Goal: Task Accomplishment & Management: Use online tool/utility

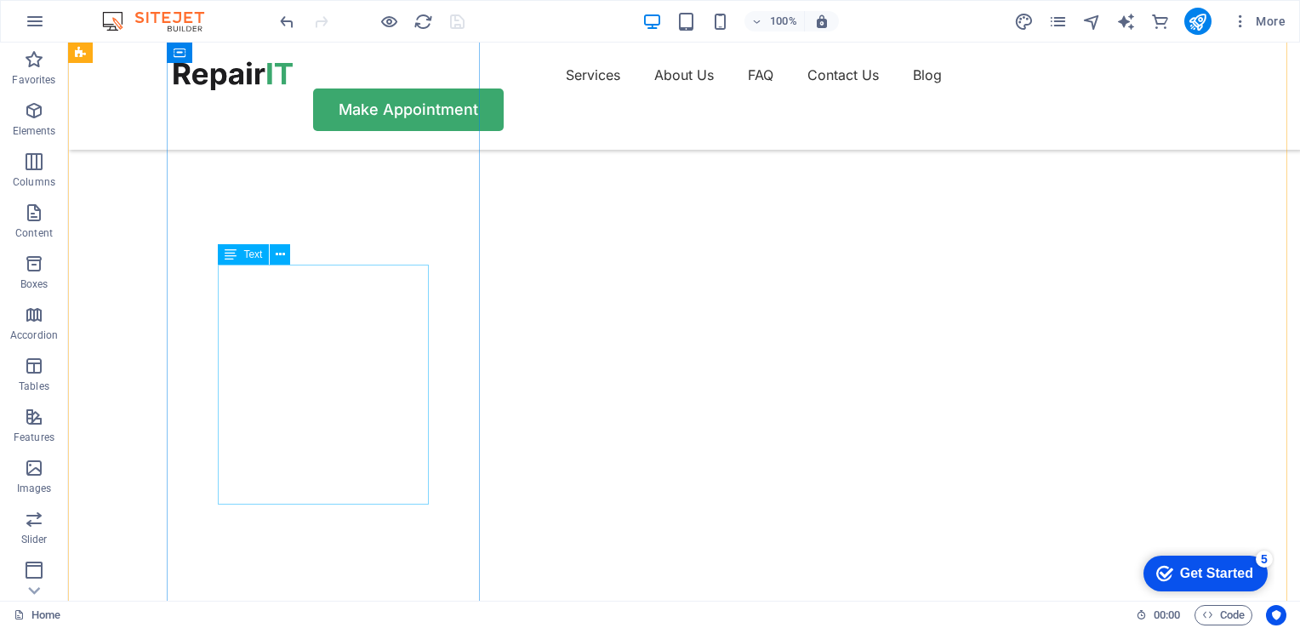
scroll to position [191, 0]
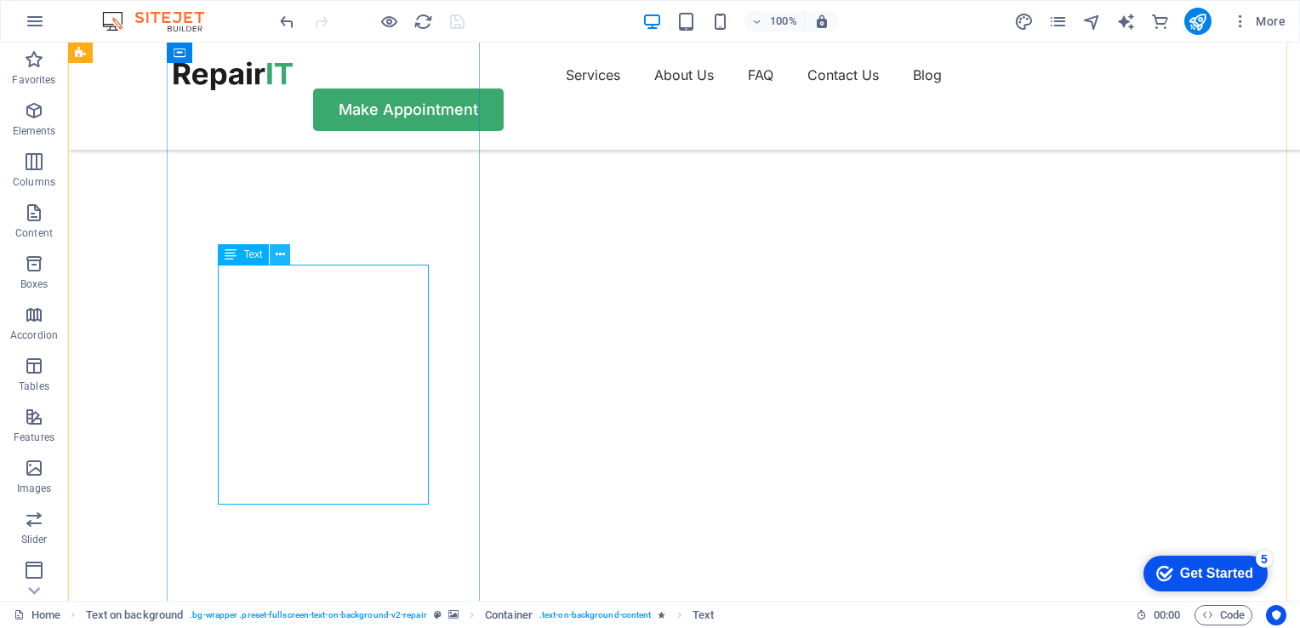
click at [283, 259] on icon at bounding box center [280, 255] width 9 height 18
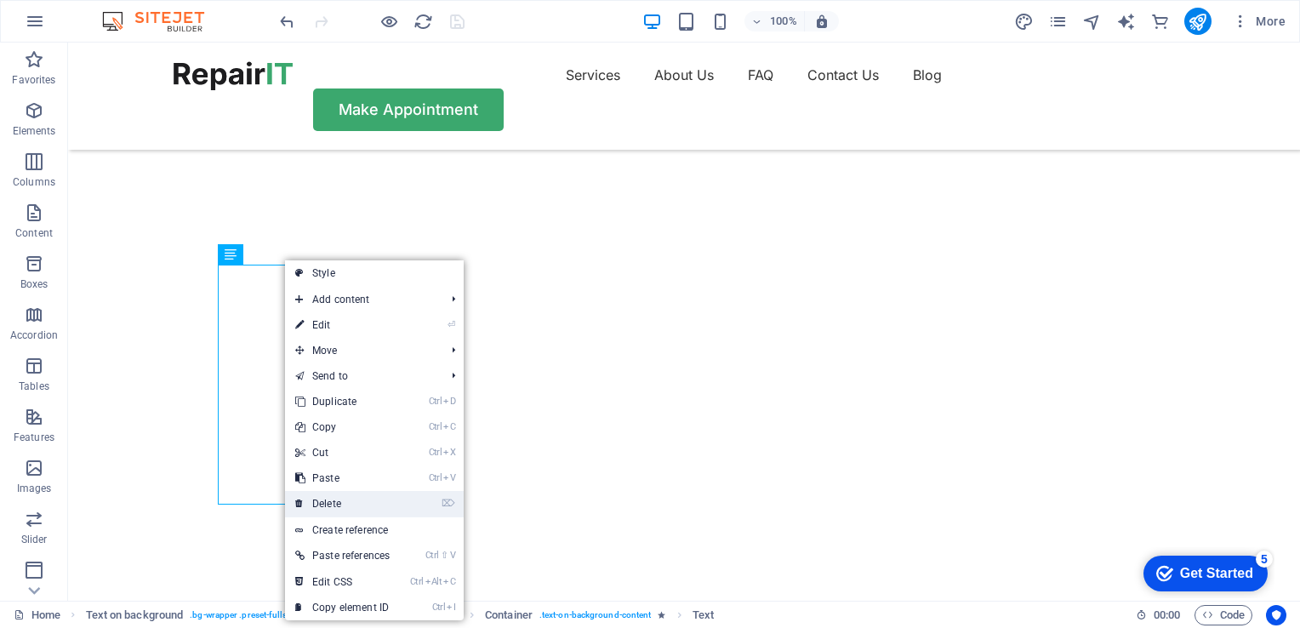
click at [330, 502] on link "⌦ Delete" at bounding box center [342, 504] width 115 height 26
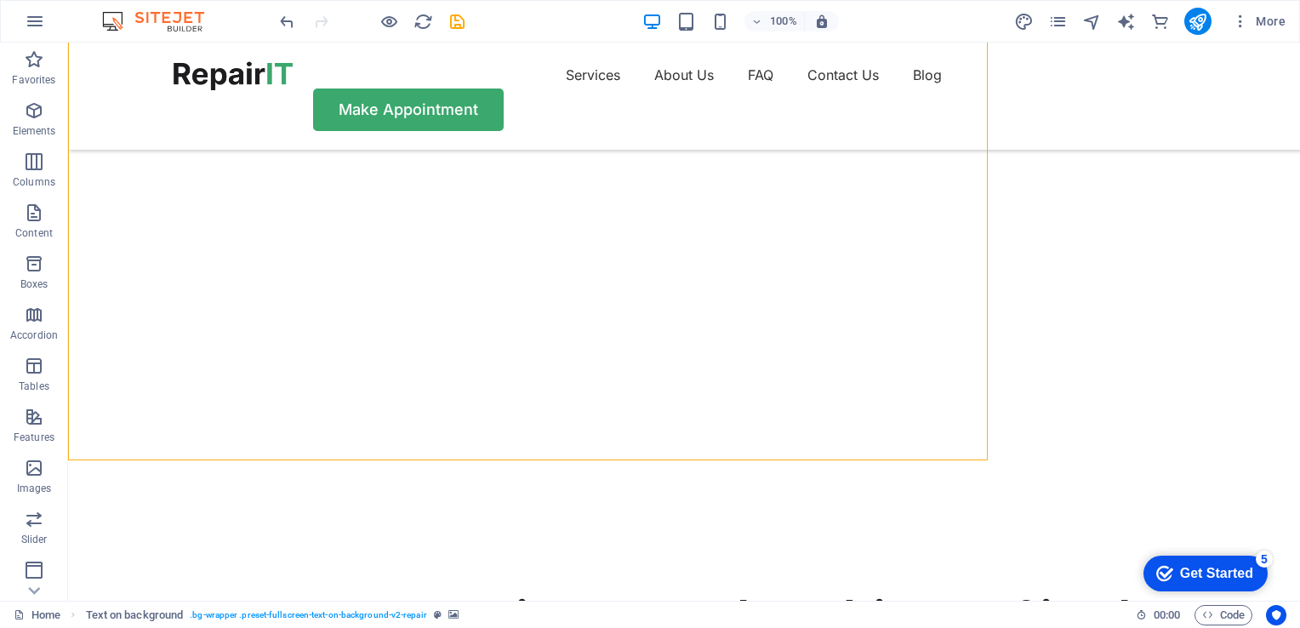
select select "%"
select select "rem"
select select "px"
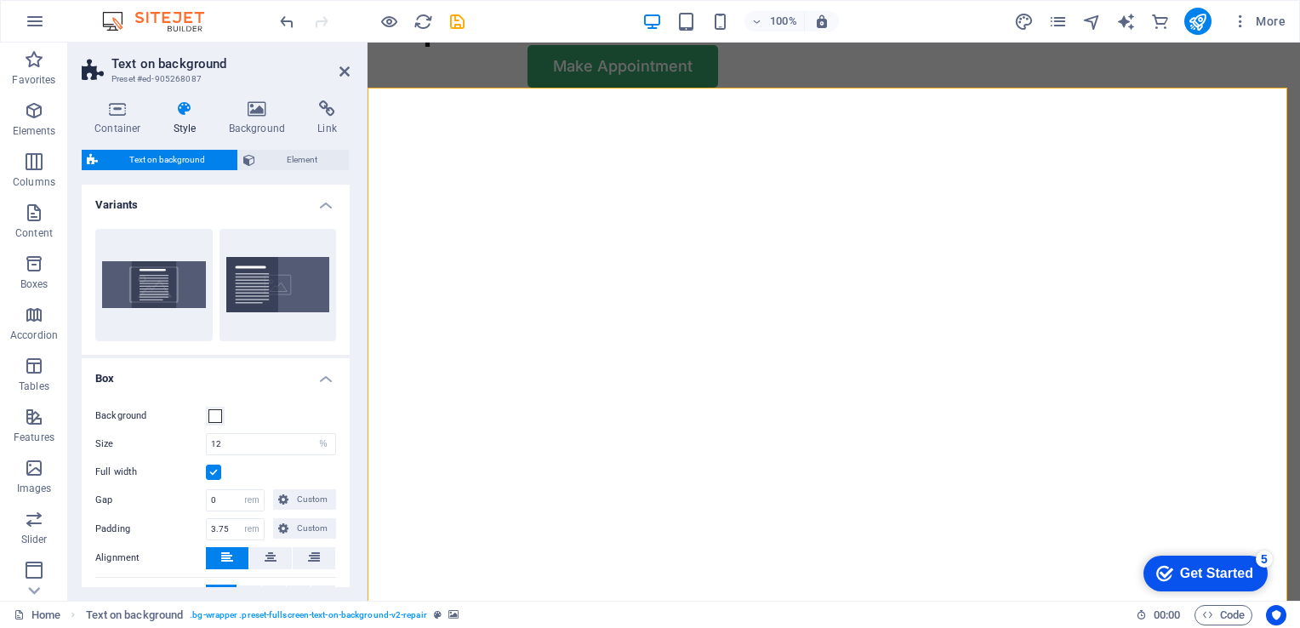
scroll to position [44, 0]
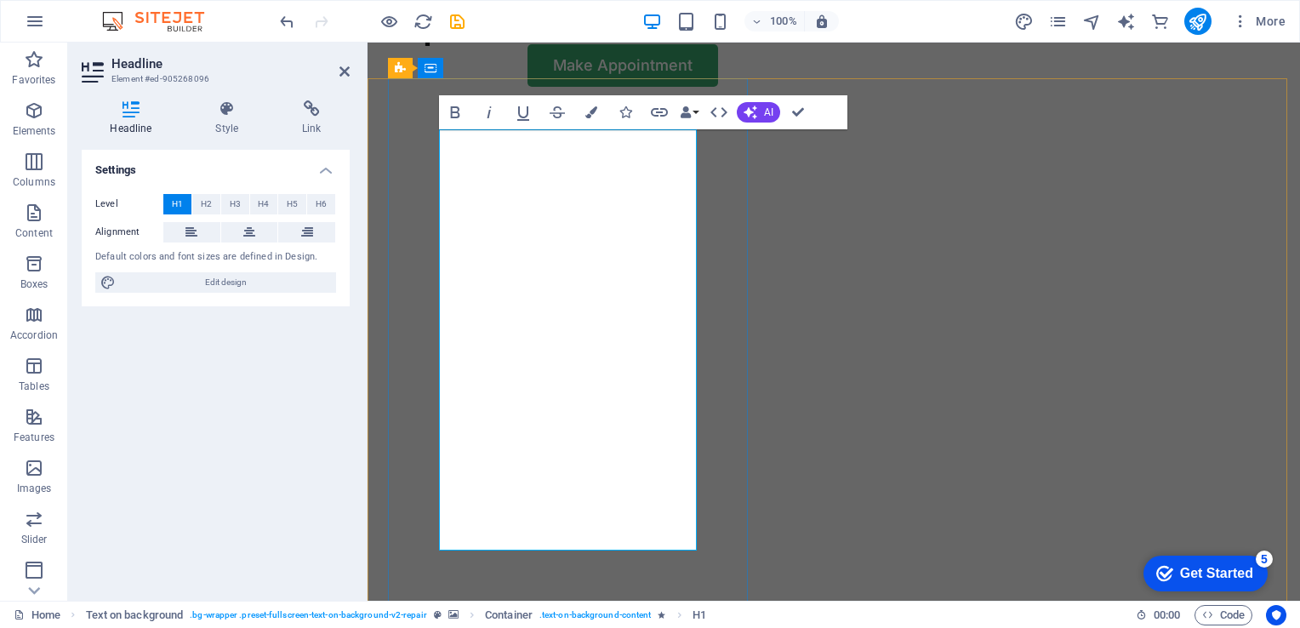
scroll to position [812, 6]
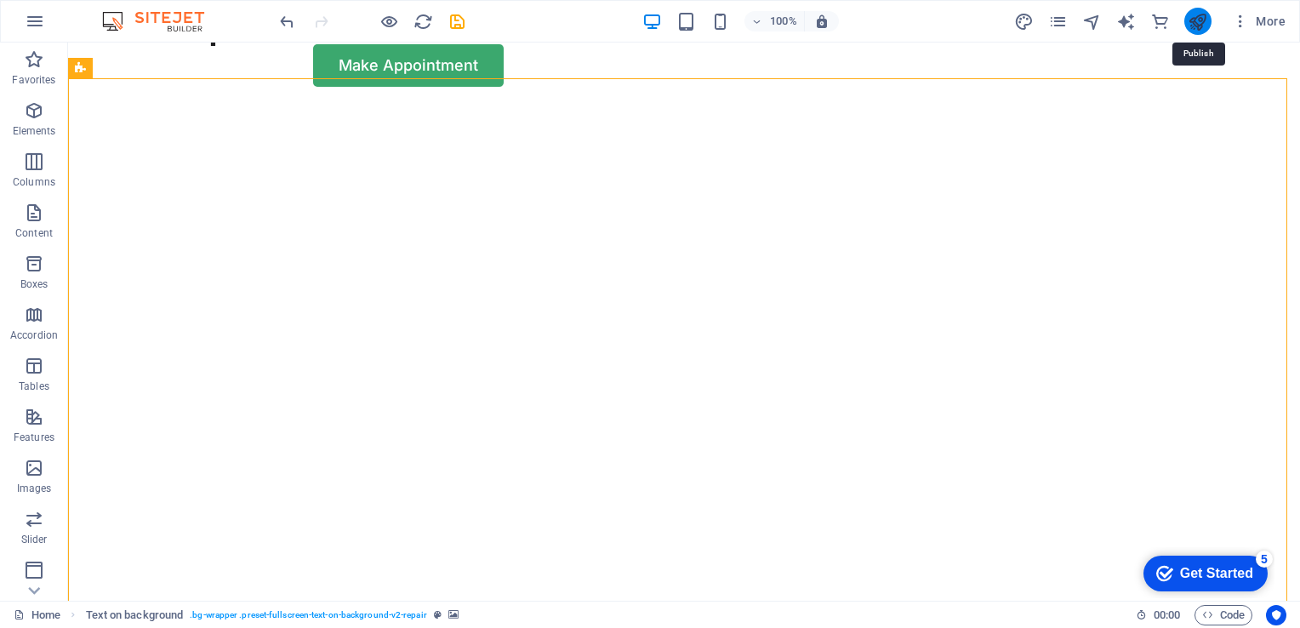
click at [1199, 20] on icon "publish" at bounding box center [1198, 22] width 20 height 20
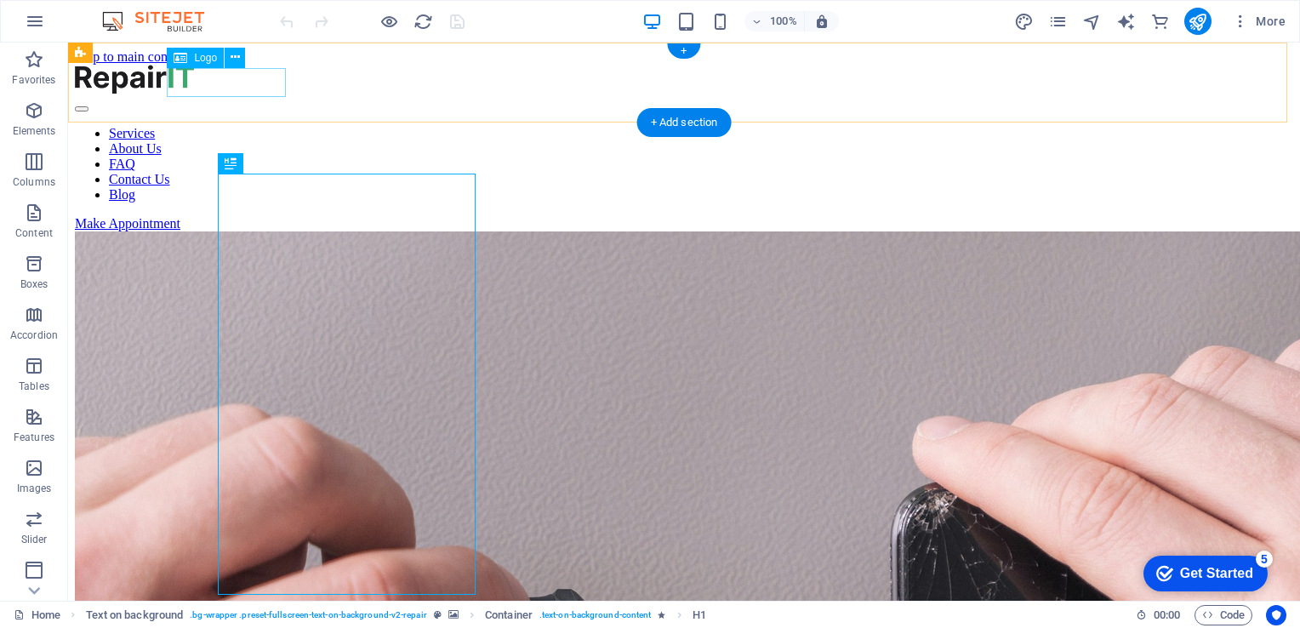
click at [241, 83] on div at bounding box center [684, 81] width 1219 height 32
select select "px"
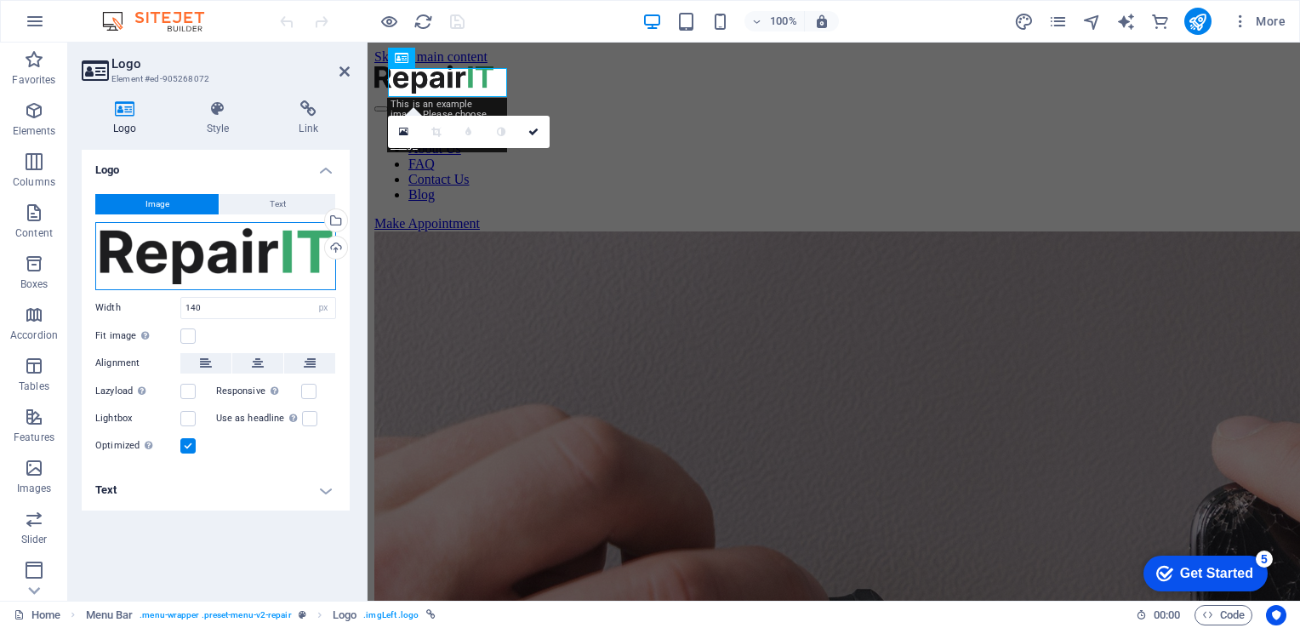
click at [308, 265] on div "Drag files here, click to choose files or select files from Files or our free s…" at bounding box center [215, 256] width 241 height 68
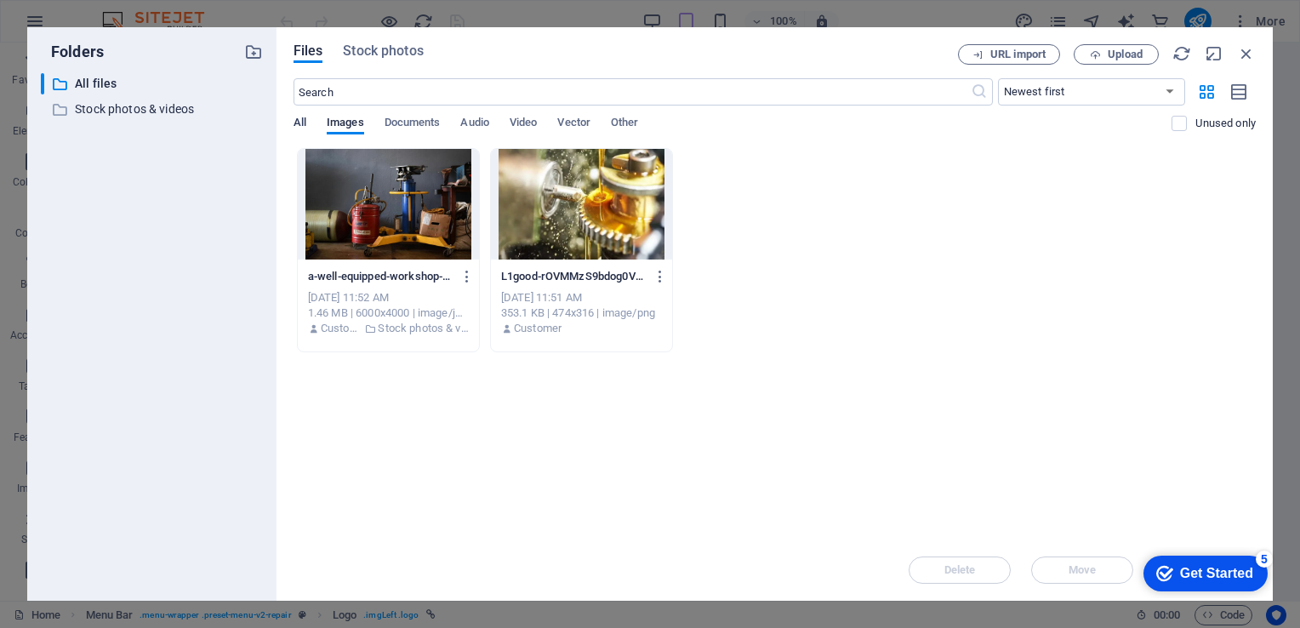
click at [300, 122] on span "All" at bounding box center [300, 124] width 13 height 24
click at [1251, 53] on icon "button" at bounding box center [1246, 53] width 19 height 19
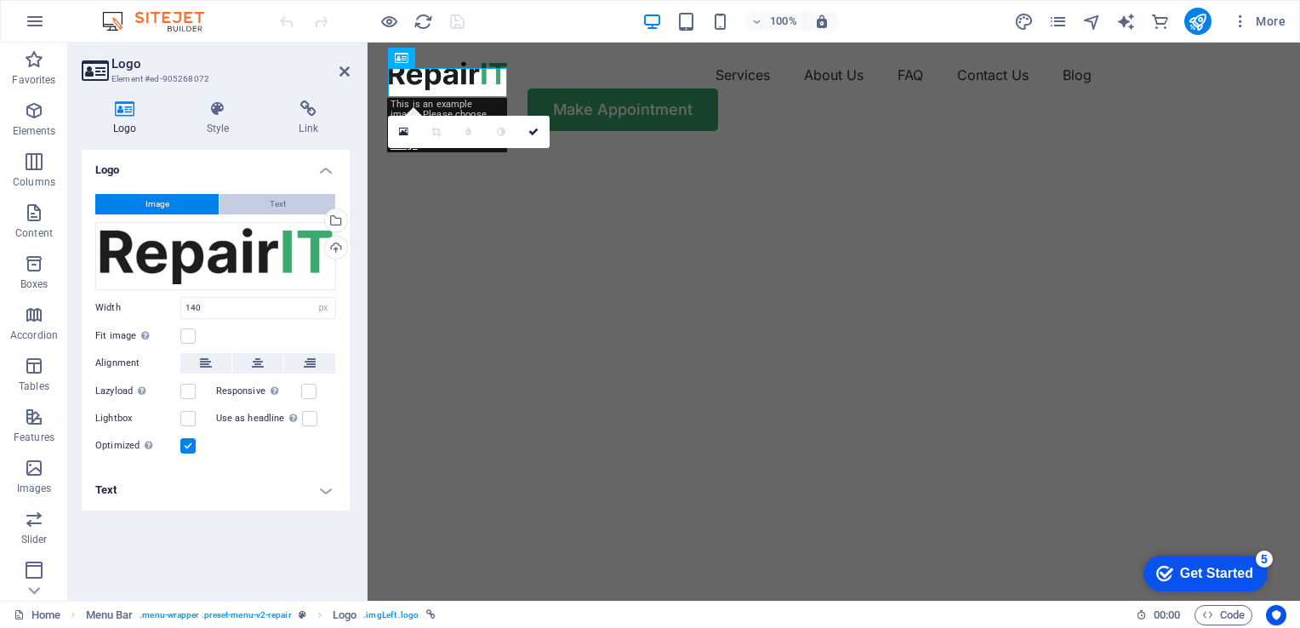
click at [276, 201] on span "Text" at bounding box center [278, 204] width 16 height 20
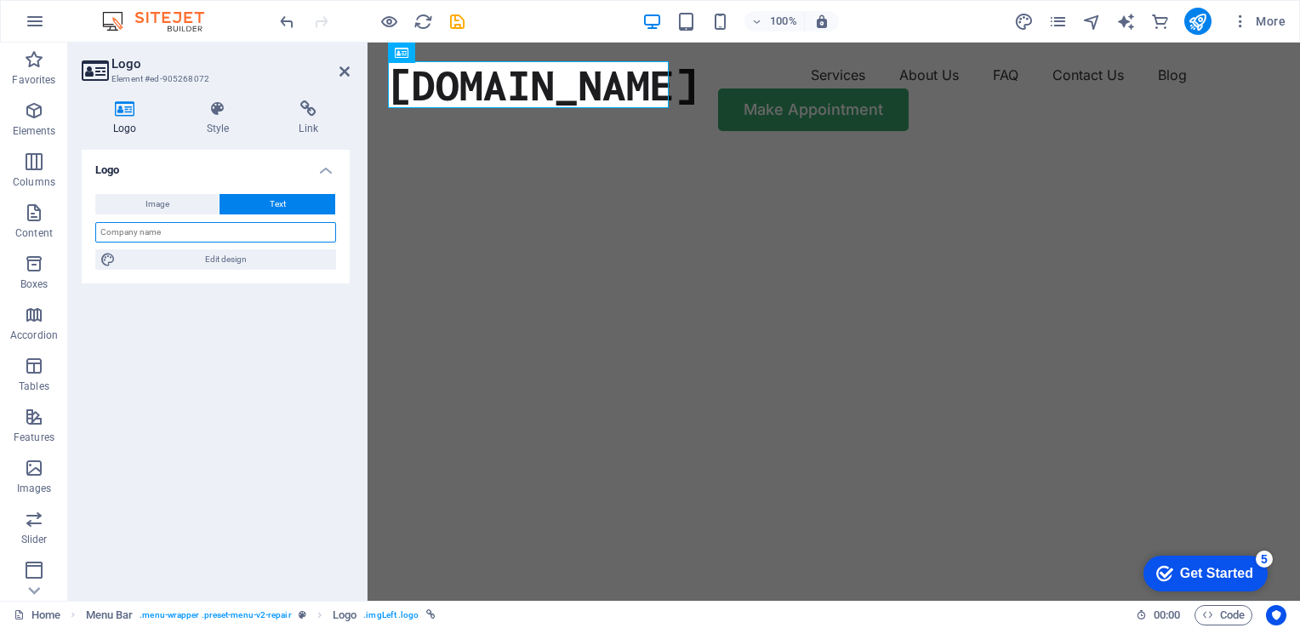
click at [242, 237] on input "text" at bounding box center [215, 232] width 241 height 20
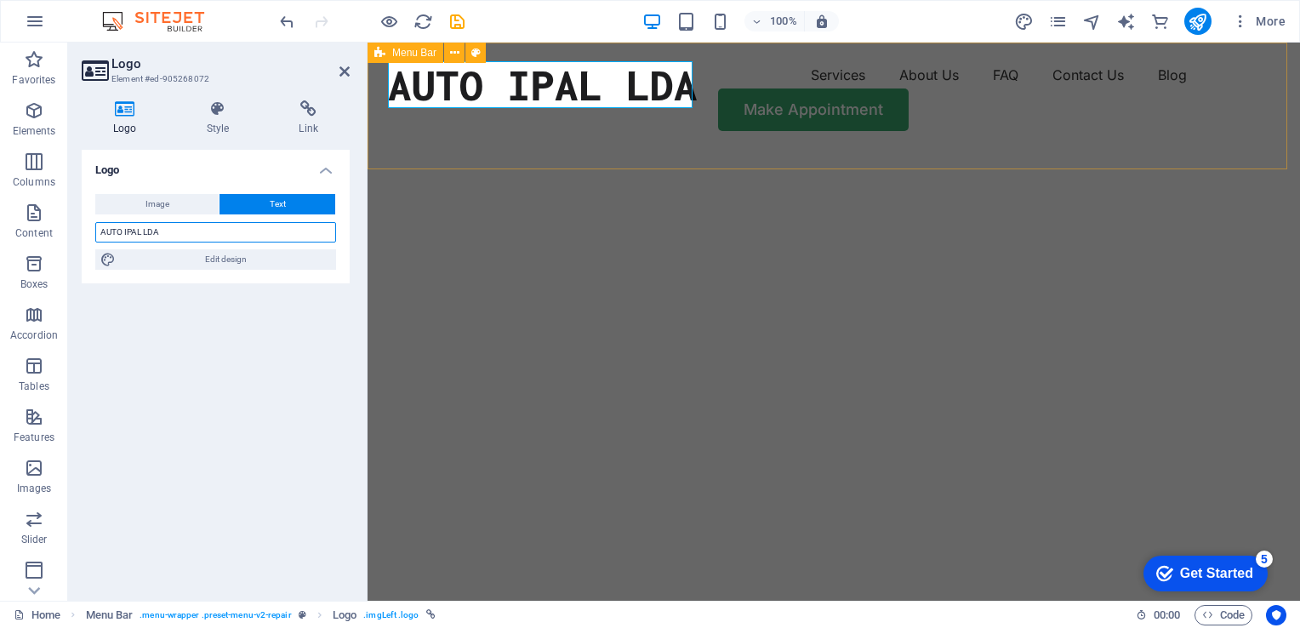
type input "AUTO IPAL LDA"
click at [766, 134] on div "AUTO IPAL LDA Services About Us FAQ Contact Us Blog Make Appointment" at bounding box center [834, 96] width 933 height 107
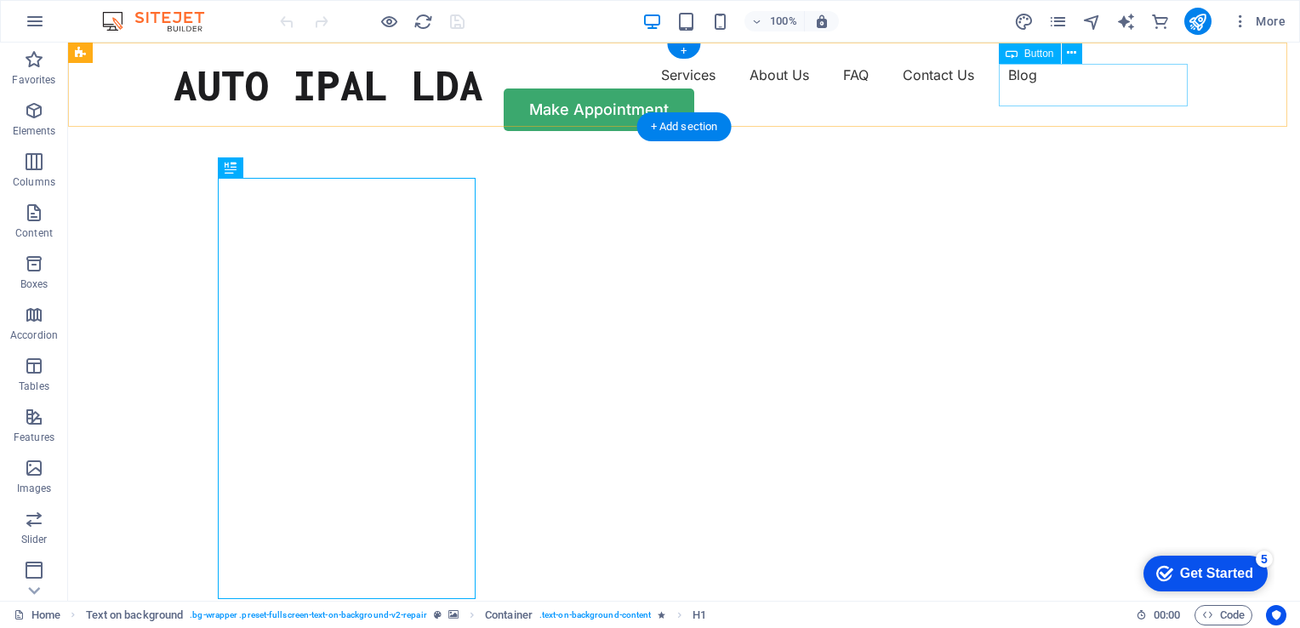
click at [1089, 89] on div "Make Appointment" at bounding box center [684, 110] width 1021 height 43
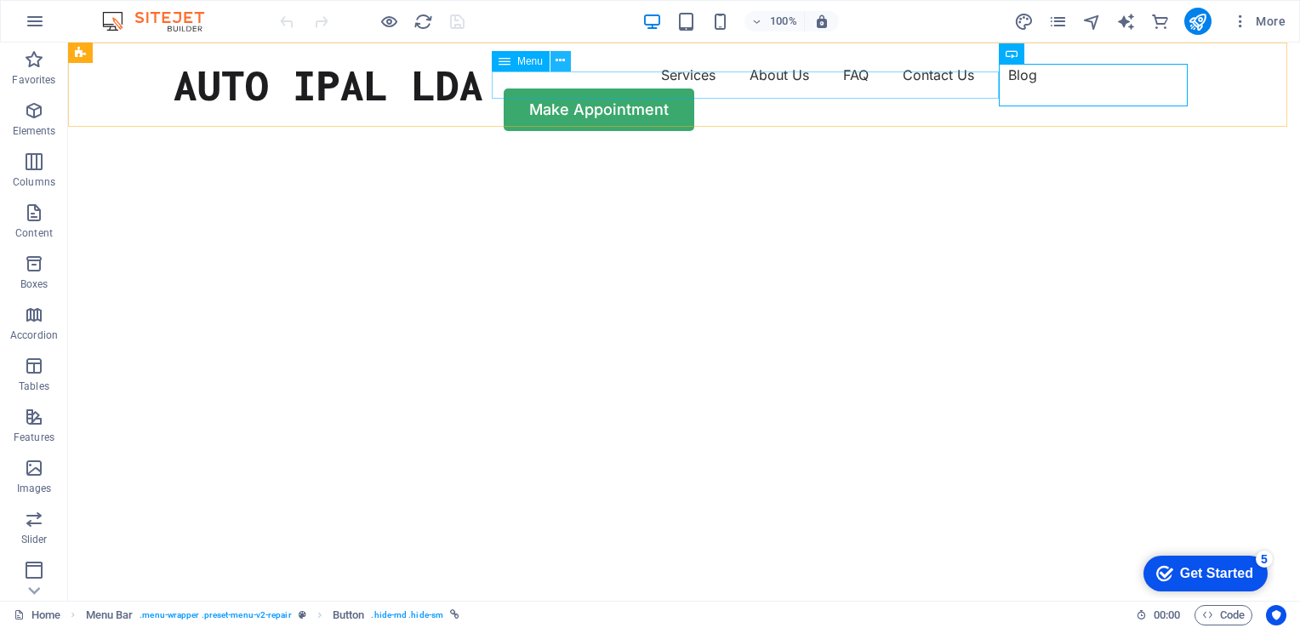
click at [557, 60] on icon at bounding box center [560, 61] width 9 height 18
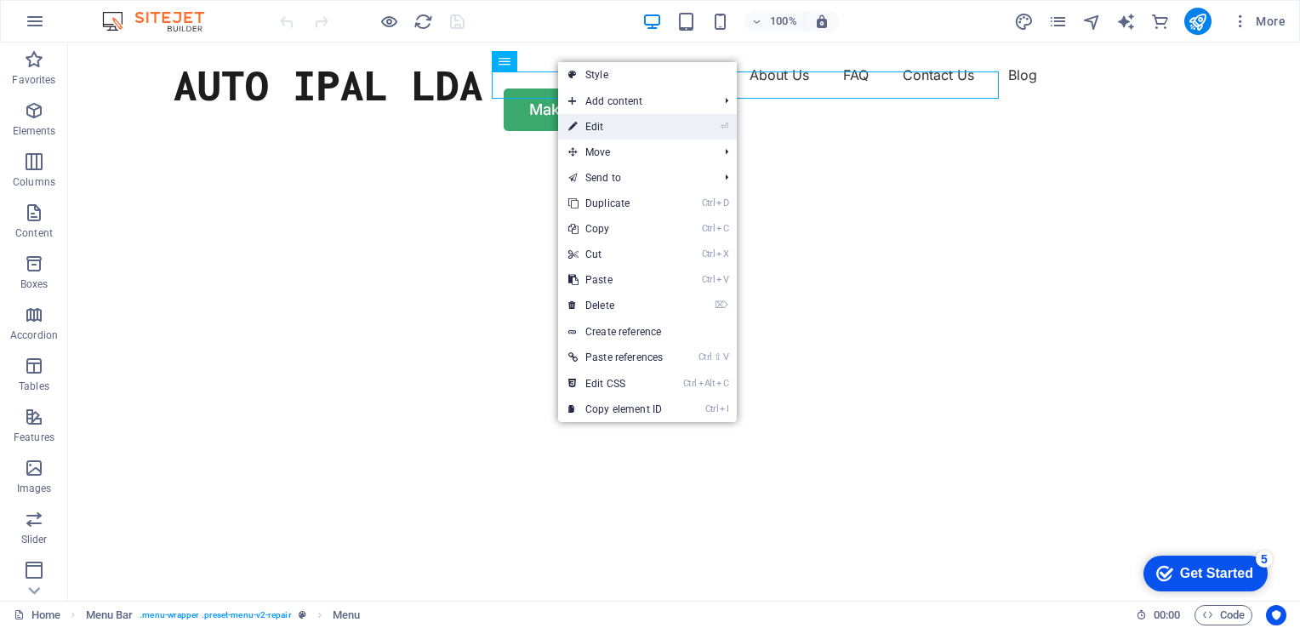
click at [597, 128] on link "⏎ Edit" at bounding box center [615, 127] width 115 height 26
select select "1"
select select
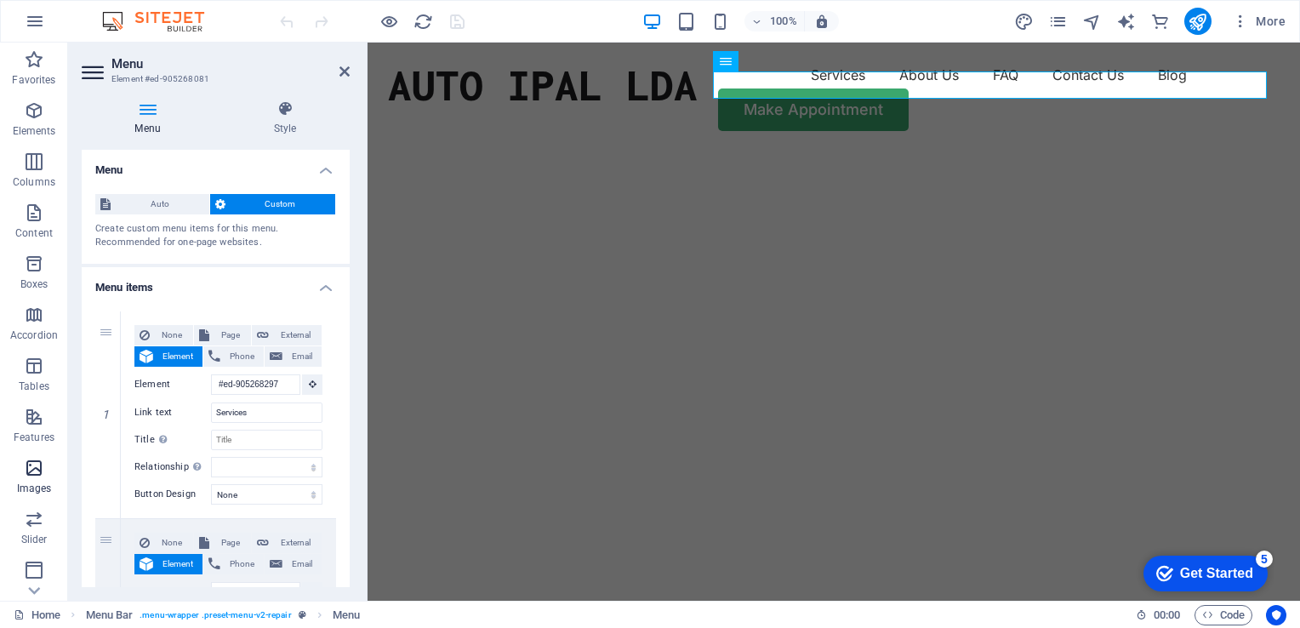
click at [30, 474] on icon "button" at bounding box center [34, 468] width 20 height 20
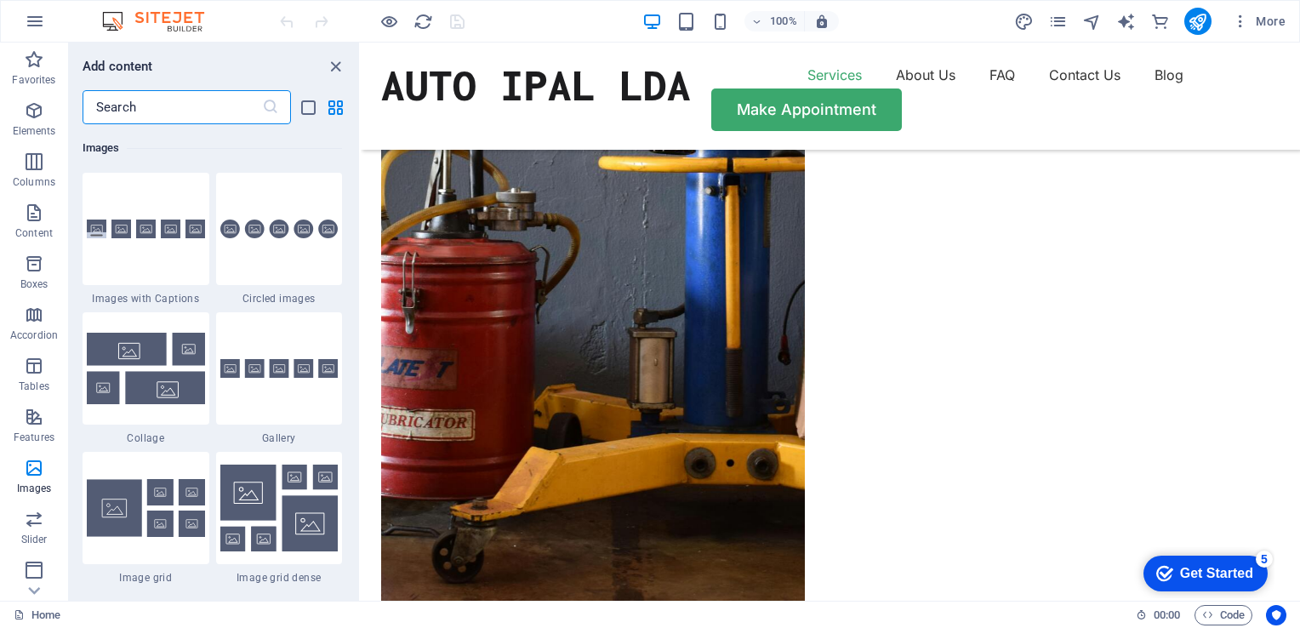
scroll to position [1598, 0]
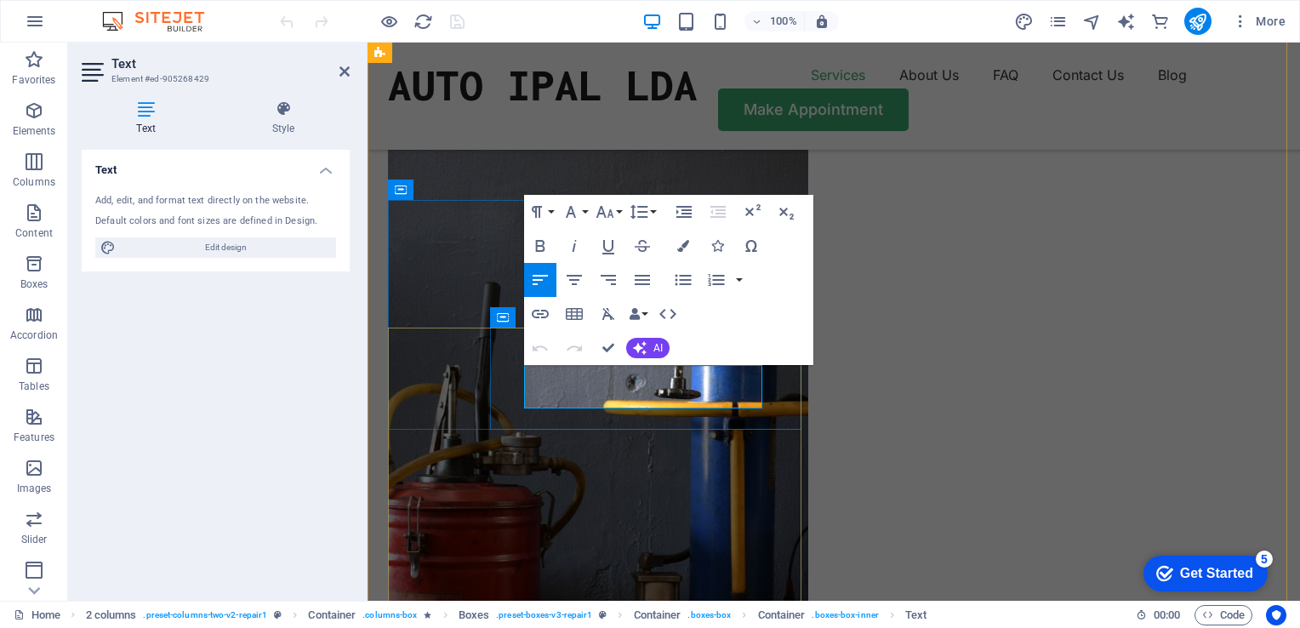
drag, startPoint x: 651, startPoint y: 396, endPoint x: 525, endPoint y: 376, distance: 127.5
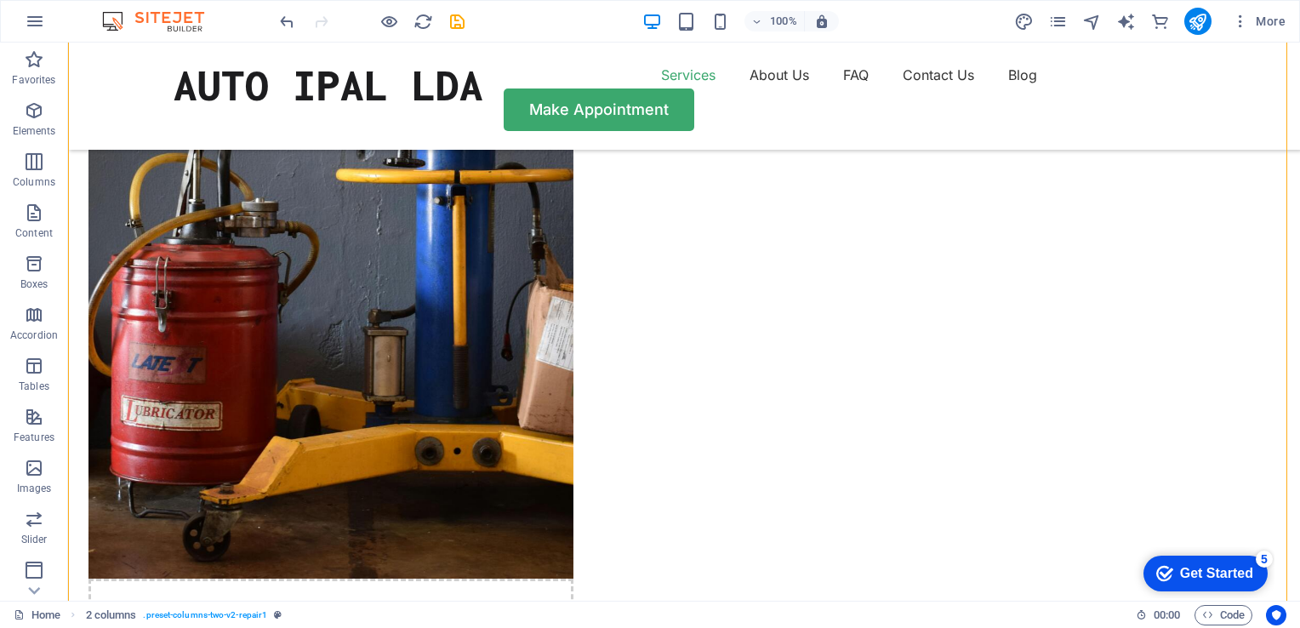
scroll to position [1695, 0]
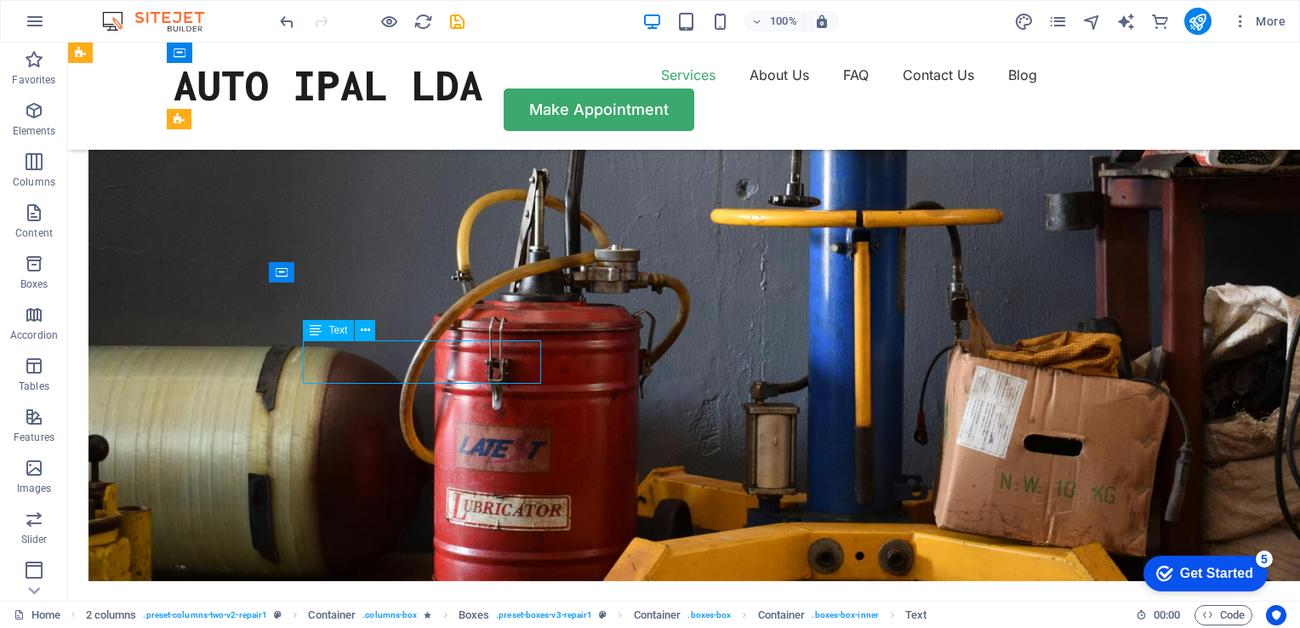
scroll to position [1796, 0]
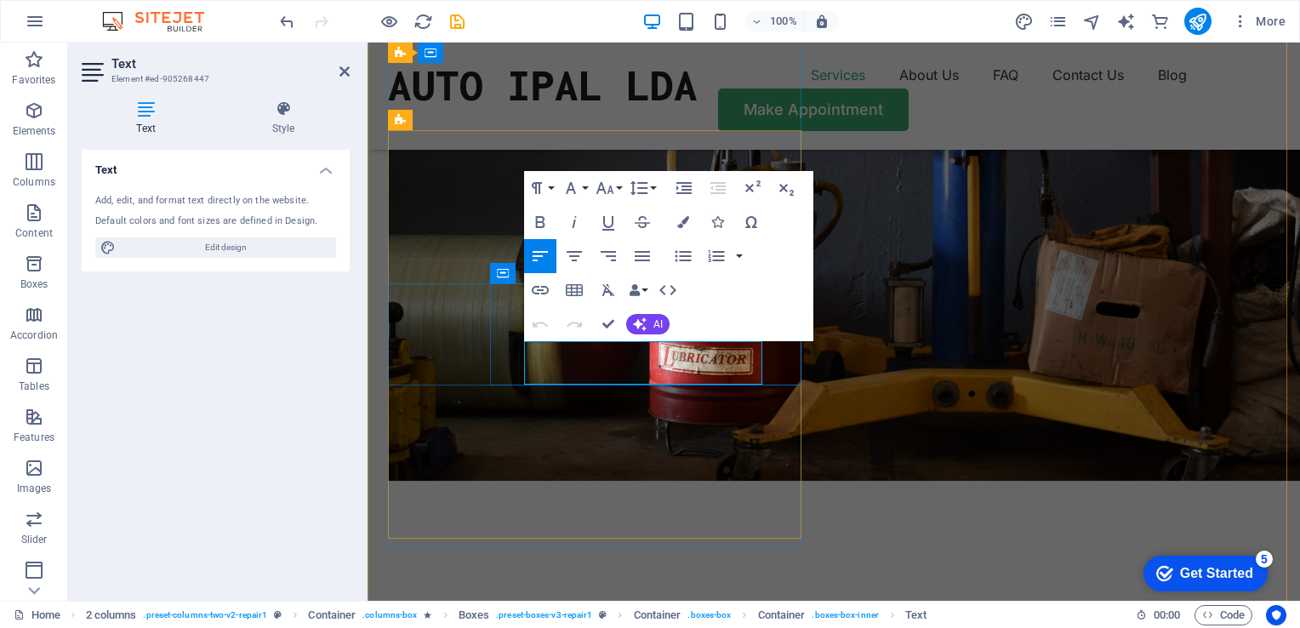
drag, startPoint x: 650, startPoint y: 374, endPoint x: 526, endPoint y: 355, distance: 125.6
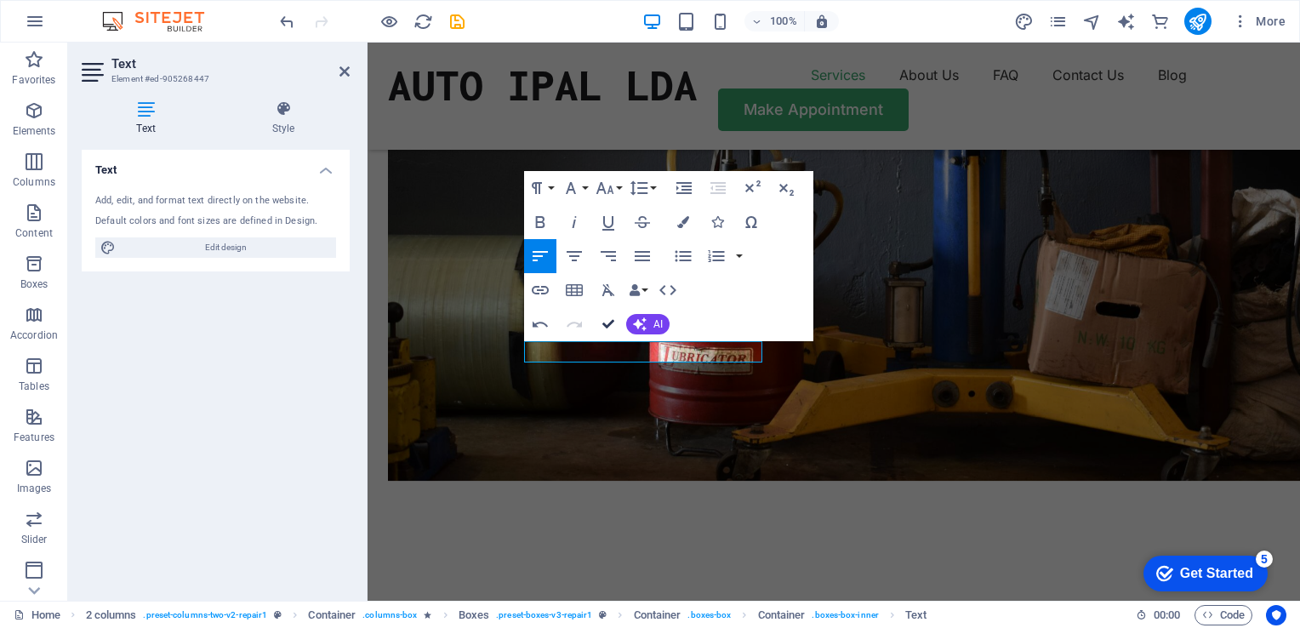
scroll to position [1695, 0]
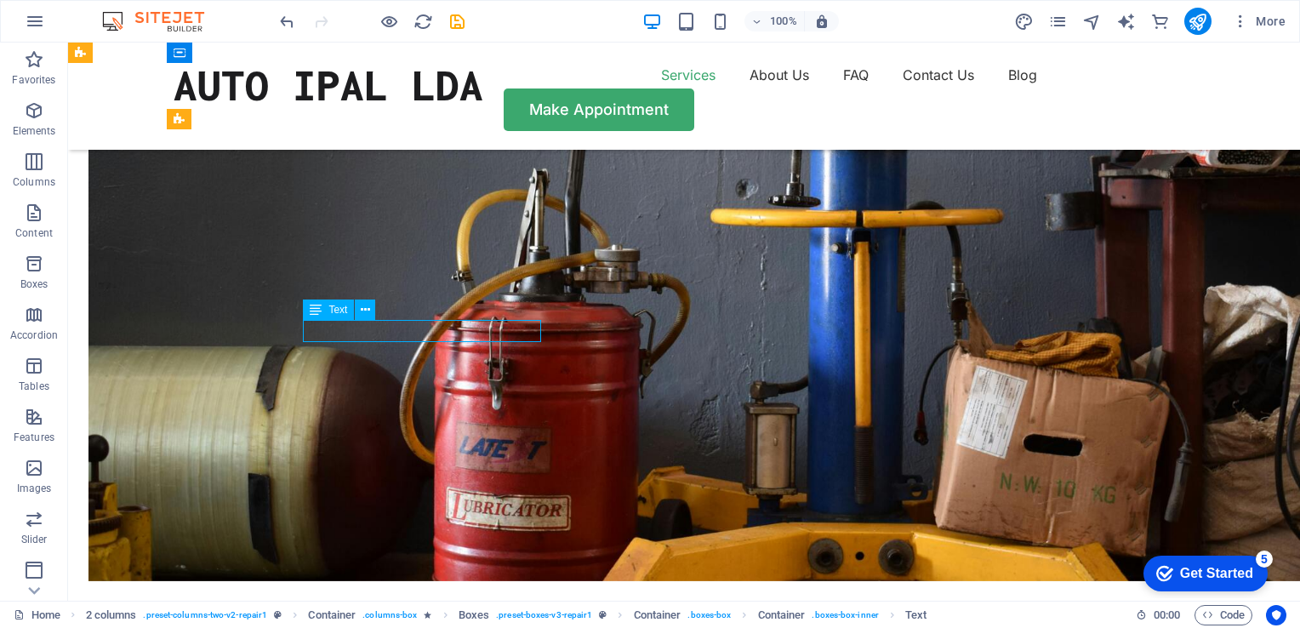
scroll to position [1796, 0]
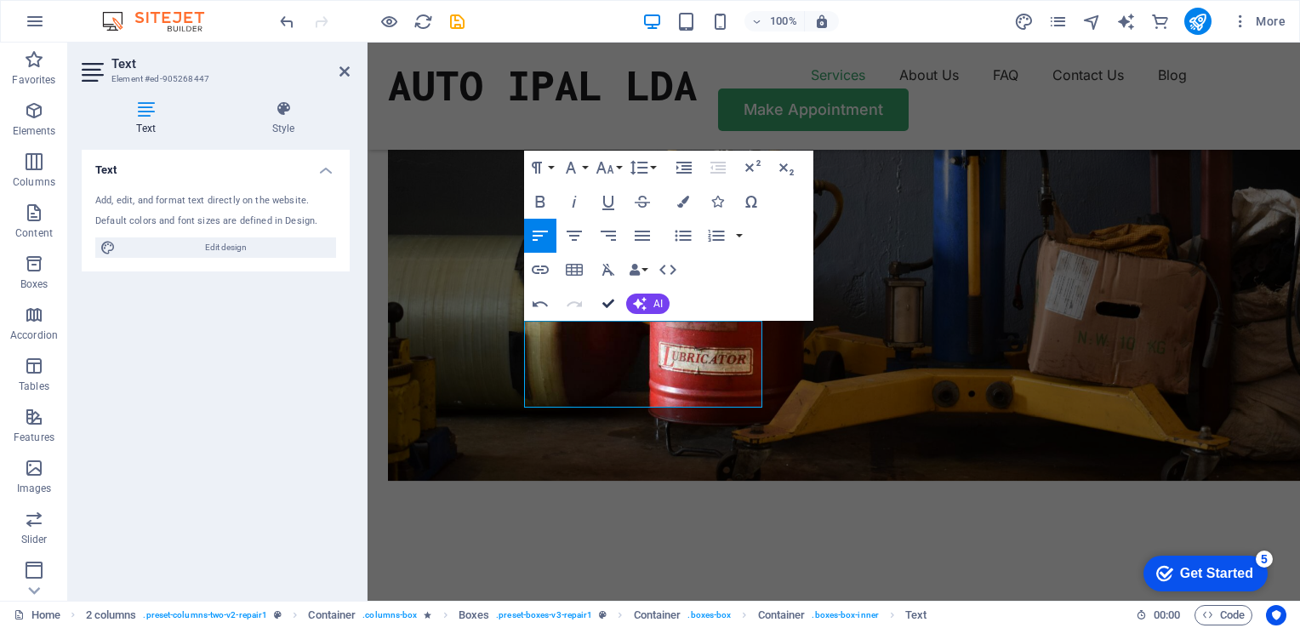
scroll to position [1695, 0]
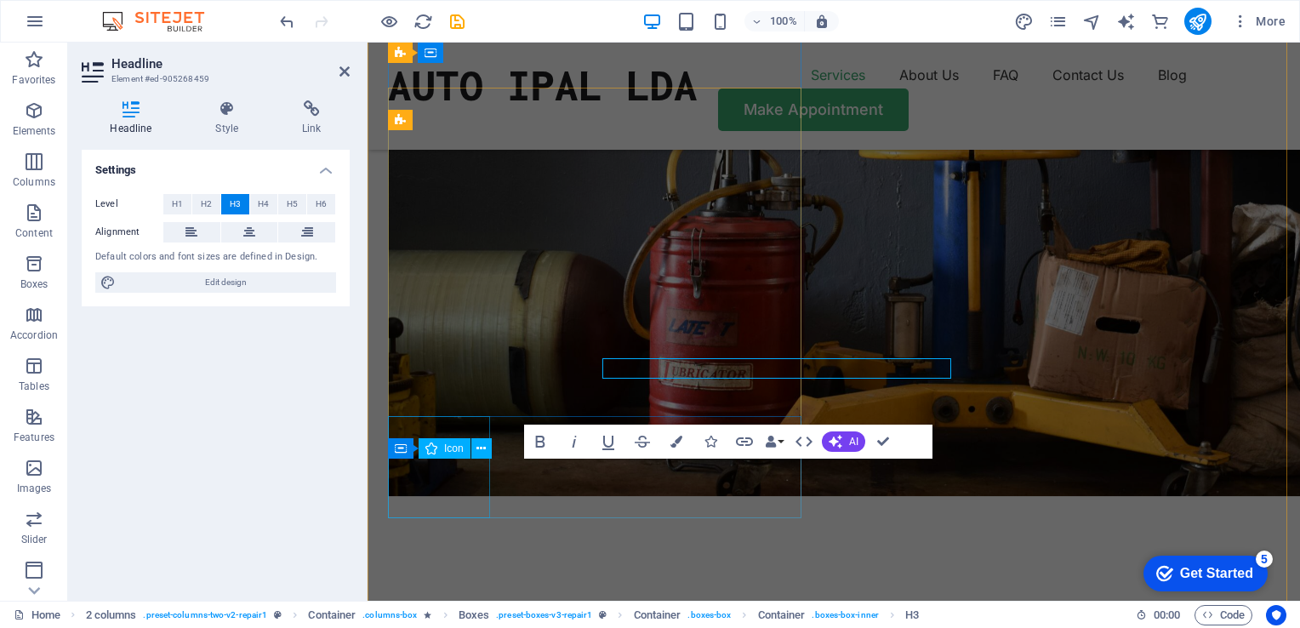
scroll to position [1796, 0]
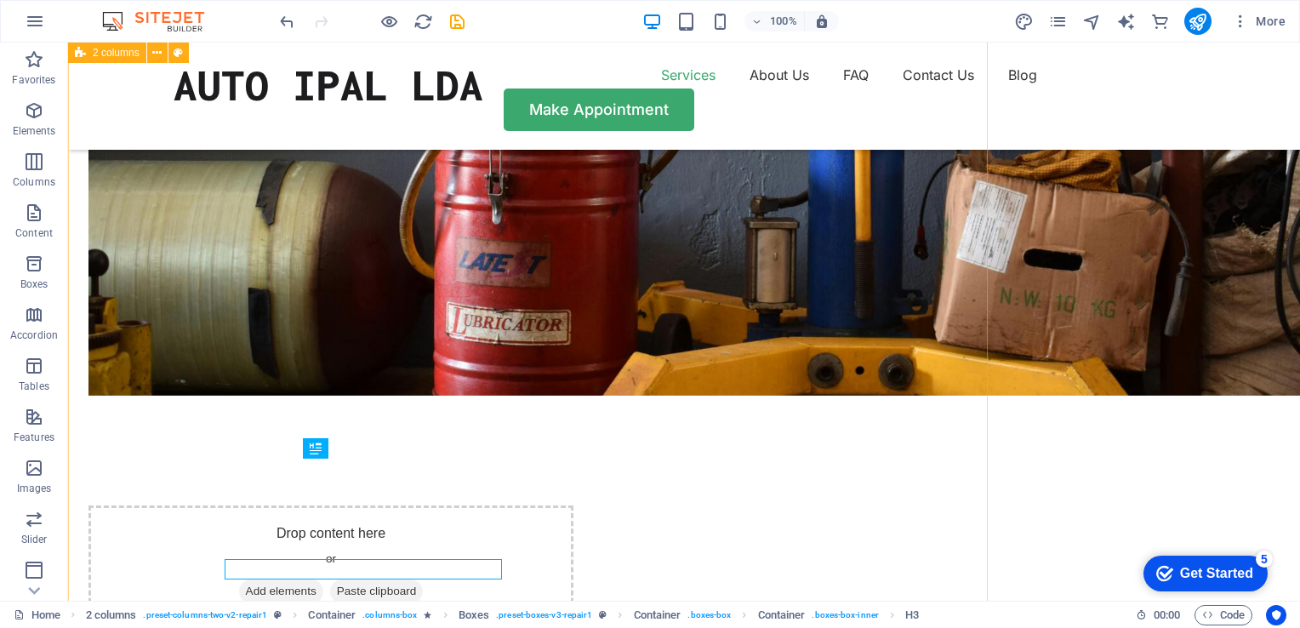
scroll to position [1695, 0]
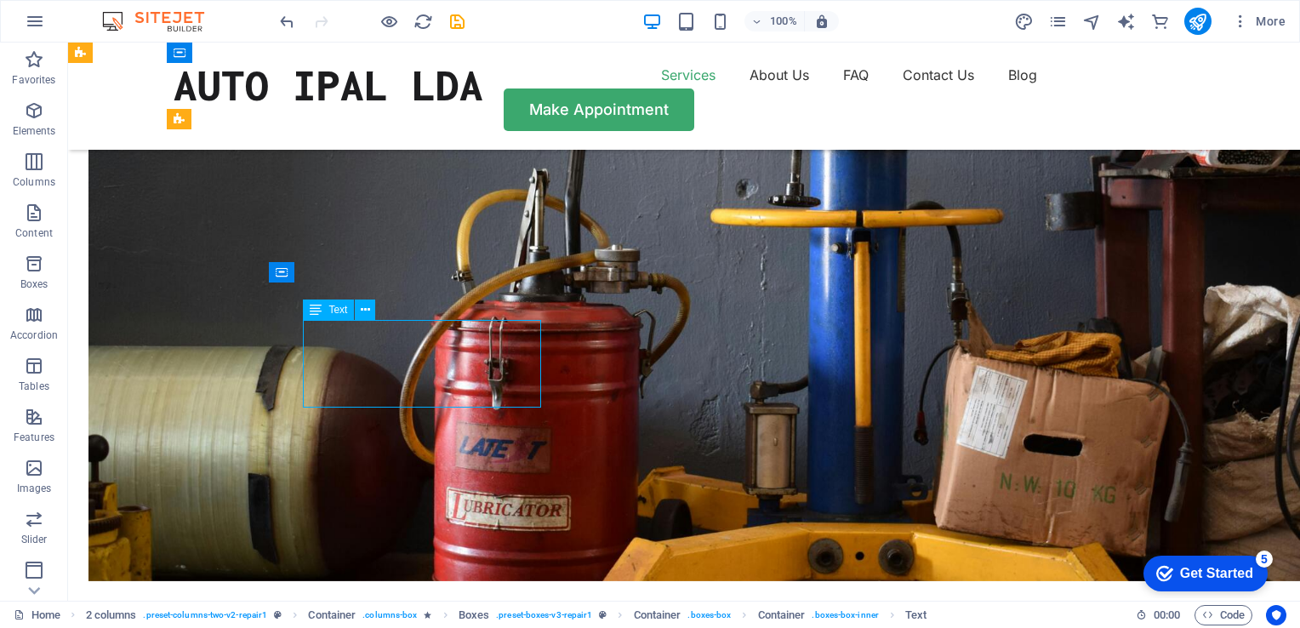
scroll to position [1796, 0]
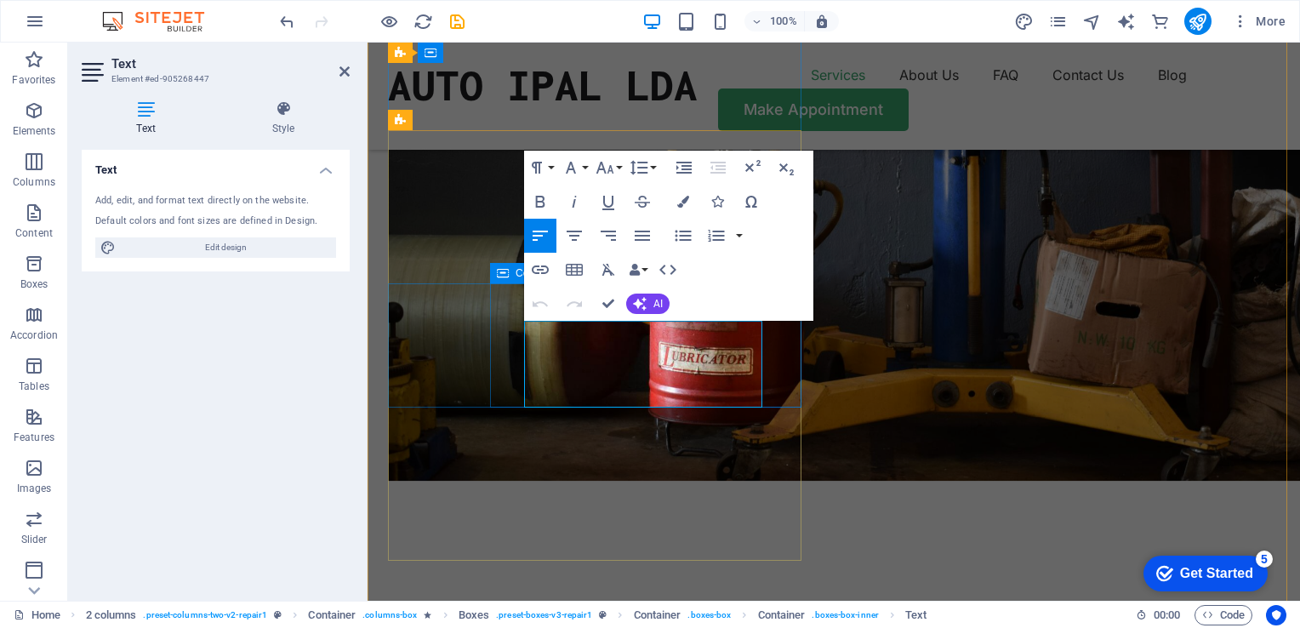
drag, startPoint x: 606, startPoint y: 355, endPoint x: 523, endPoint y: 351, distance: 82.7
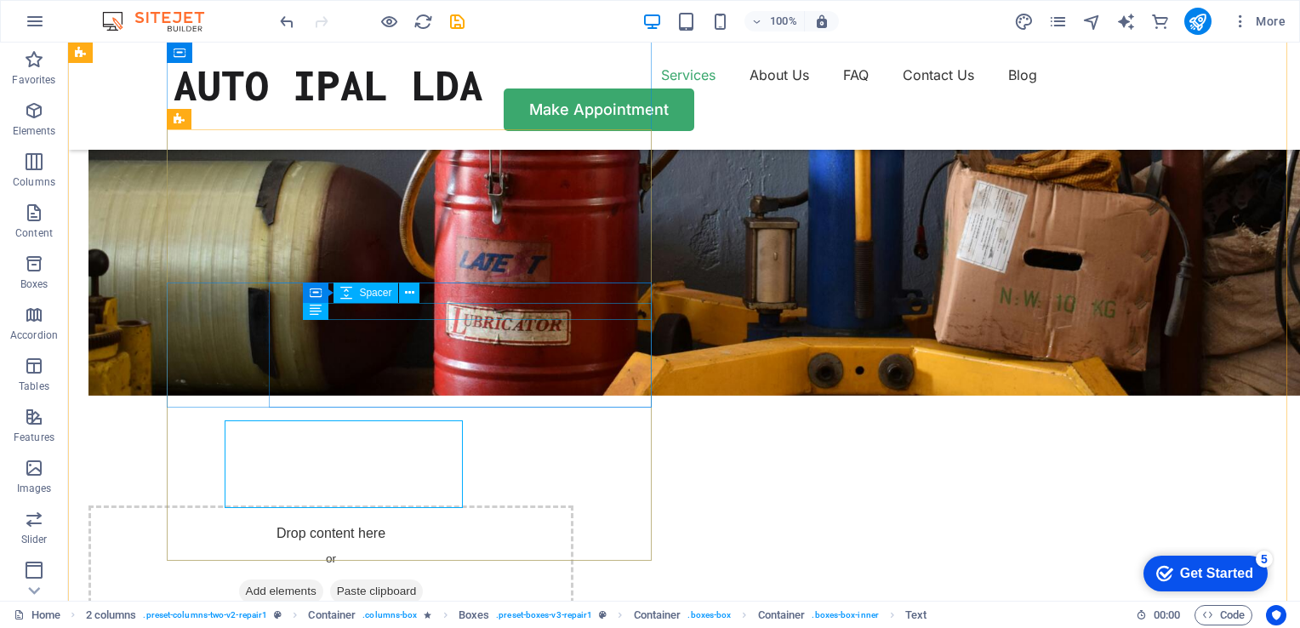
scroll to position [1695, 0]
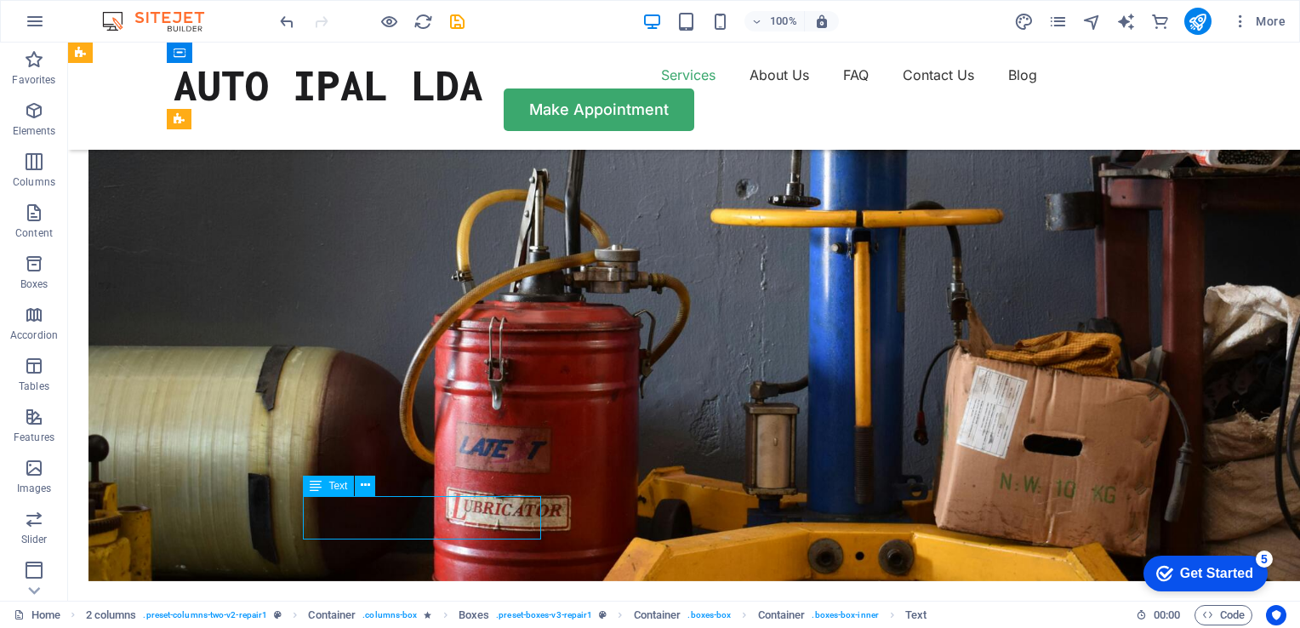
scroll to position [1796, 0]
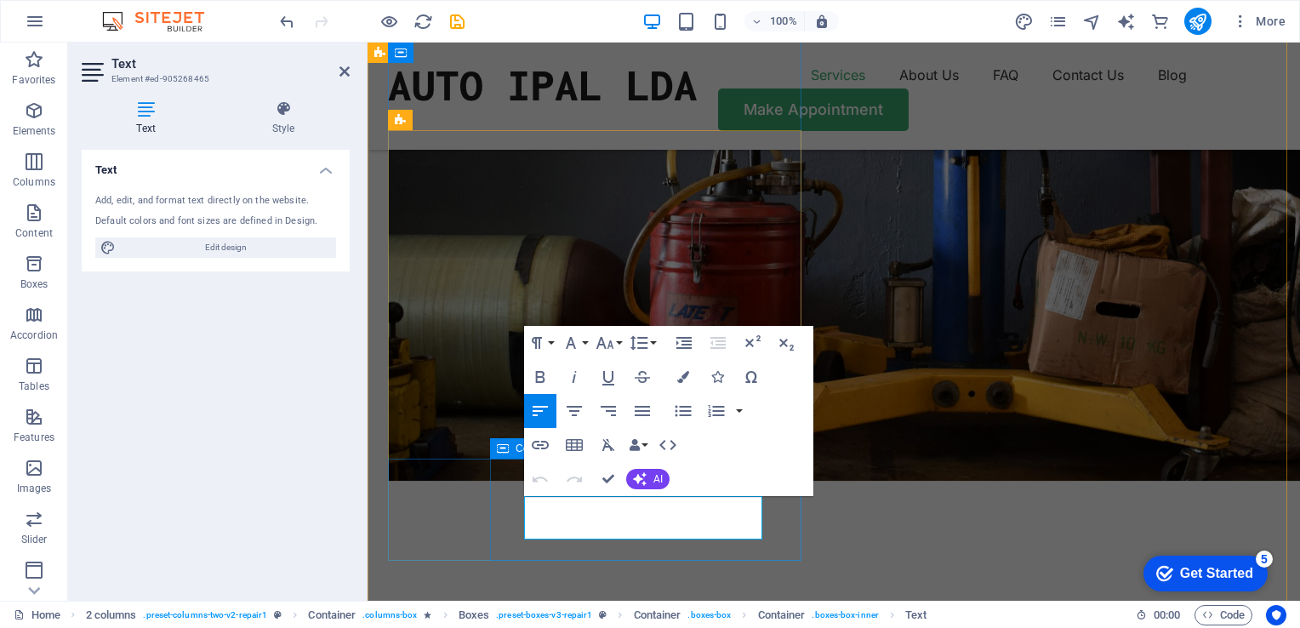
drag, startPoint x: 650, startPoint y: 533, endPoint x: 522, endPoint y: 508, distance: 130.0
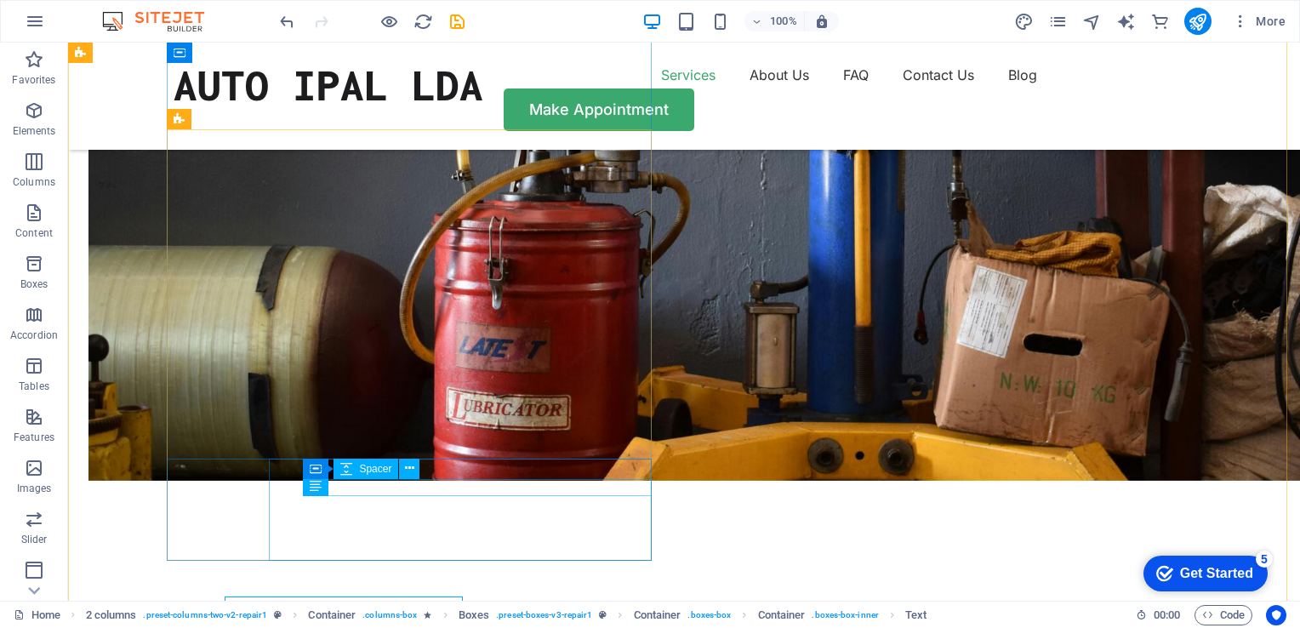
scroll to position [1695, 0]
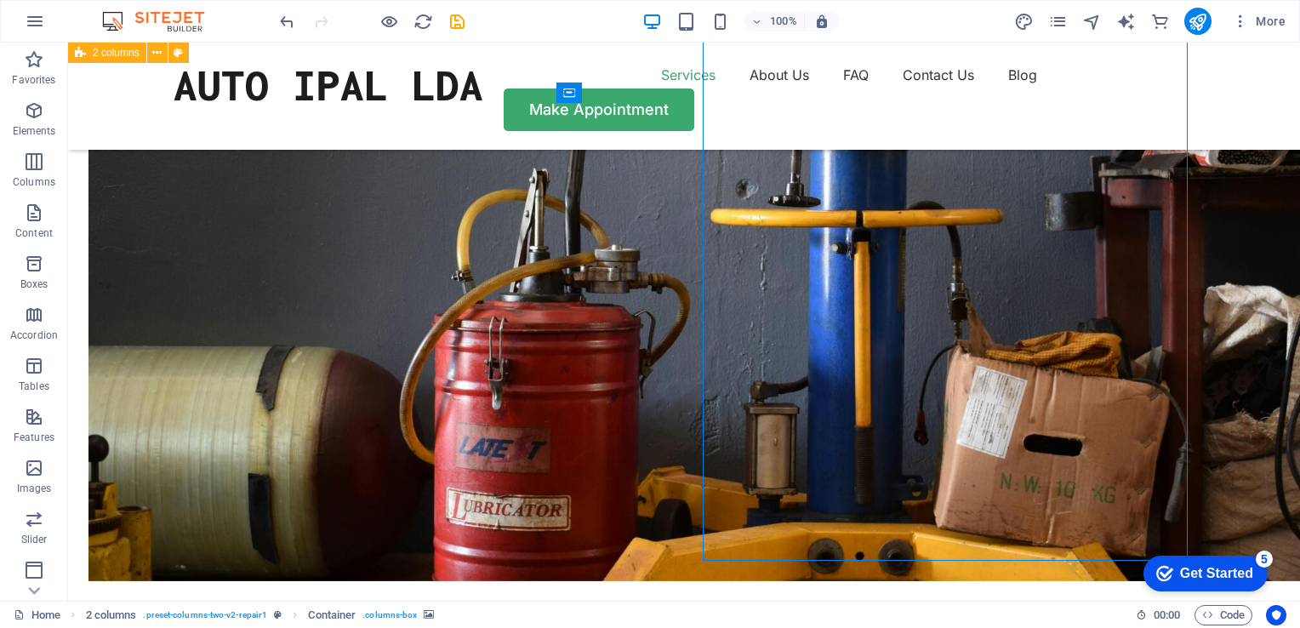
select select "px"
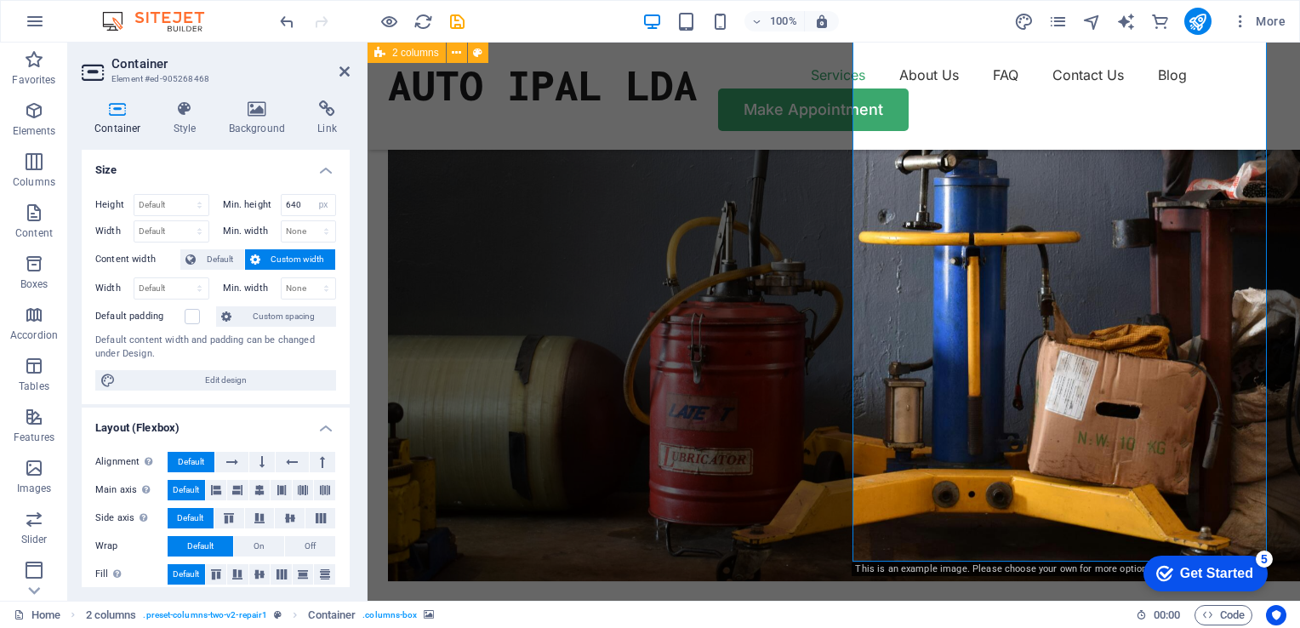
scroll to position [1796, 0]
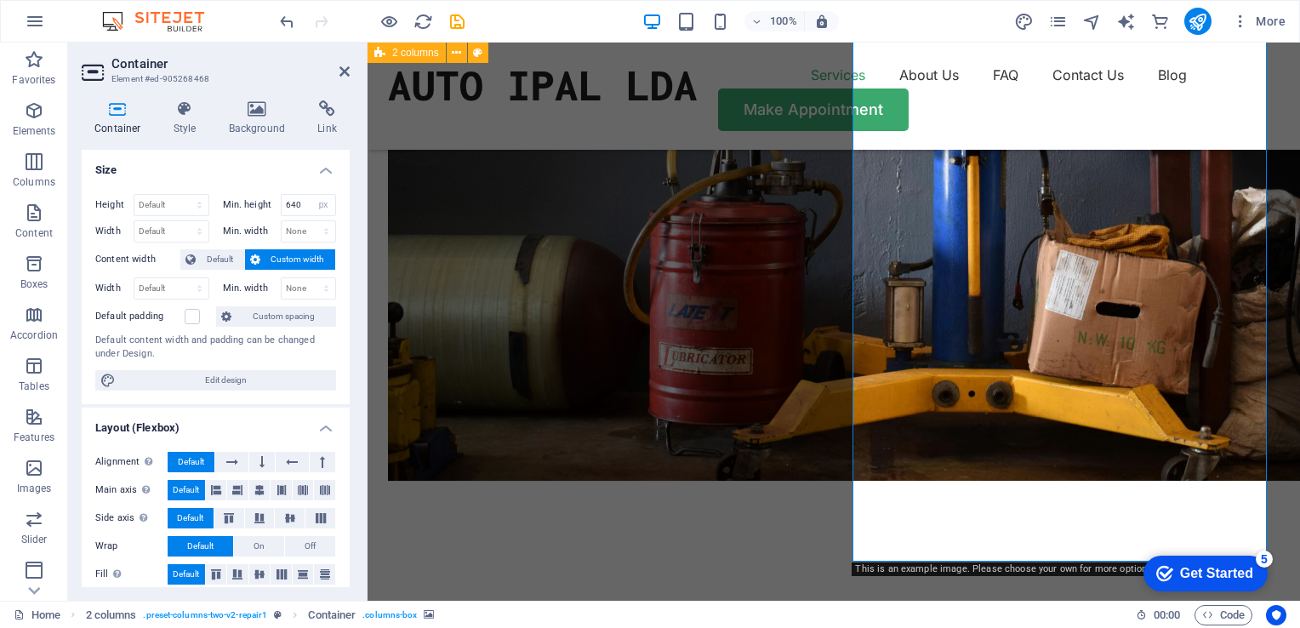
click at [249, 111] on icon at bounding box center [257, 108] width 83 height 17
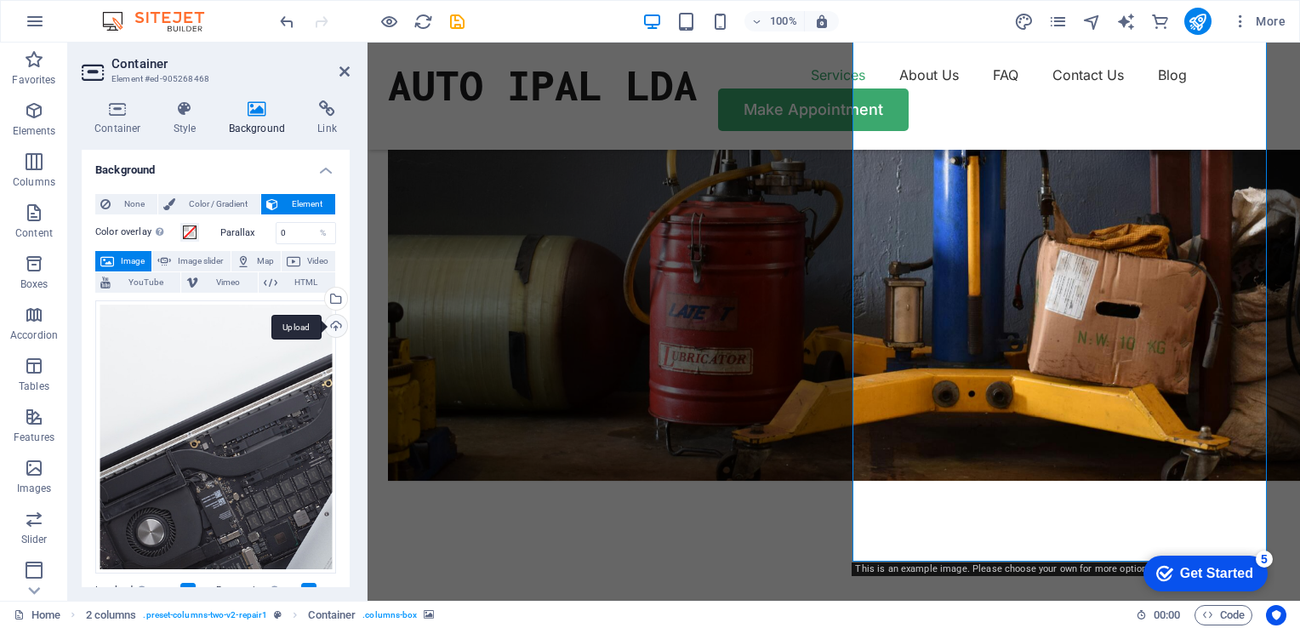
click at [330, 325] on div "Upload" at bounding box center [335, 328] width 26 height 26
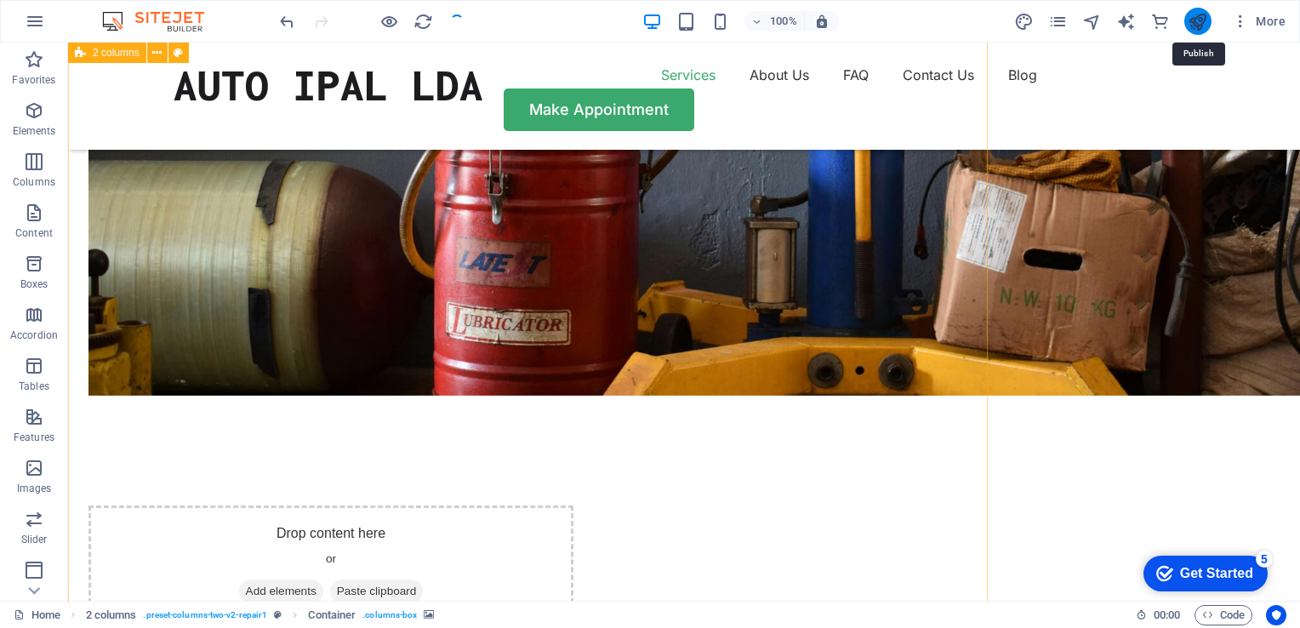
scroll to position [1695, 0]
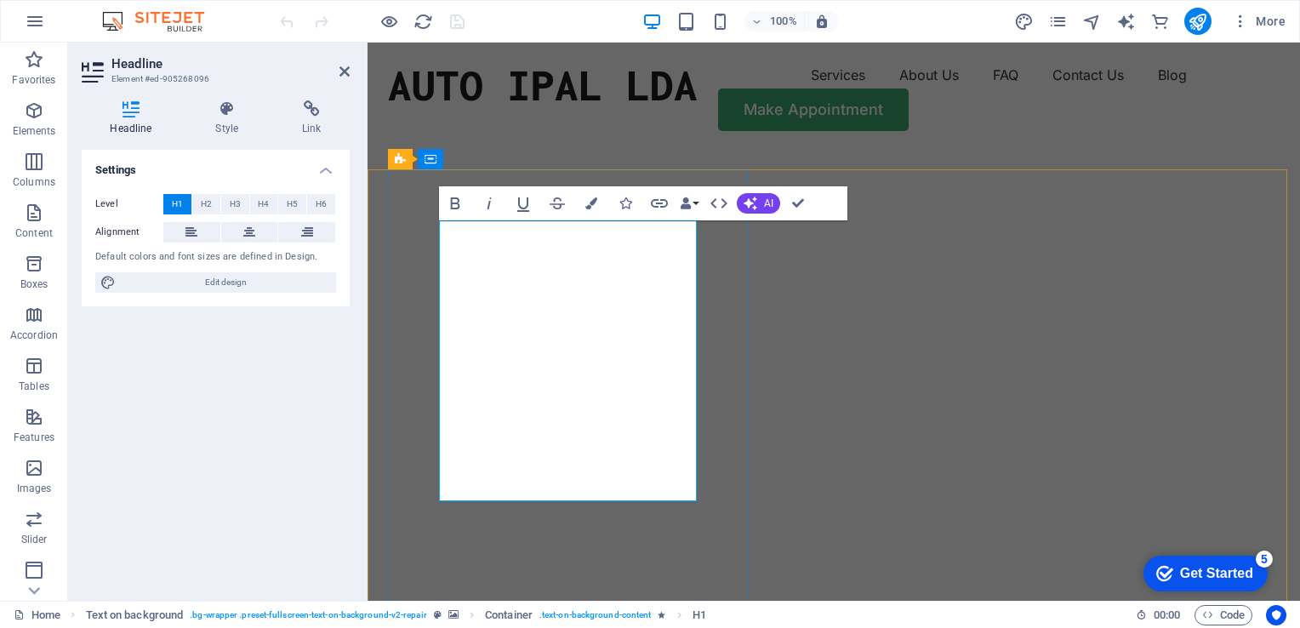
drag, startPoint x: 514, startPoint y: 341, endPoint x: 443, endPoint y: 335, distance: 70.9
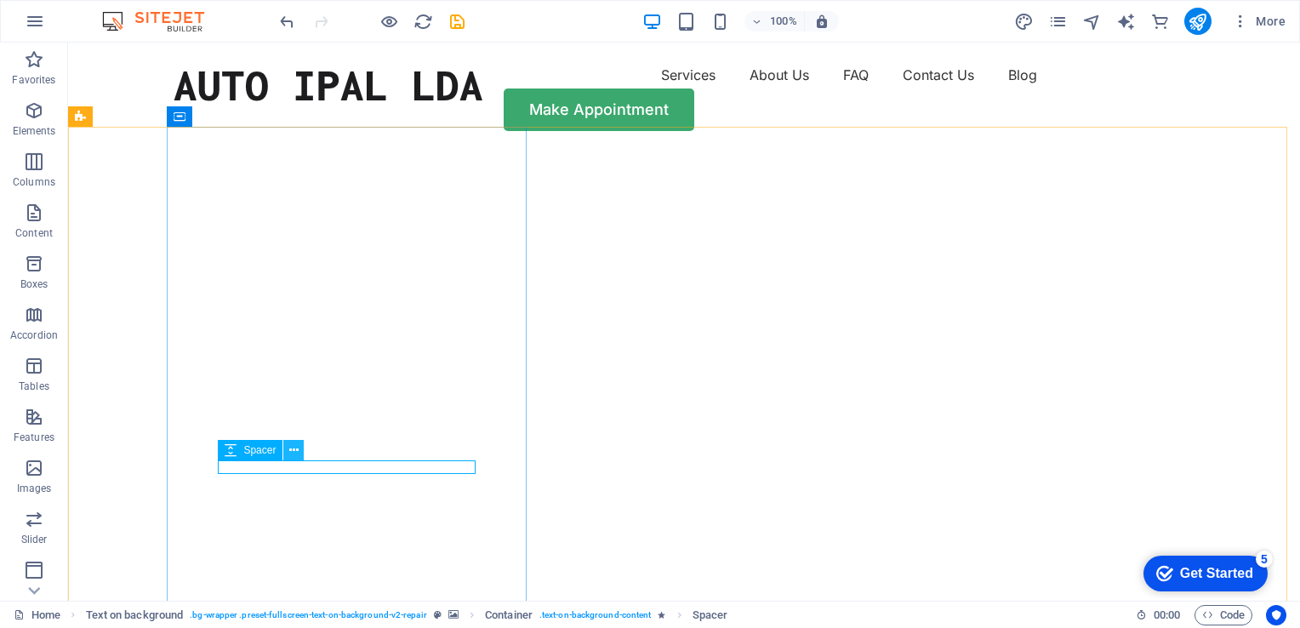
click at [297, 453] on icon at bounding box center [293, 451] width 9 height 18
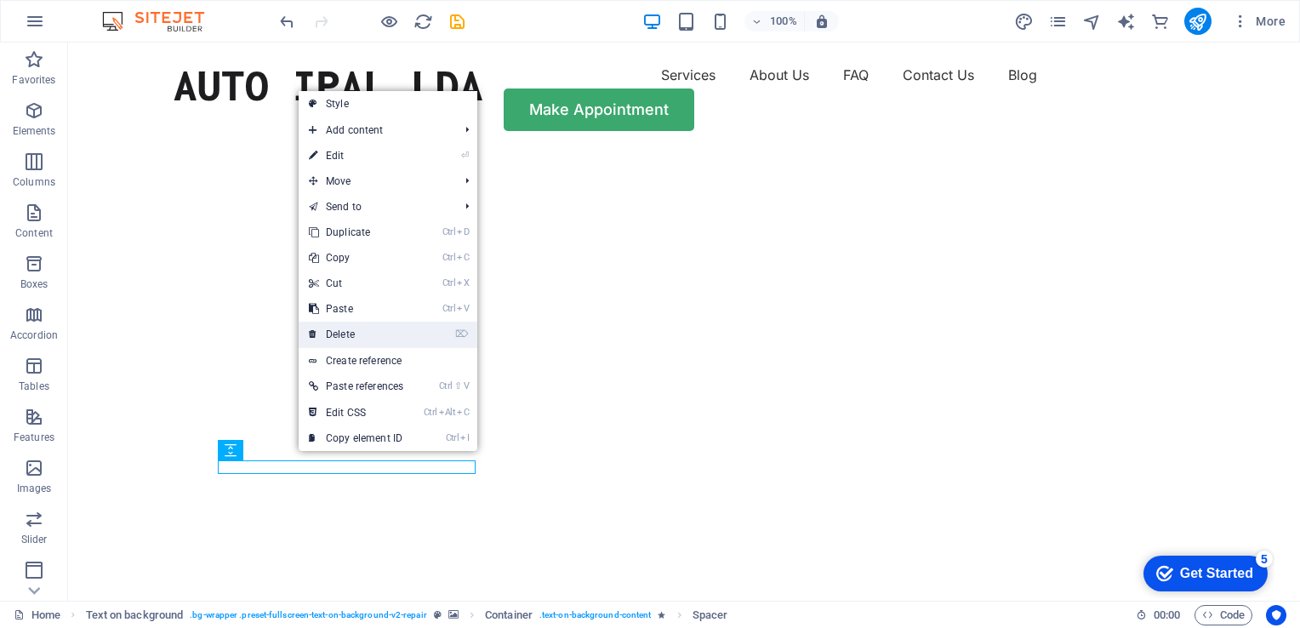
click at [353, 335] on link "⌦ Delete" at bounding box center [356, 335] width 115 height 26
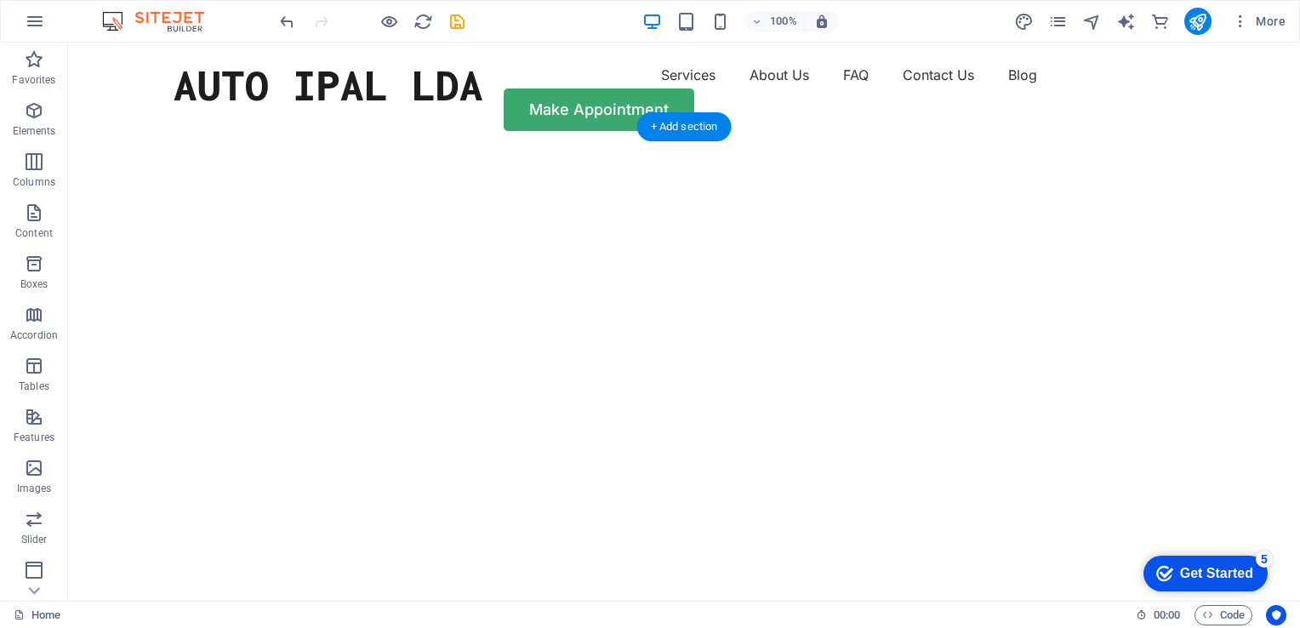
click at [832, 150] on img "1/2" at bounding box center [677, 150] width 1219 height 0
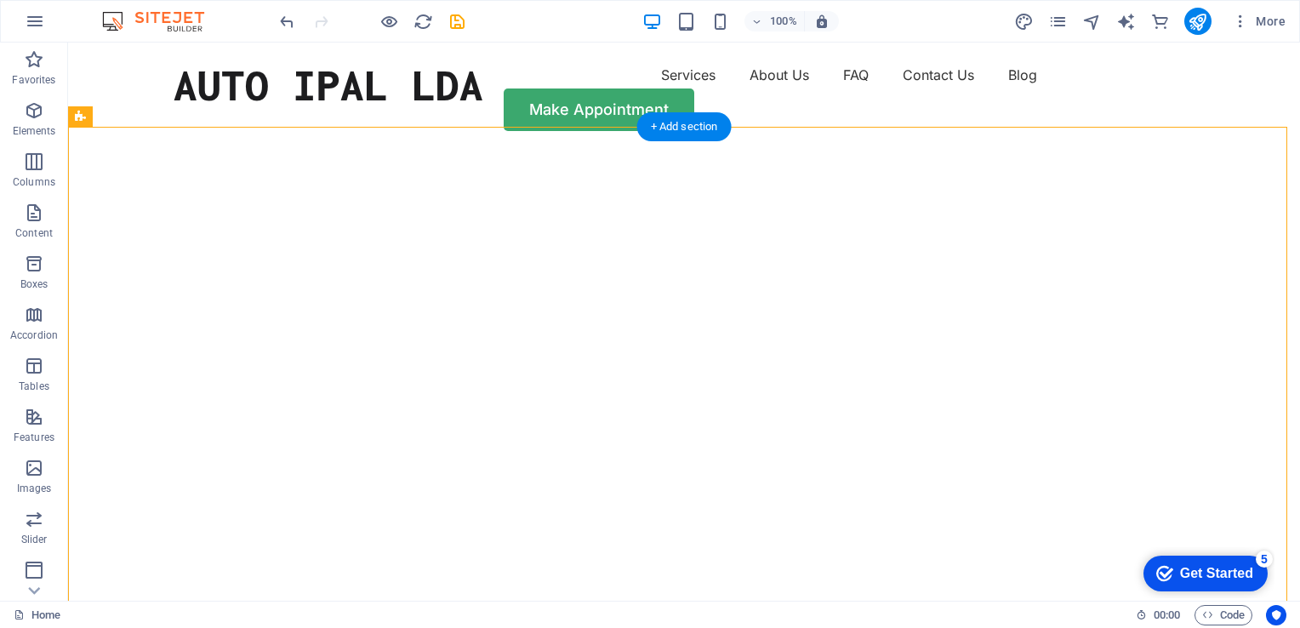
click at [832, 150] on img "1/2" at bounding box center [677, 150] width 1219 height 0
select select "vh"
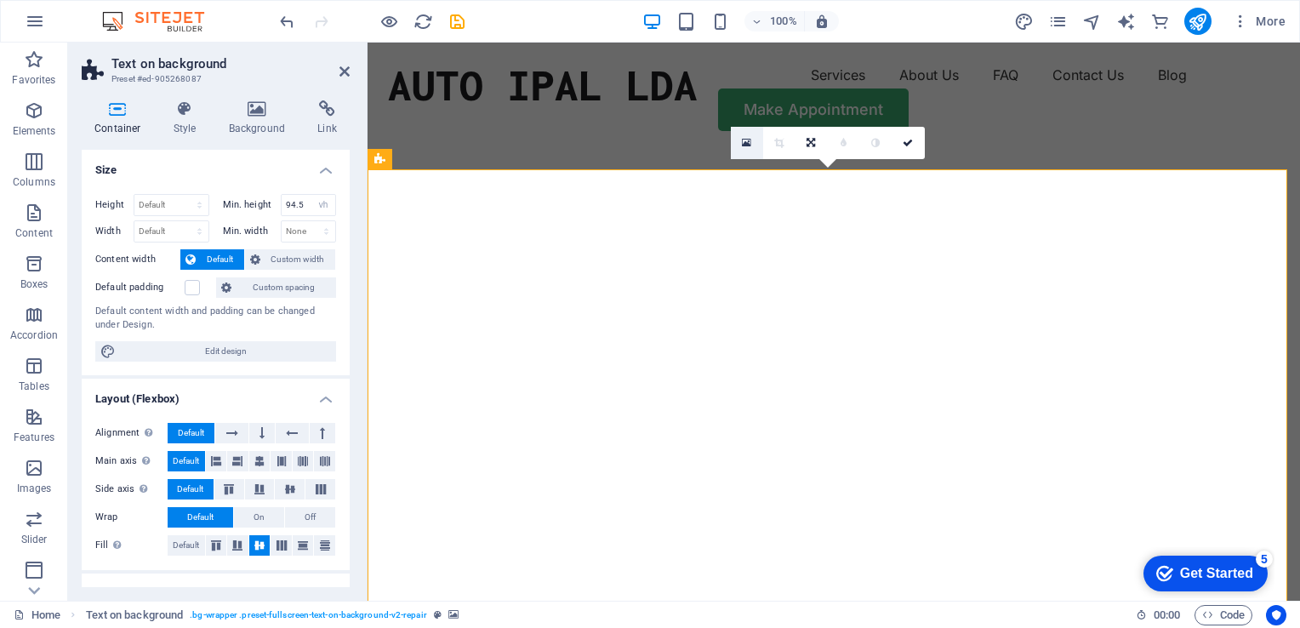
click at [752, 143] on link at bounding box center [747, 143] width 32 height 32
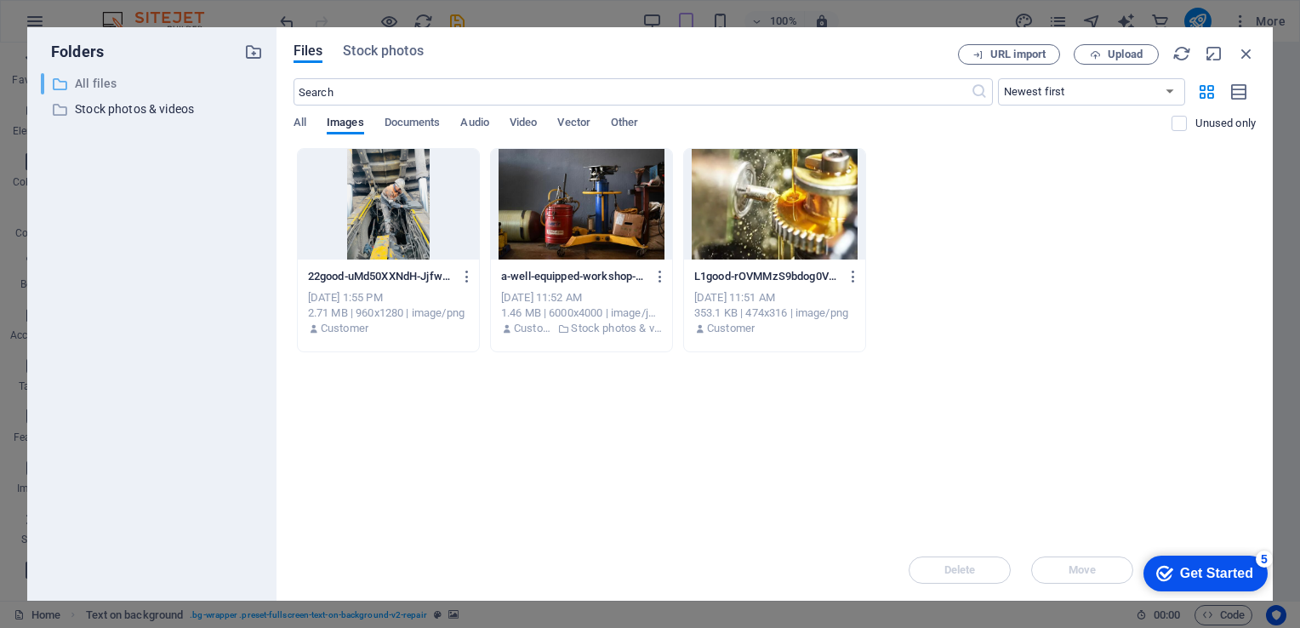
click at [71, 83] on div "​ All files All files" at bounding box center [136, 83] width 191 height 21
click at [407, 117] on span "Documents" at bounding box center [413, 124] width 56 height 24
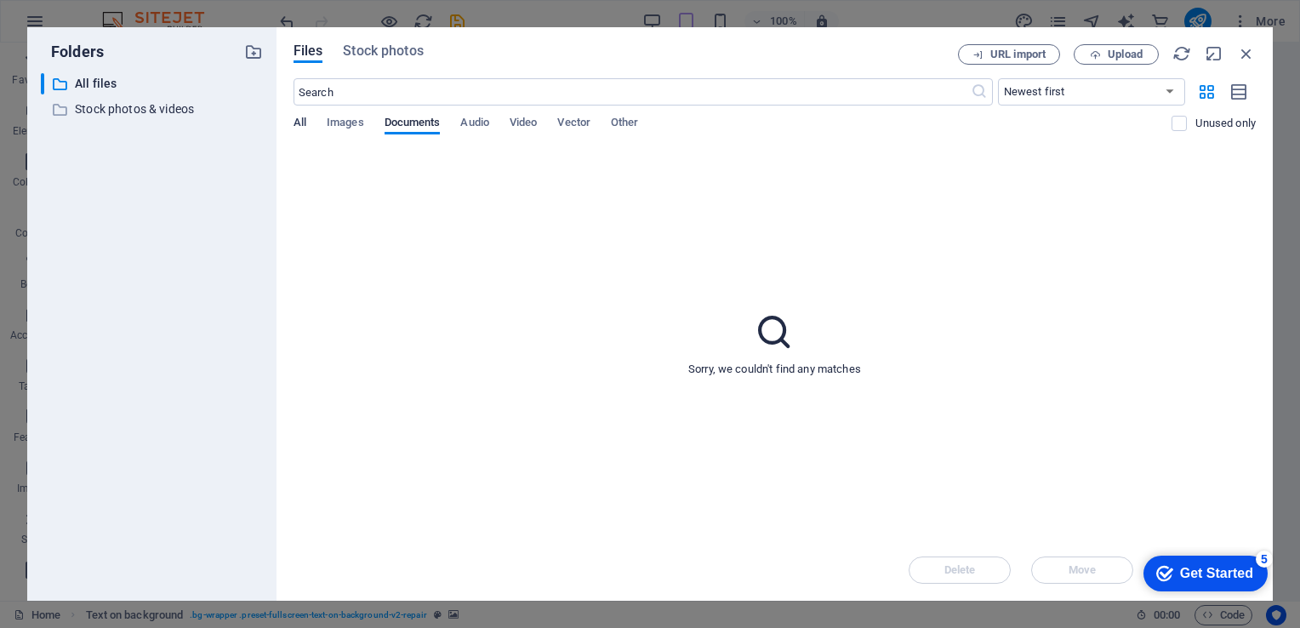
click at [300, 123] on span "All" at bounding box center [300, 124] width 13 height 24
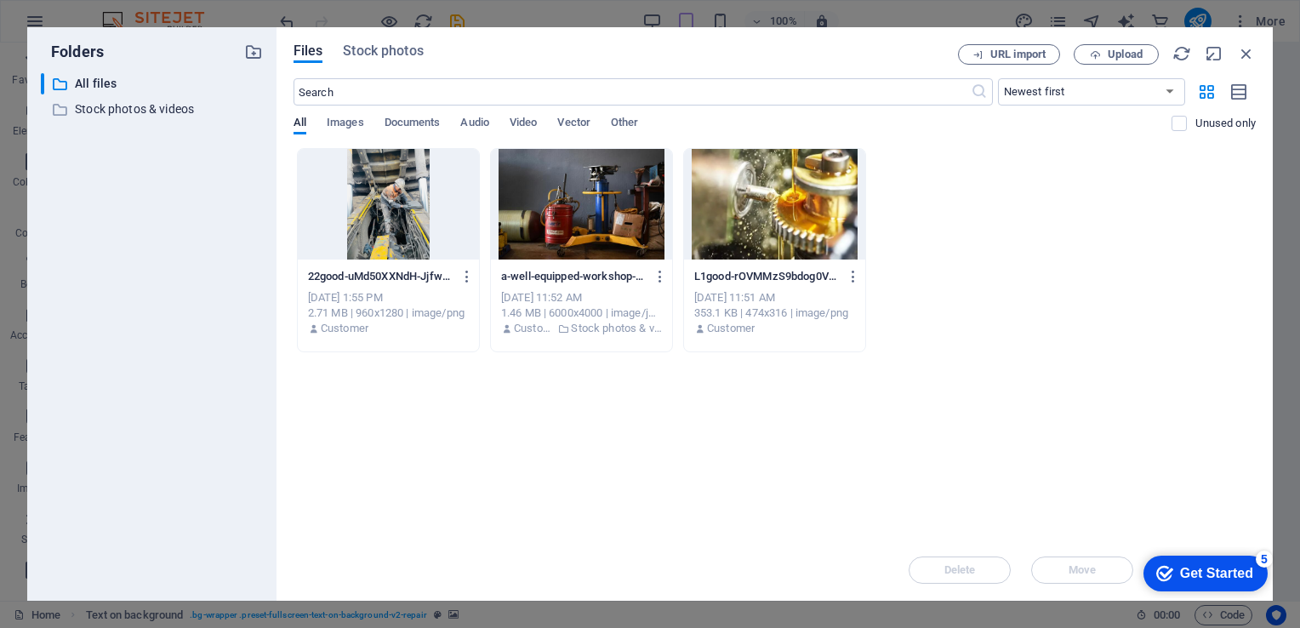
click at [1229, 573] on div "Get Started" at bounding box center [1216, 573] width 73 height 15
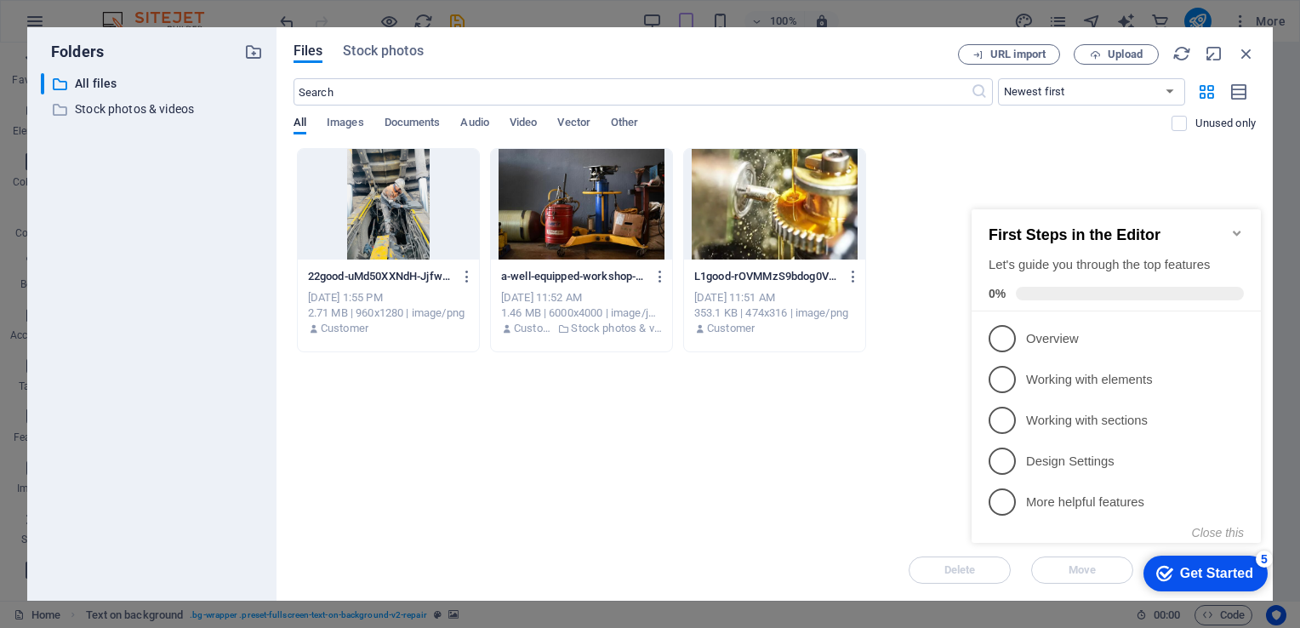
click at [1239, 226] on icon "Minimize checklist" at bounding box center [1237, 233] width 14 height 14
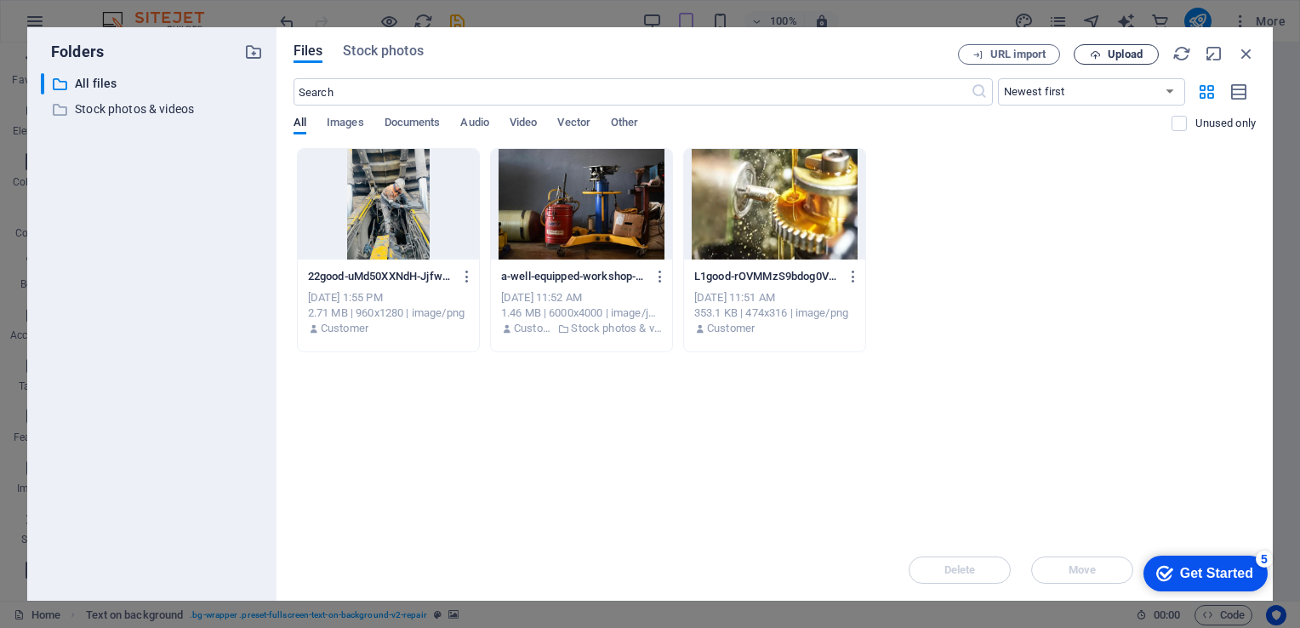
click at [1108, 54] on span "Upload" at bounding box center [1125, 54] width 35 height 10
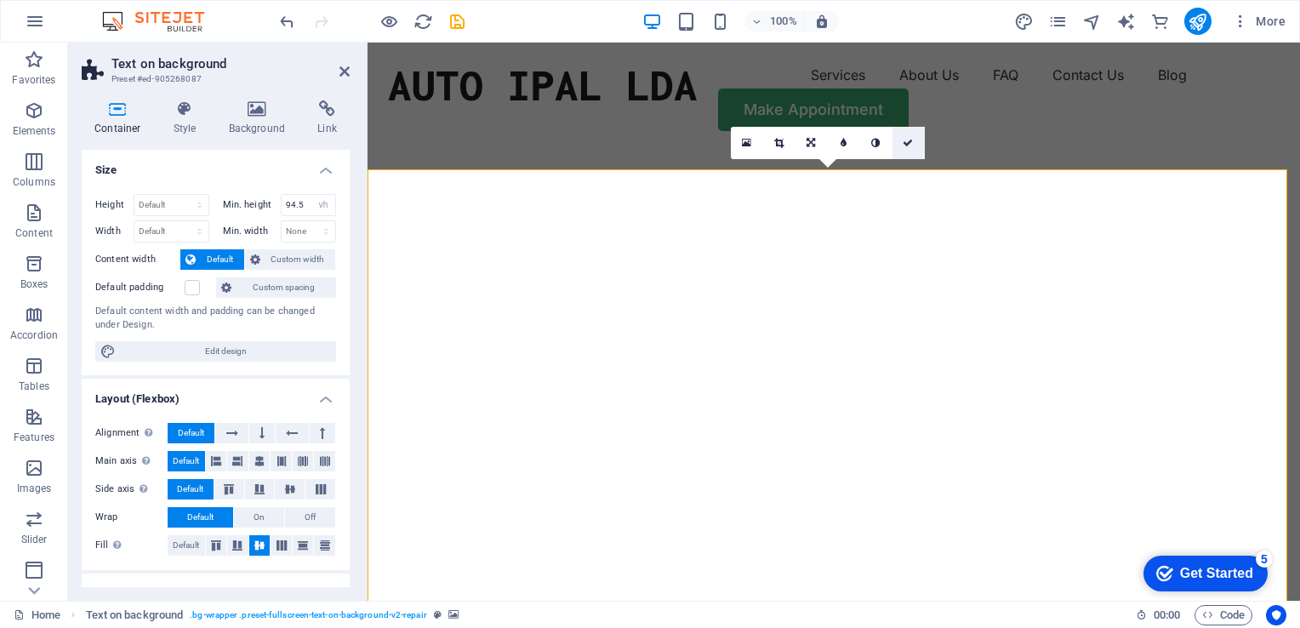
click at [911, 139] on icon at bounding box center [908, 143] width 10 height 10
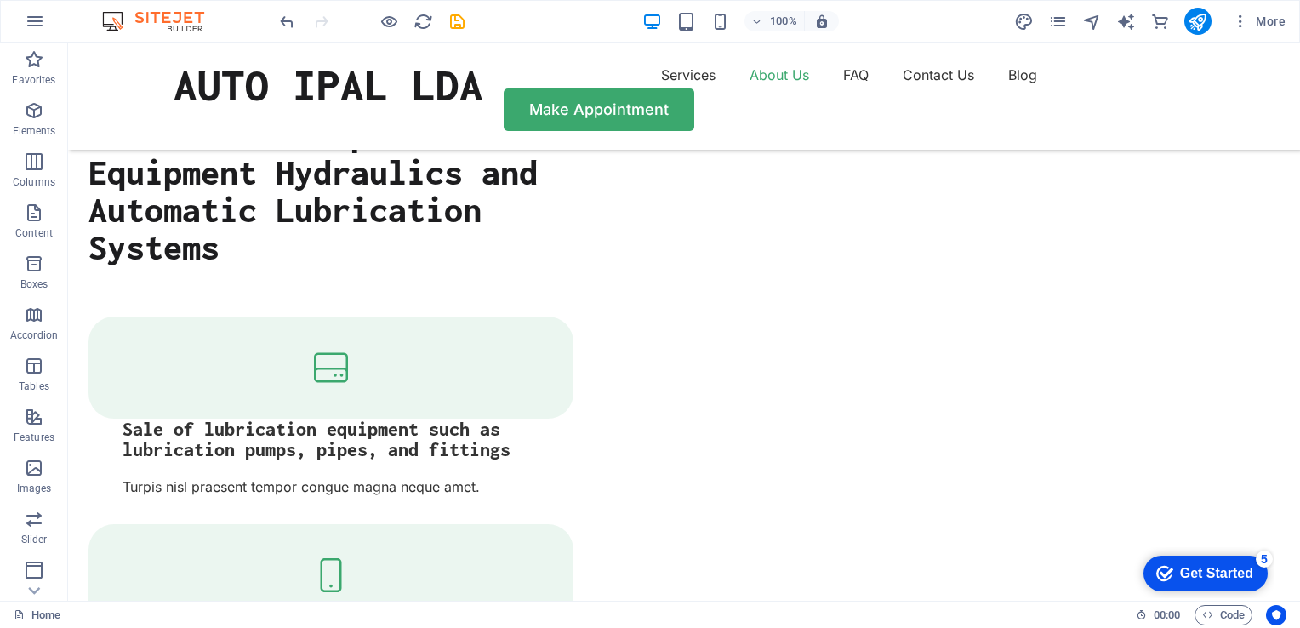
scroll to position [2075, 0]
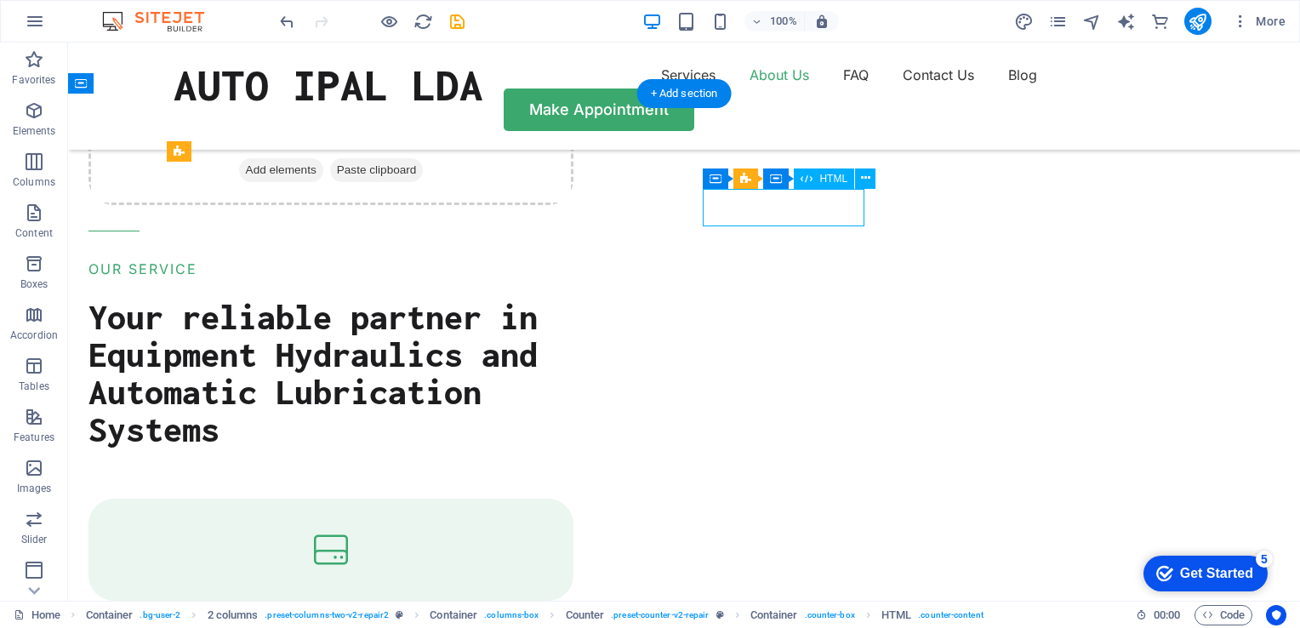
scroll to position [2117, 0]
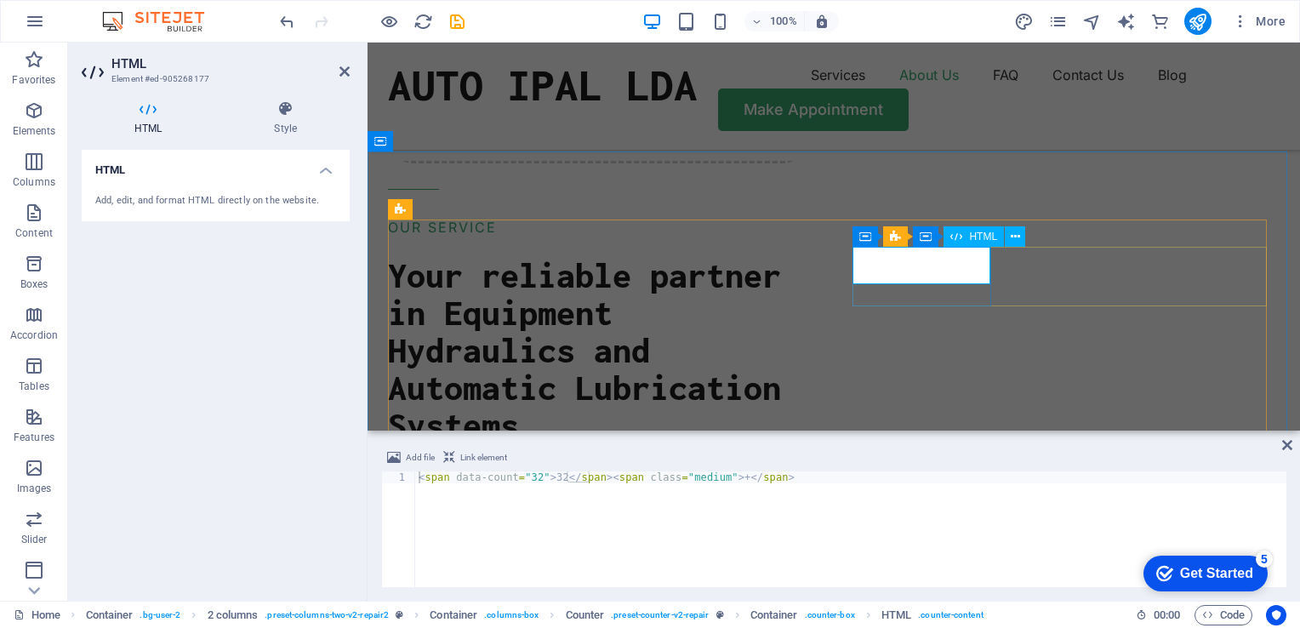
click at [1014, 236] on icon at bounding box center [1015, 237] width 9 height 18
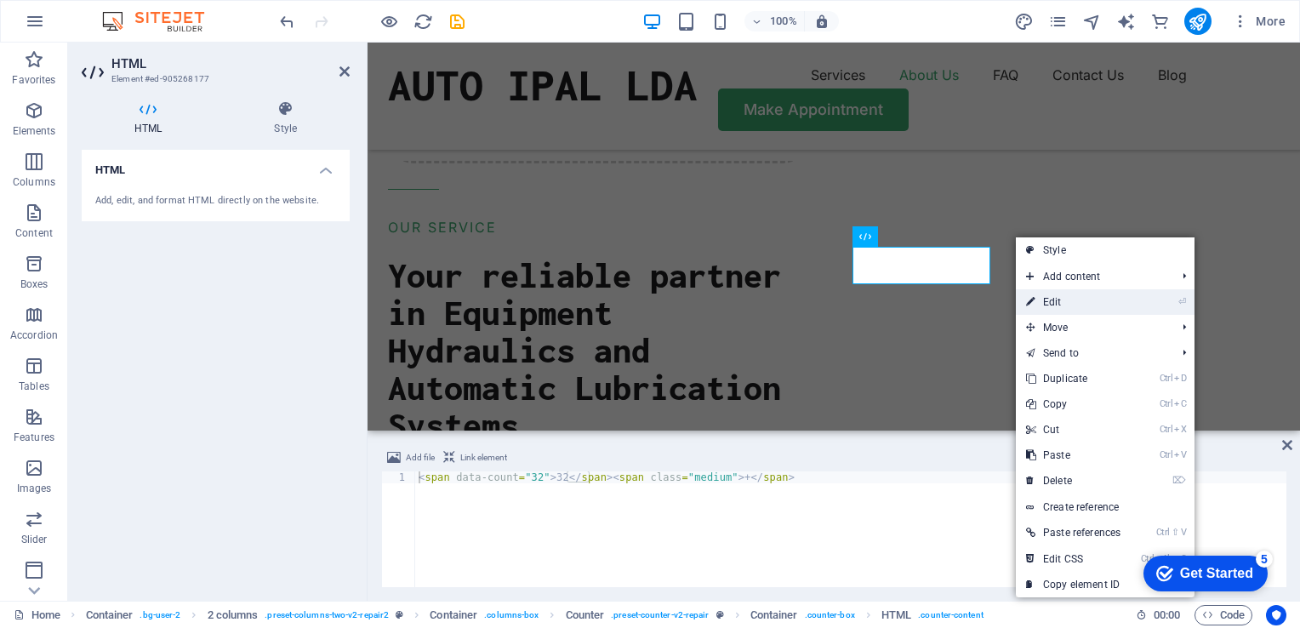
click at [1059, 295] on link "⏎ Edit" at bounding box center [1073, 302] width 115 height 26
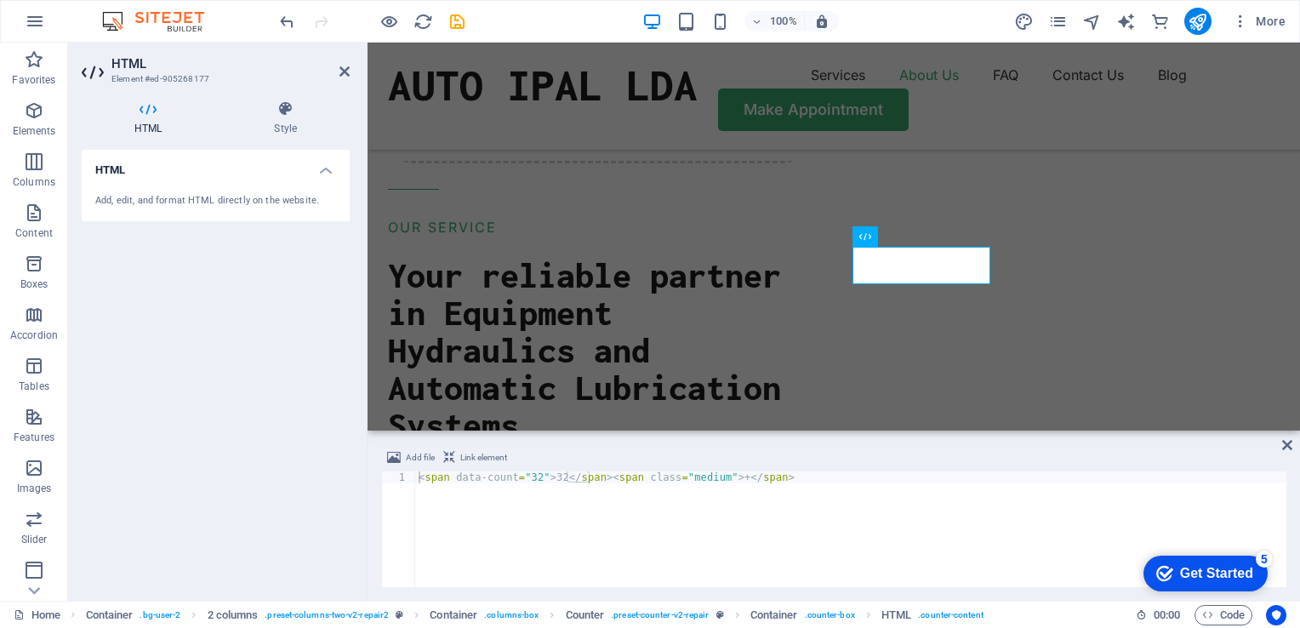
click at [328, 169] on h4 "HTML" at bounding box center [216, 165] width 268 height 31
click at [328, 169] on h4 "HTML" at bounding box center [216, 170] width 268 height 41
click at [144, 104] on icon at bounding box center [148, 108] width 133 height 17
click at [283, 107] on icon at bounding box center [285, 108] width 128 height 17
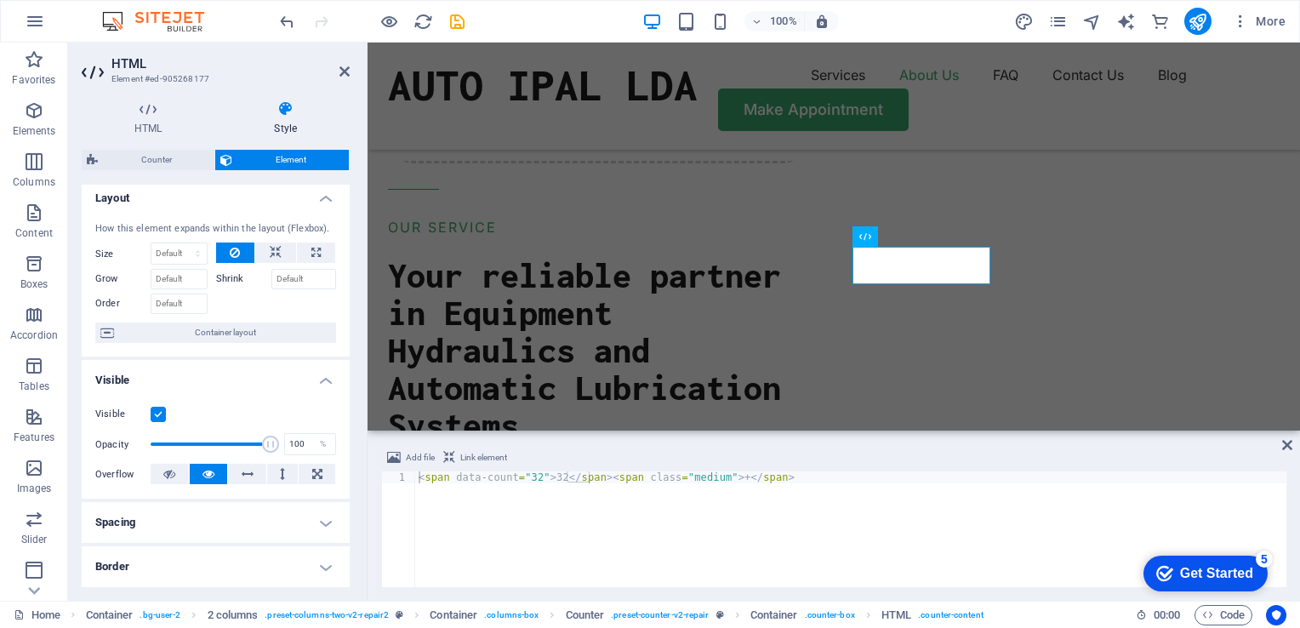
scroll to position [0, 0]
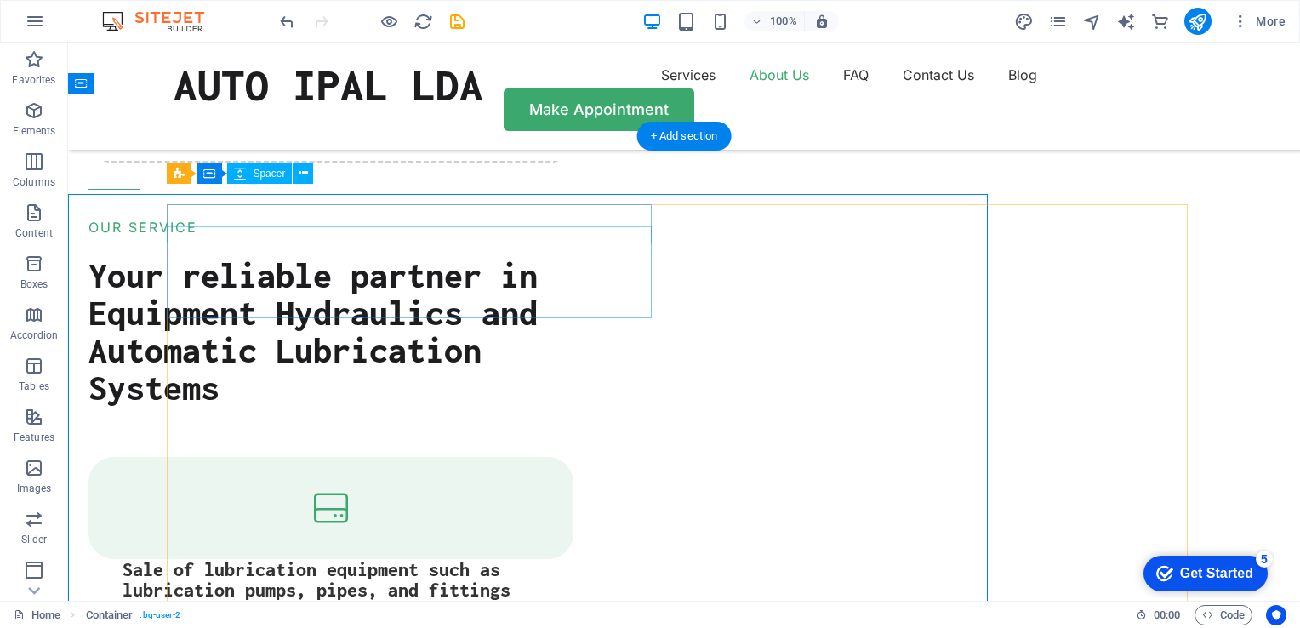
scroll to position [2075, 0]
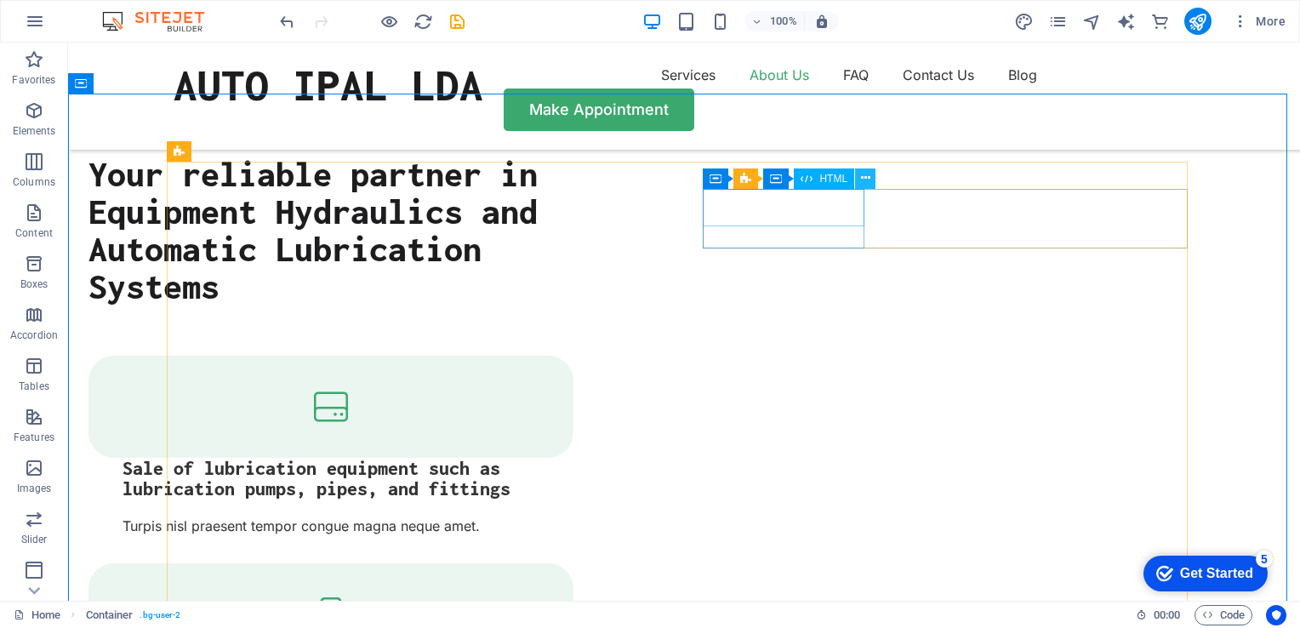
click at [867, 181] on icon at bounding box center [865, 178] width 9 height 18
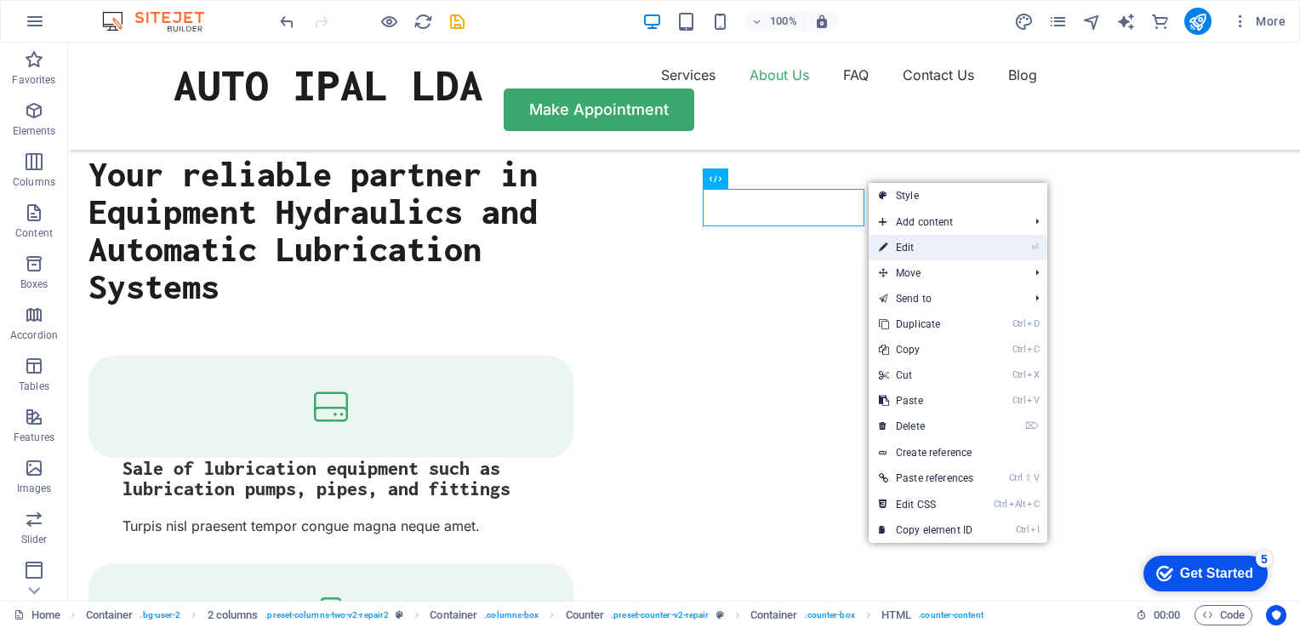
click at [905, 243] on link "⏎ Edit" at bounding box center [926, 248] width 115 height 26
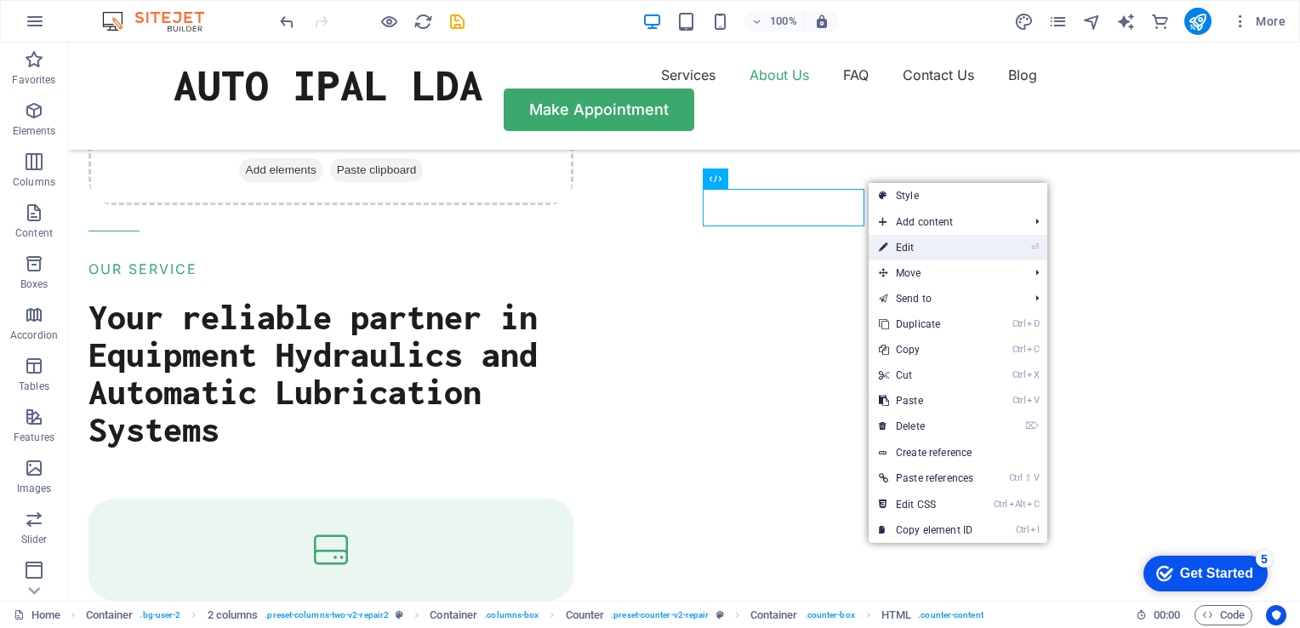
scroll to position [2117, 0]
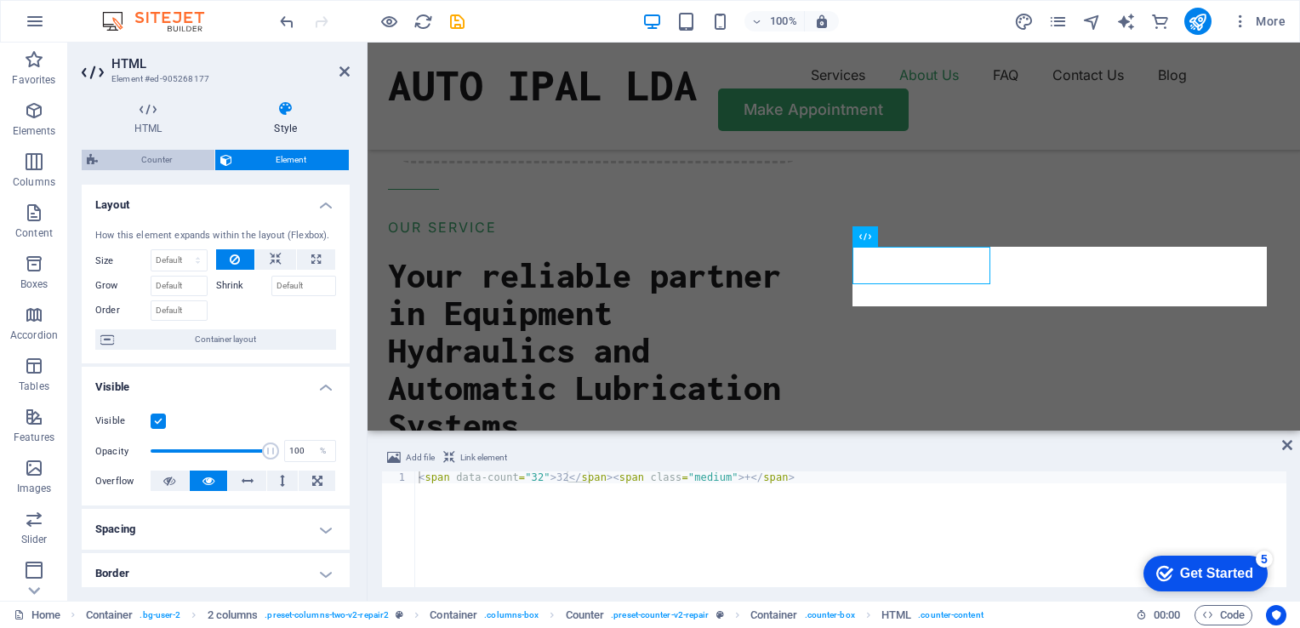
click at [151, 163] on span "Counter" at bounding box center [156, 160] width 106 height 20
select select "rem"
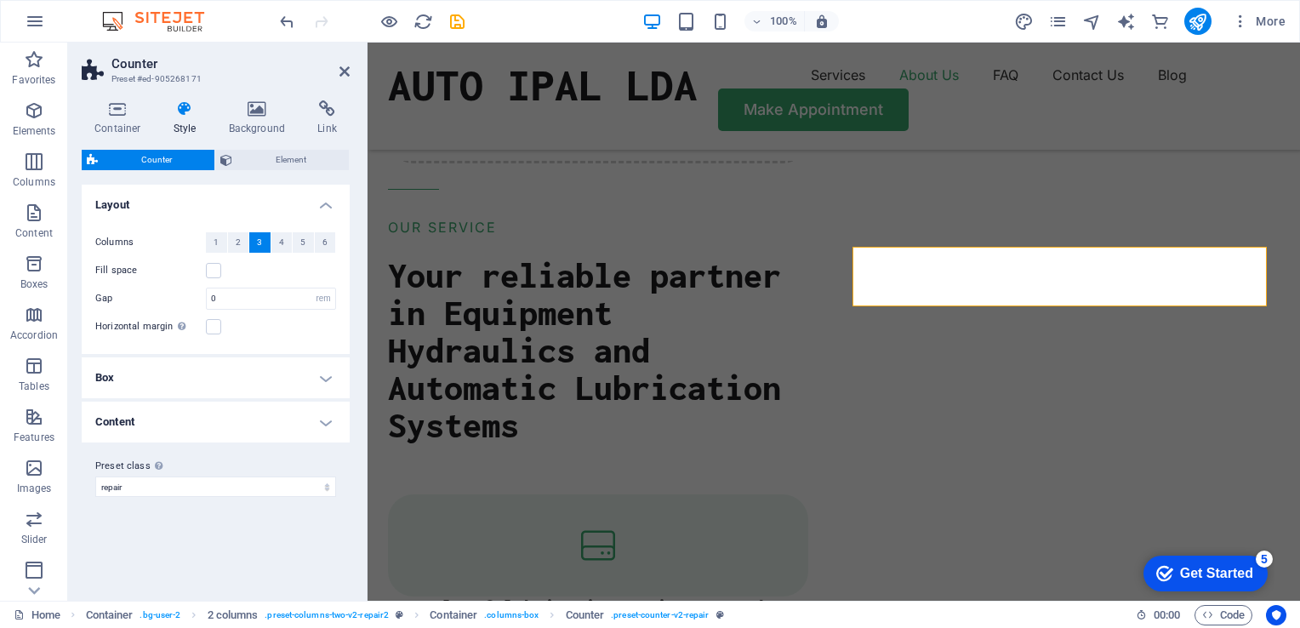
click at [324, 422] on h4 "Content" at bounding box center [216, 422] width 268 height 41
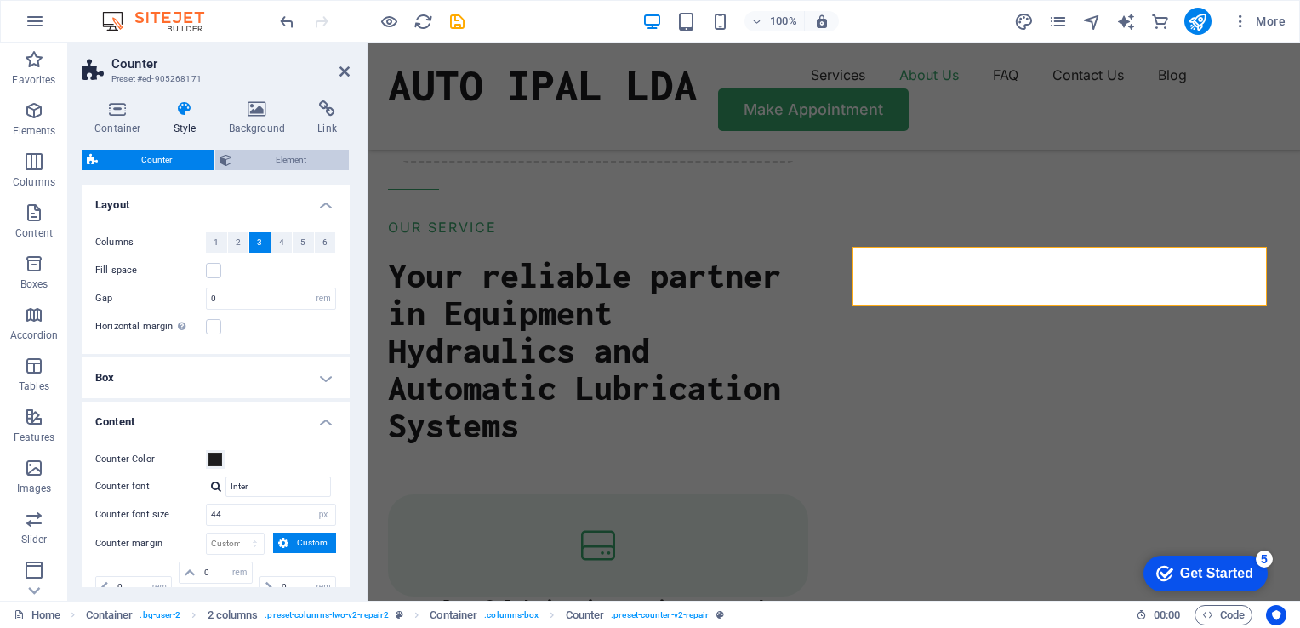
click at [284, 159] on span "Element" at bounding box center [290, 160] width 106 height 20
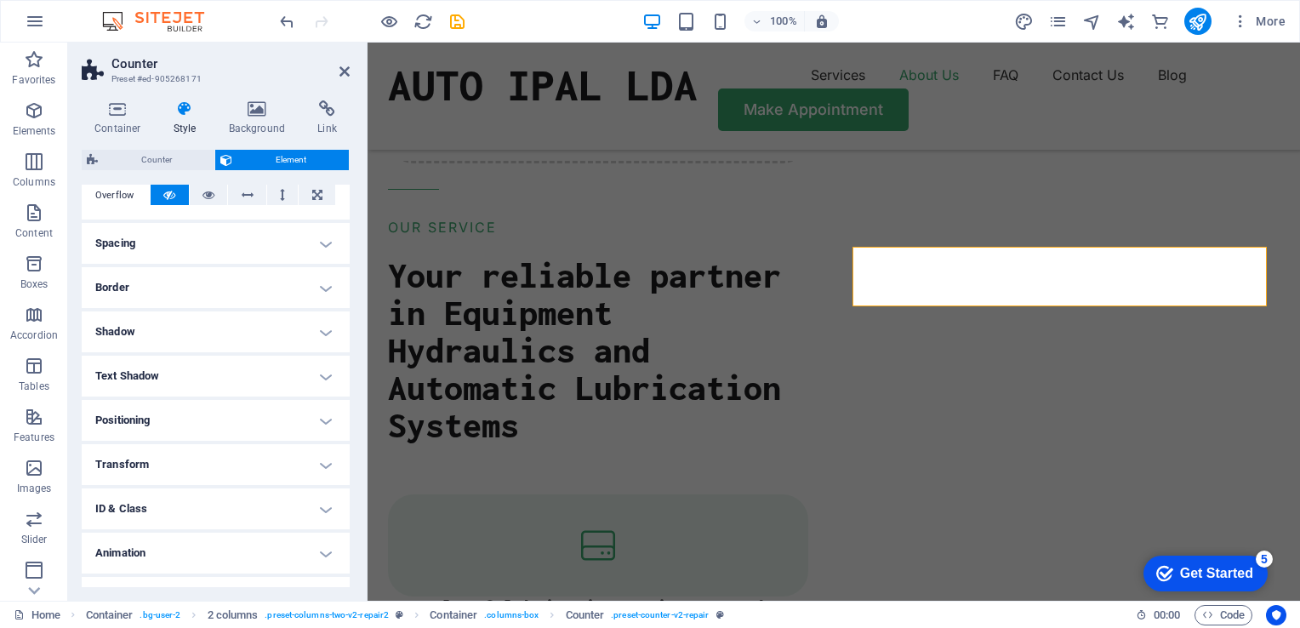
scroll to position [316, 0]
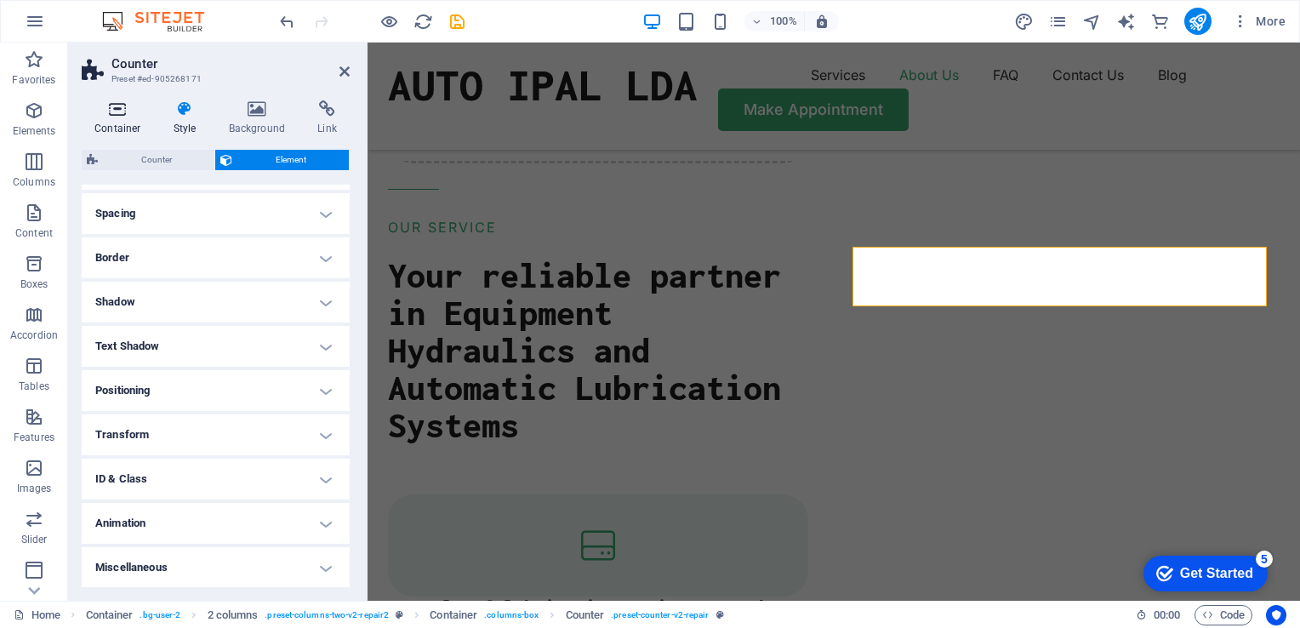
click at [122, 111] on icon at bounding box center [118, 108] width 72 height 17
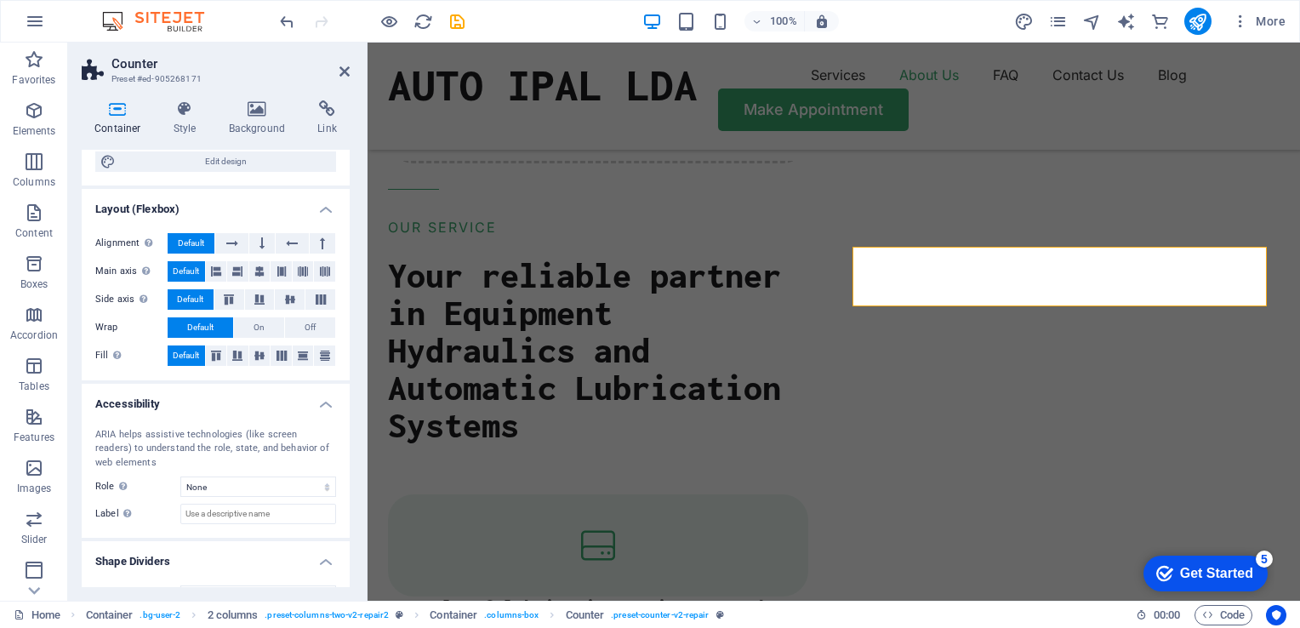
scroll to position [220, 0]
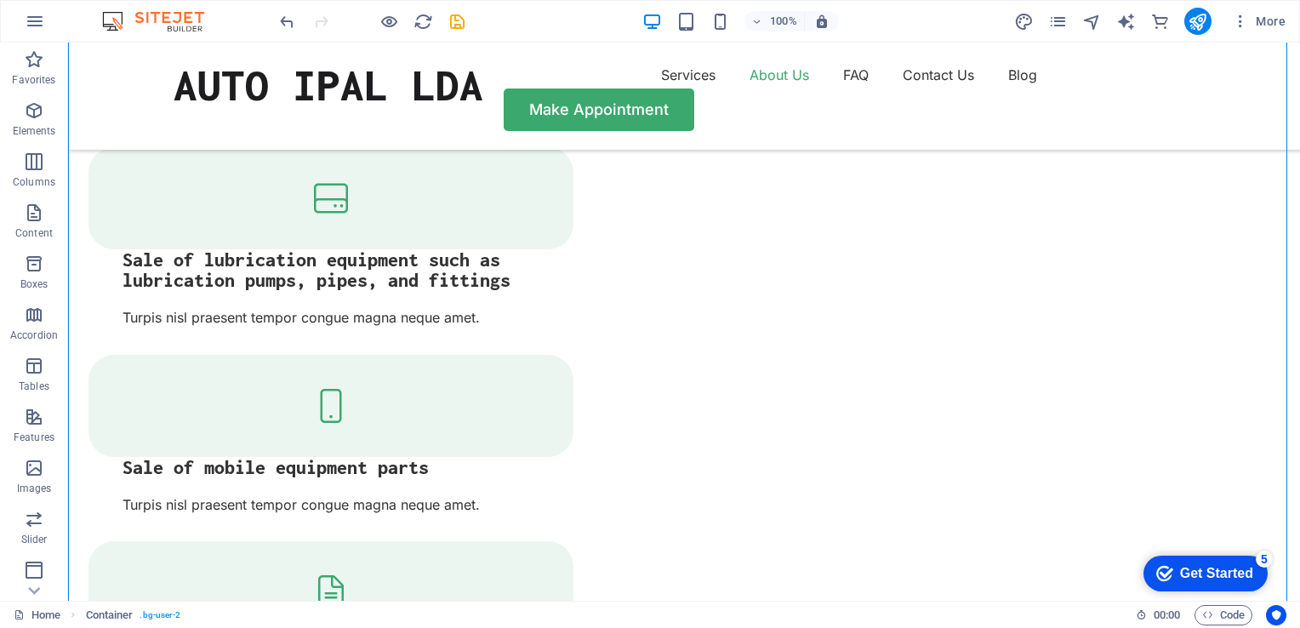
scroll to position [2292, 0]
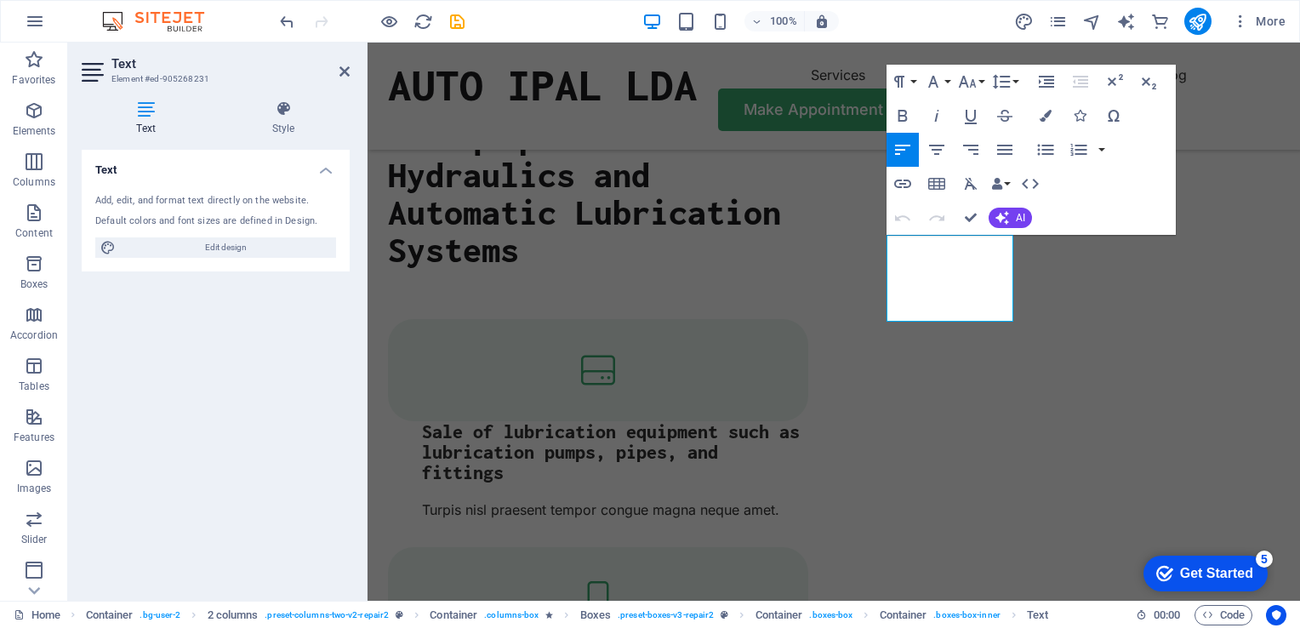
scroll to position [2393, 0]
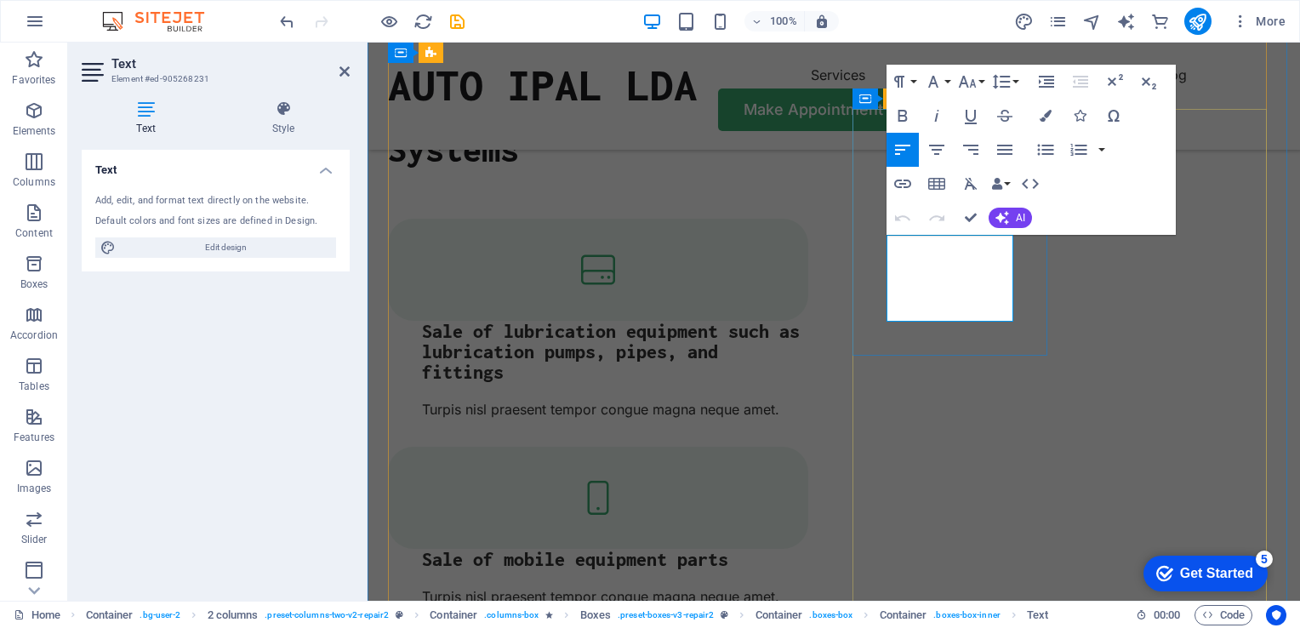
drag, startPoint x: 974, startPoint y: 310, endPoint x: 888, endPoint y: 242, distance: 109.6
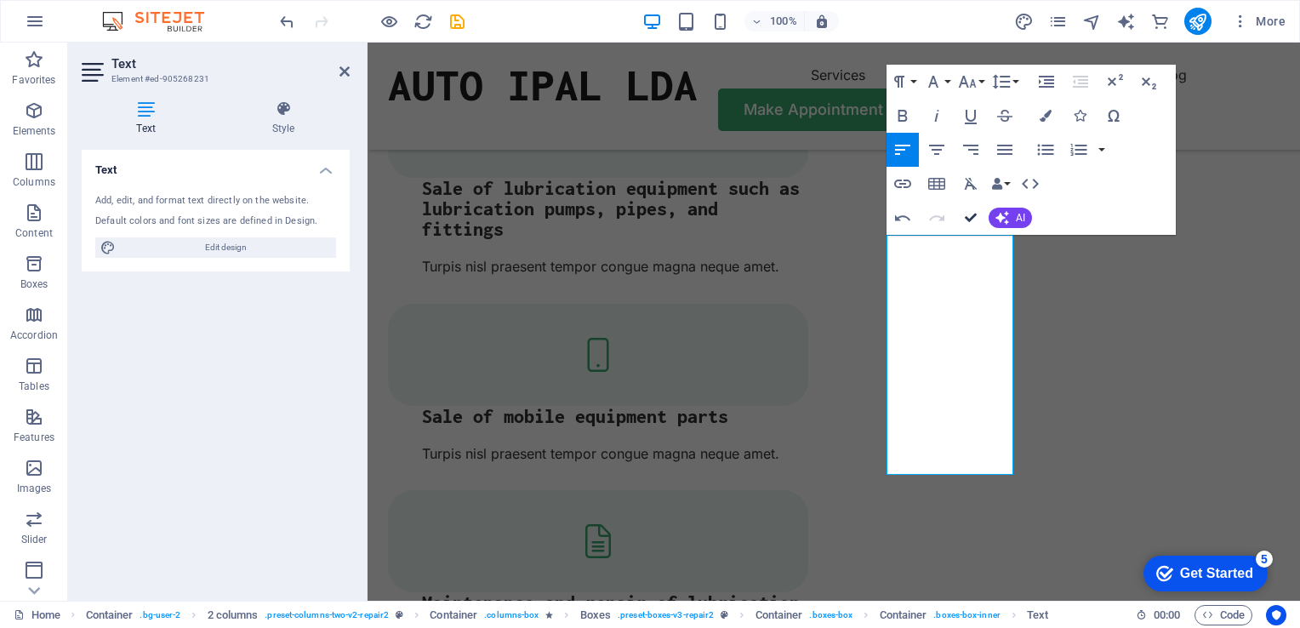
scroll to position [2292, 0]
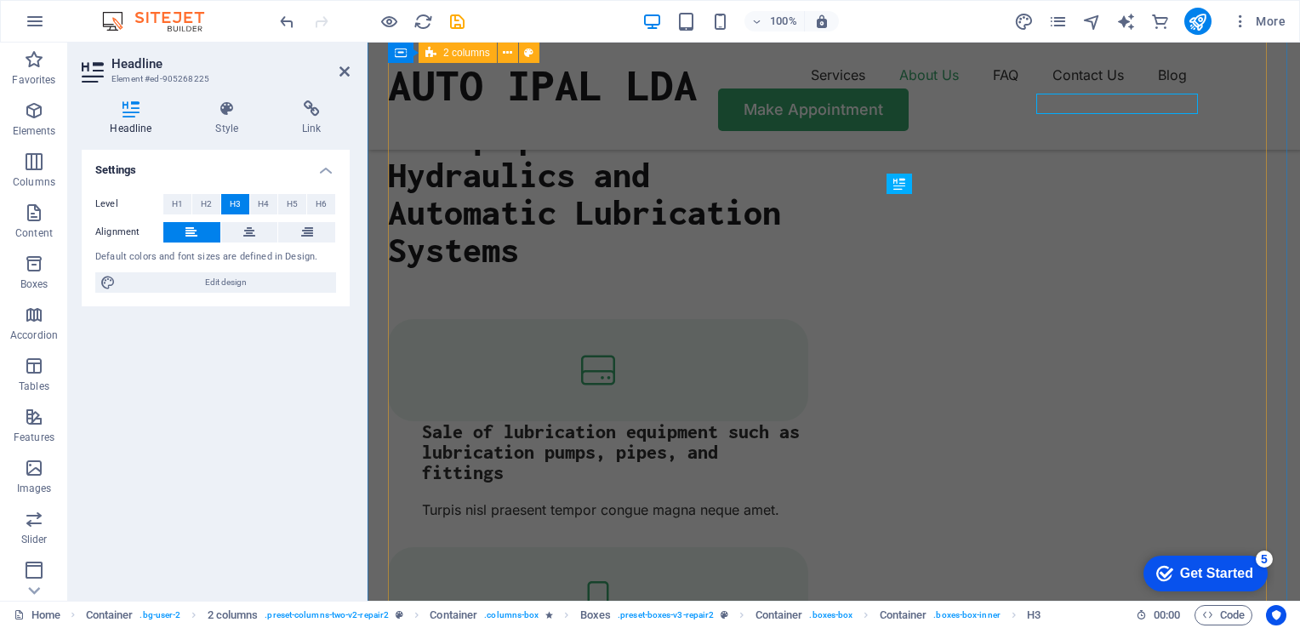
scroll to position [2393, 0]
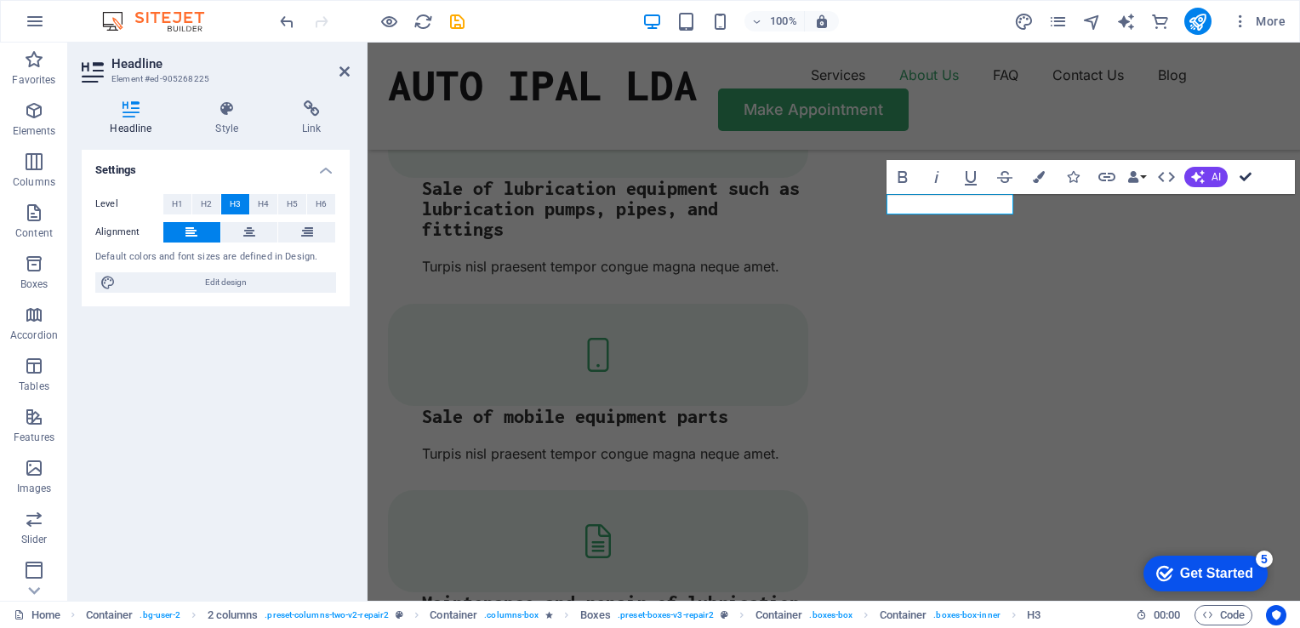
scroll to position [2292, 0]
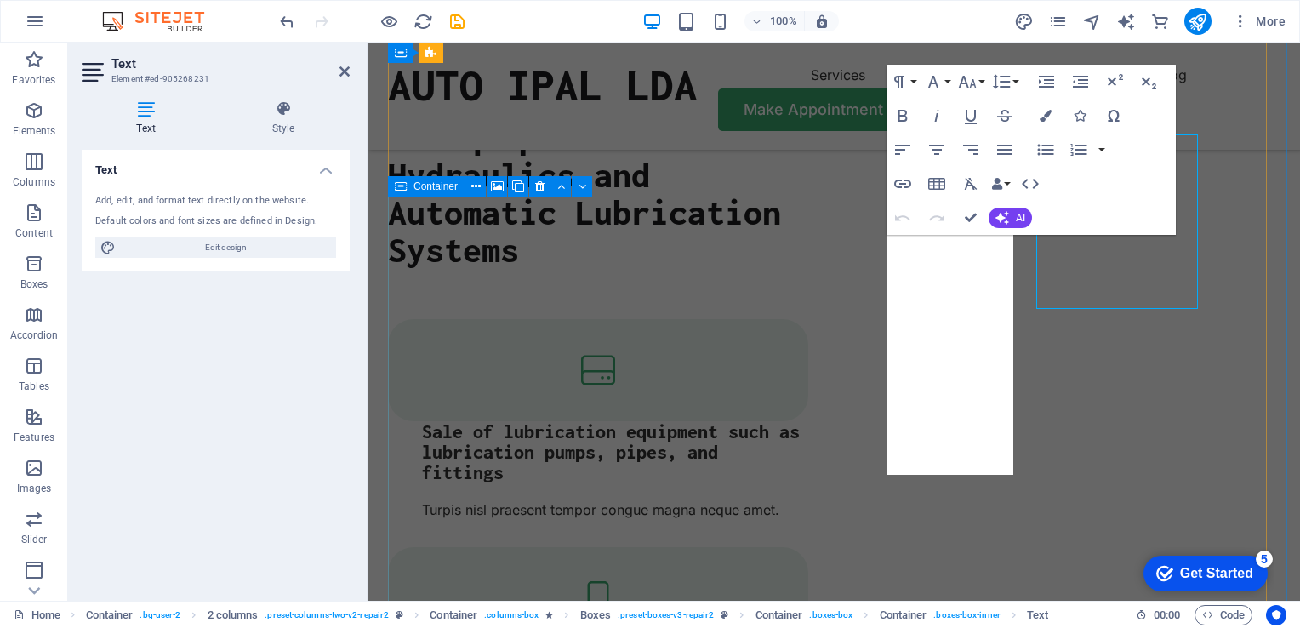
scroll to position [2393, 0]
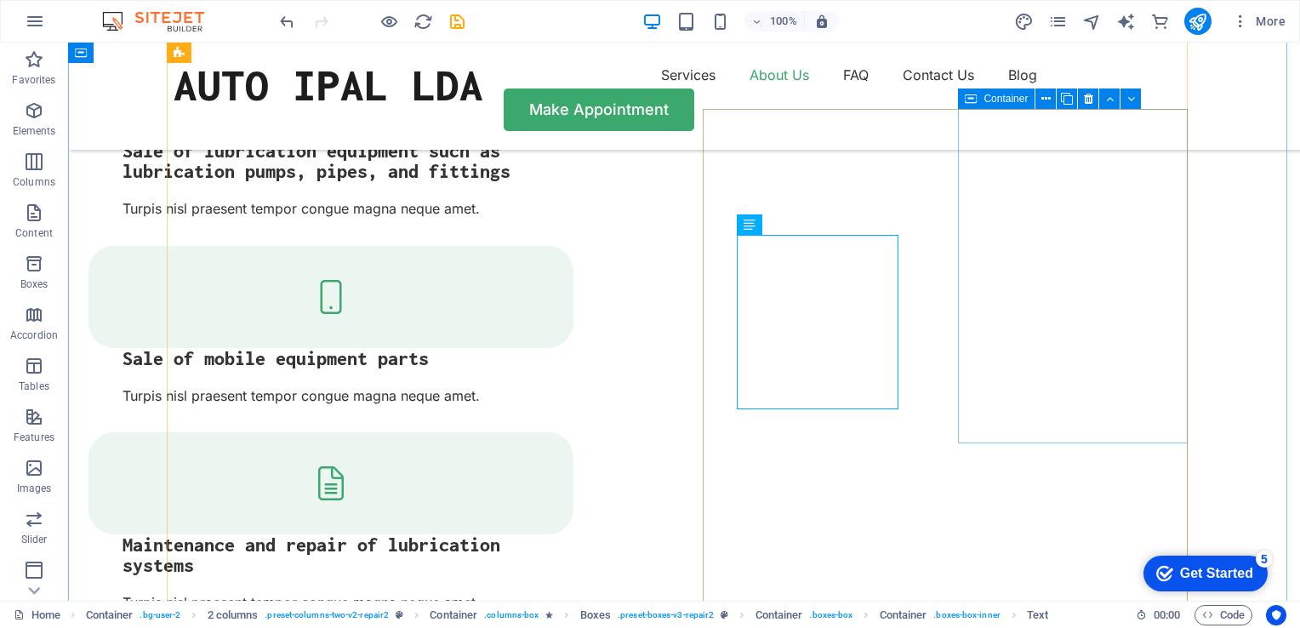
scroll to position [2292, 0]
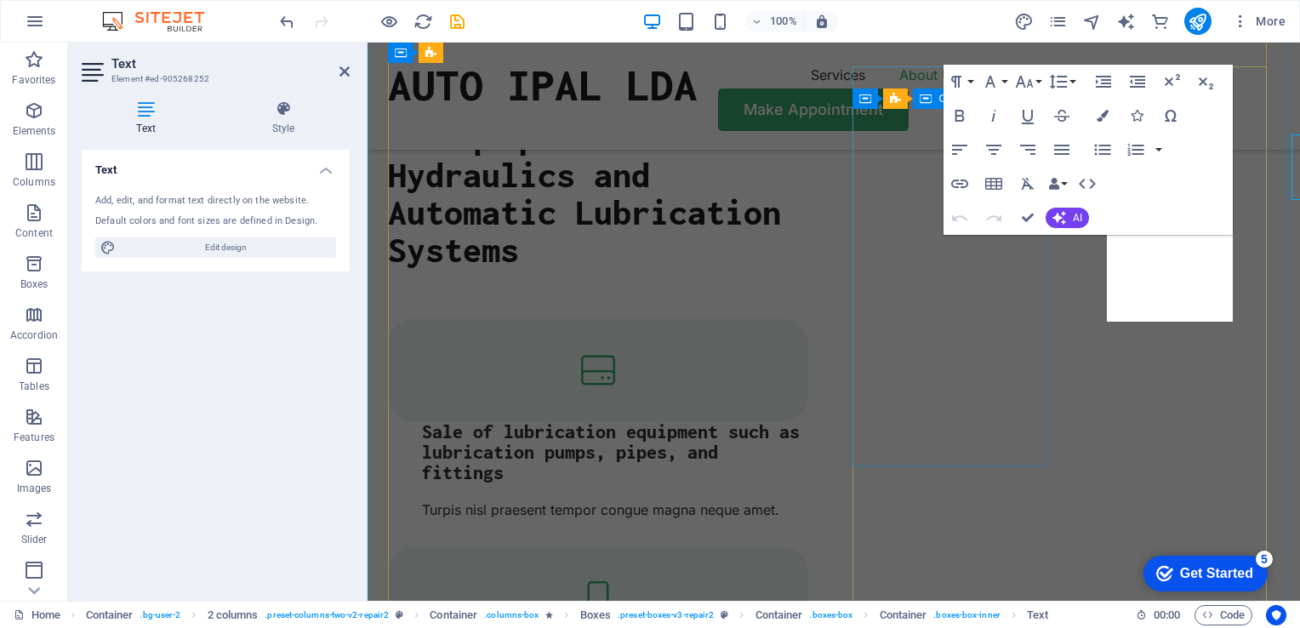
scroll to position [2393, 0]
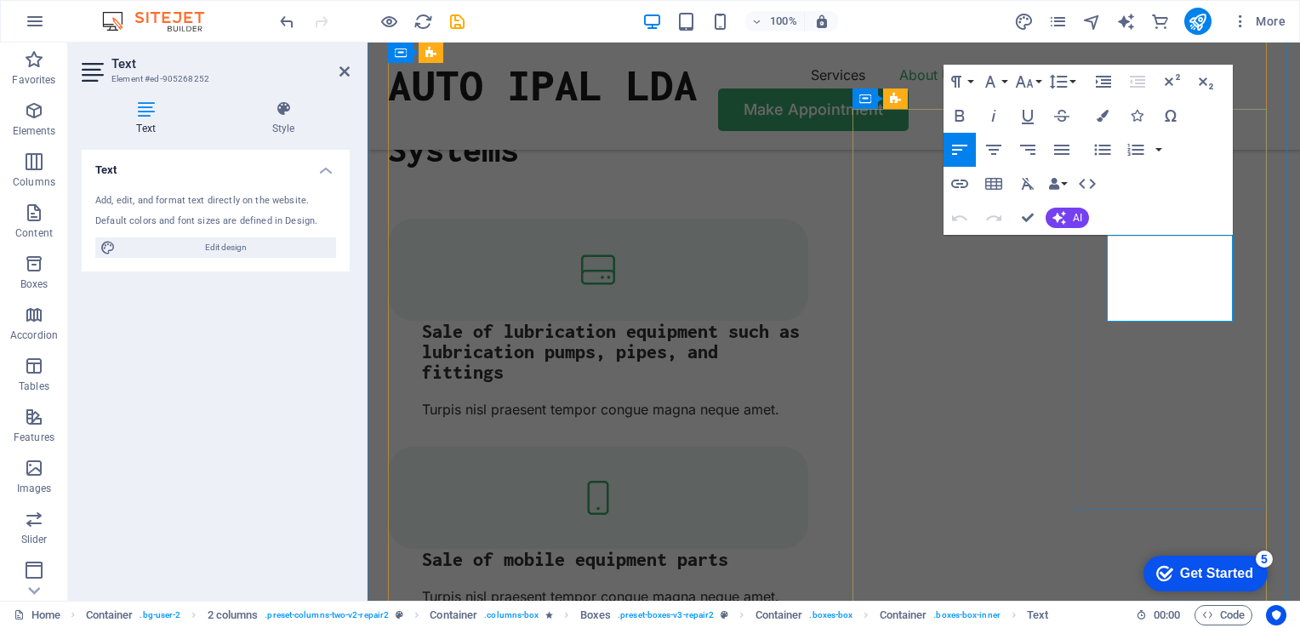
drag, startPoint x: 1190, startPoint y: 313, endPoint x: 1107, endPoint y: 245, distance: 107.0
drag, startPoint x: 1187, startPoint y: 311, endPoint x: 1105, endPoint y: 242, distance: 107.4
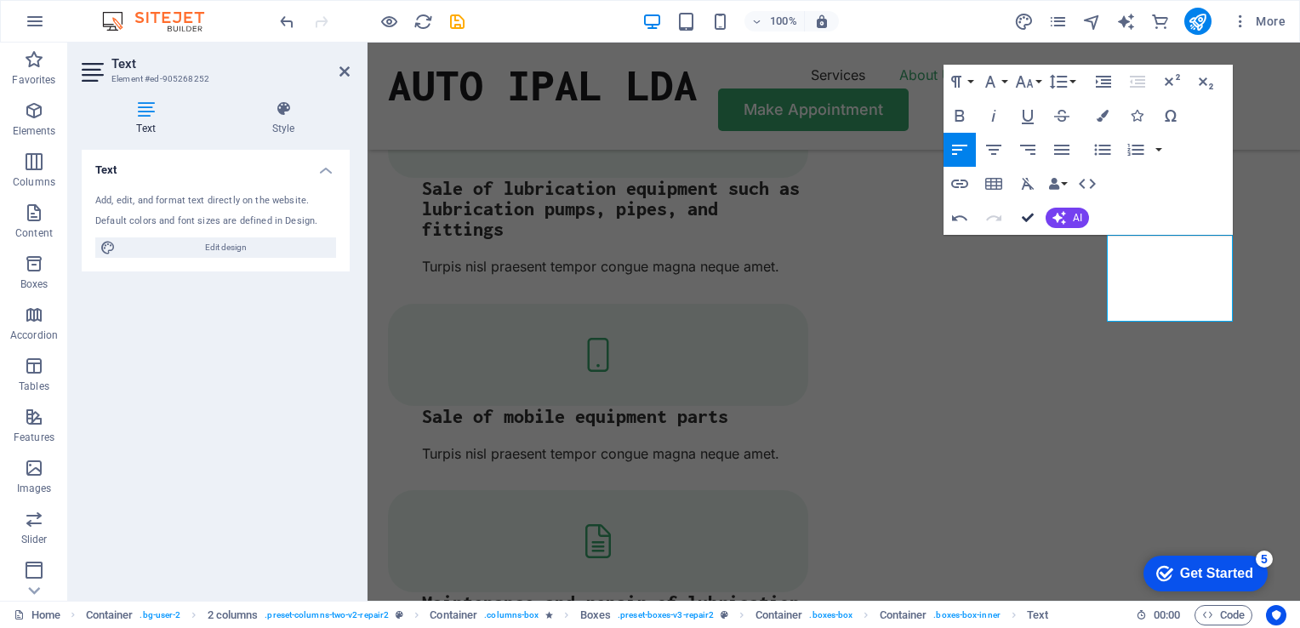
scroll to position [2292, 0]
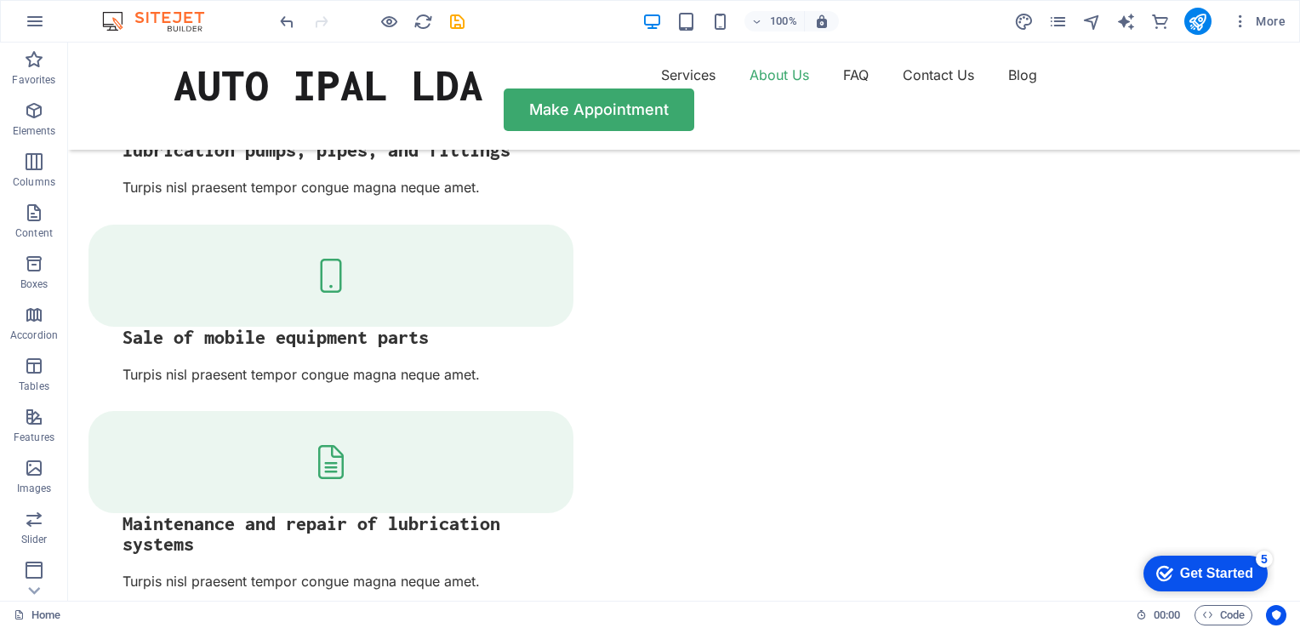
scroll to position [2406, 0]
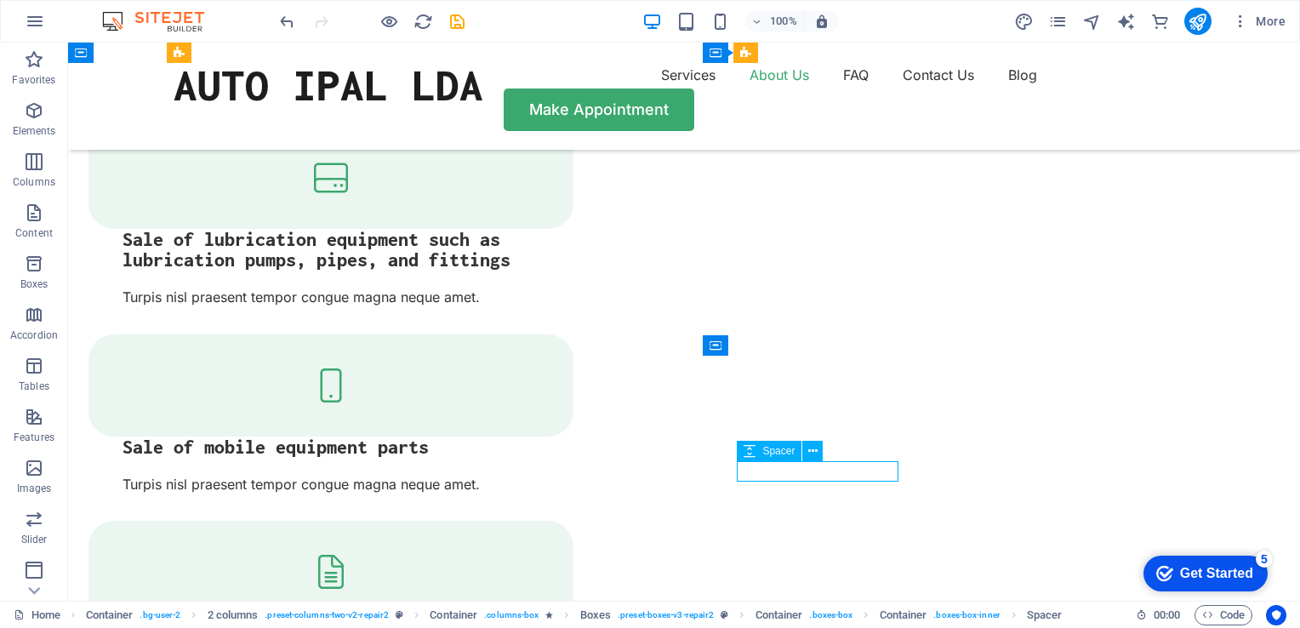
select select "px"
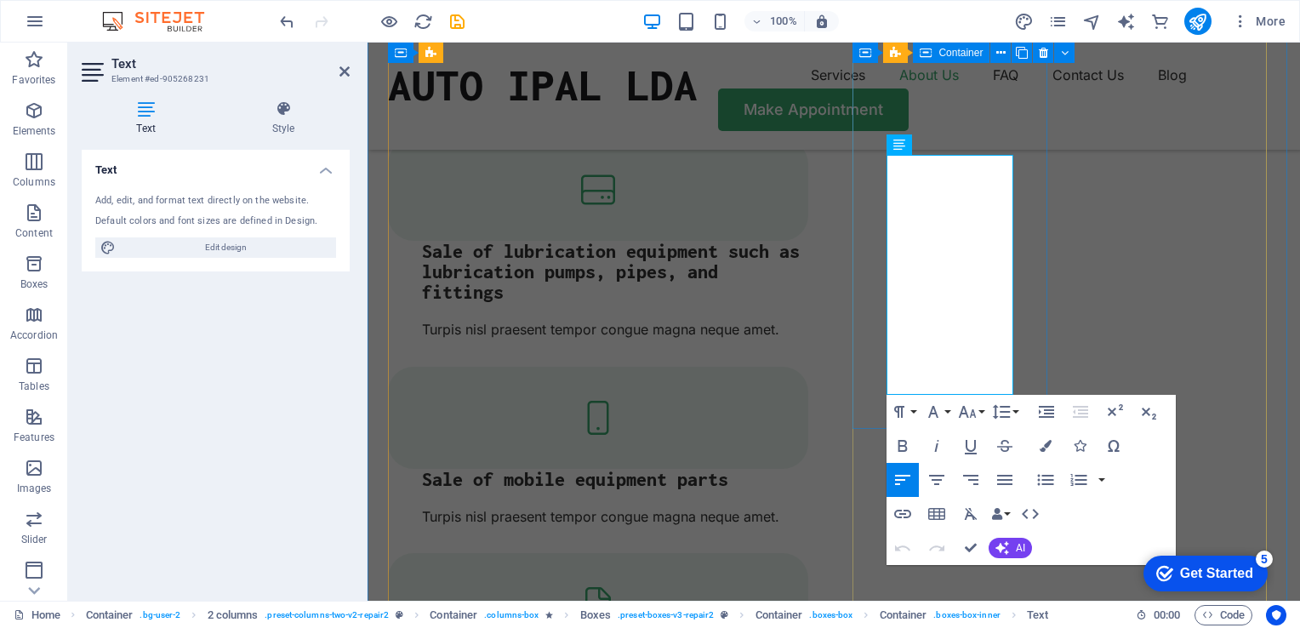
drag, startPoint x: 961, startPoint y: 384, endPoint x: 876, endPoint y: 173, distance: 227.2
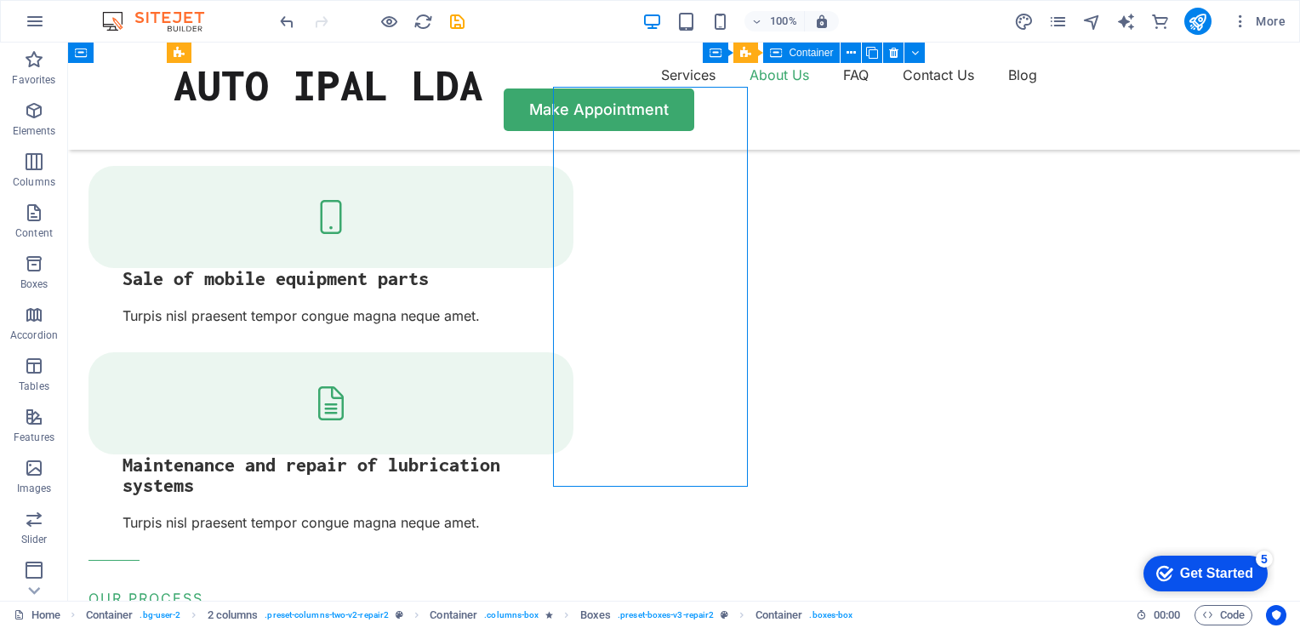
scroll to position [2372, 0]
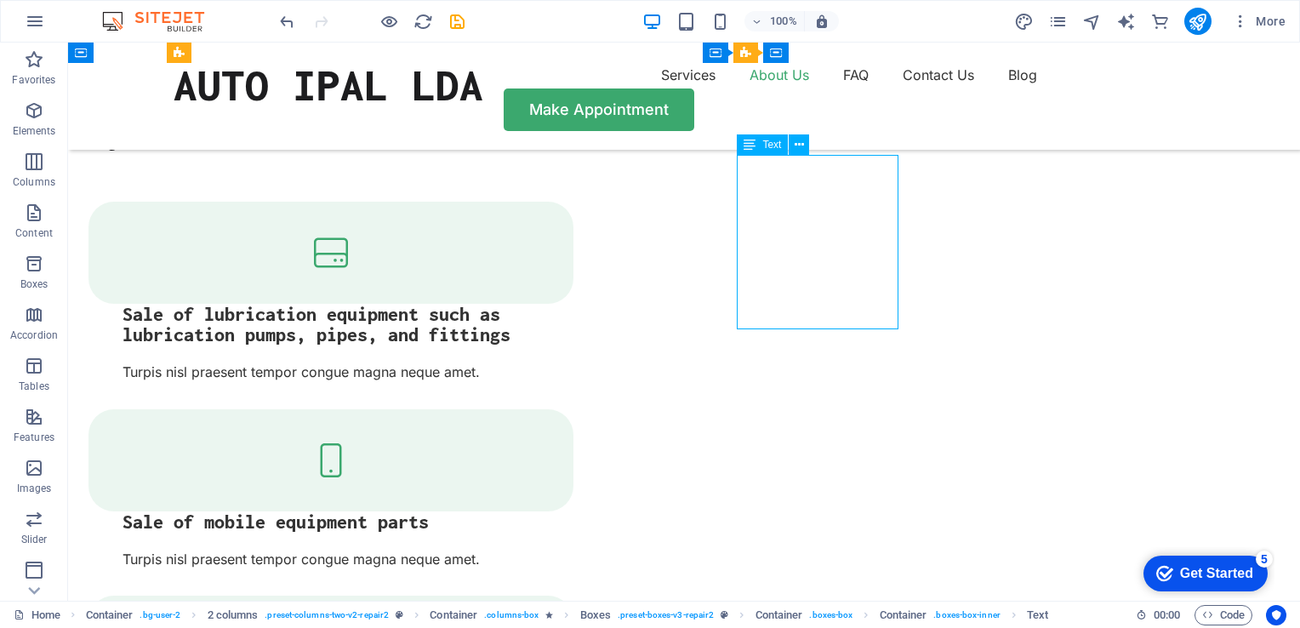
scroll to position [2516, 0]
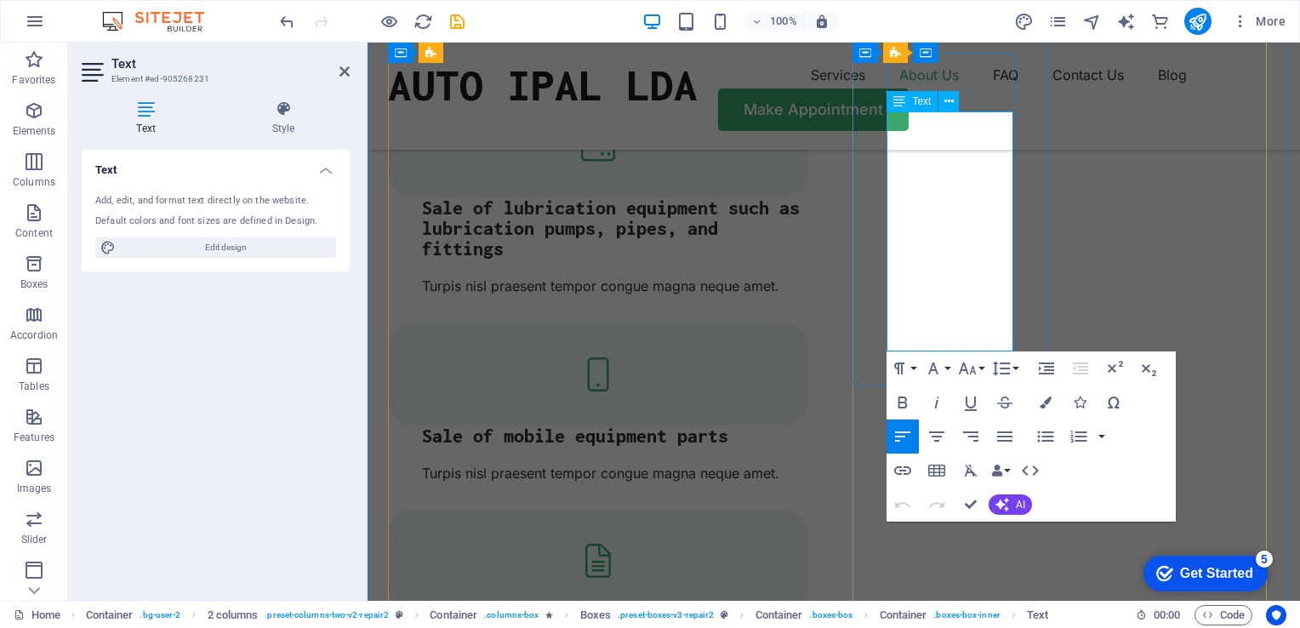
drag, startPoint x: 956, startPoint y: 340, endPoint x: 939, endPoint y: 256, distance: 85.8
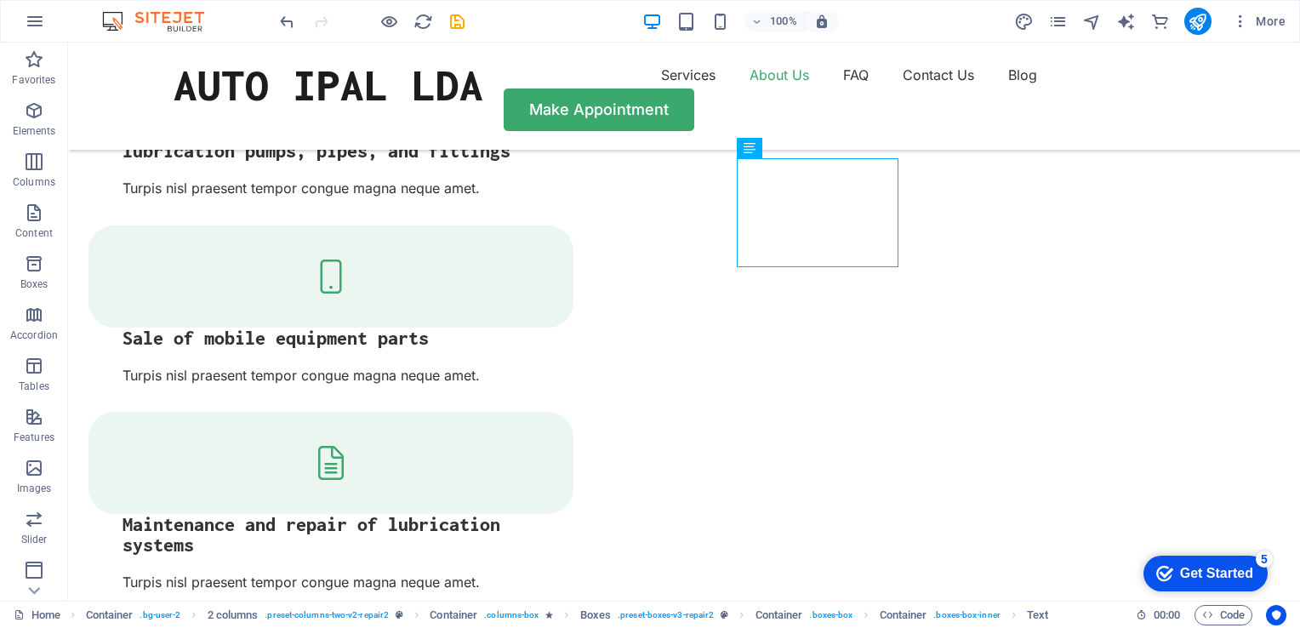
scroll to position [2439, 0]
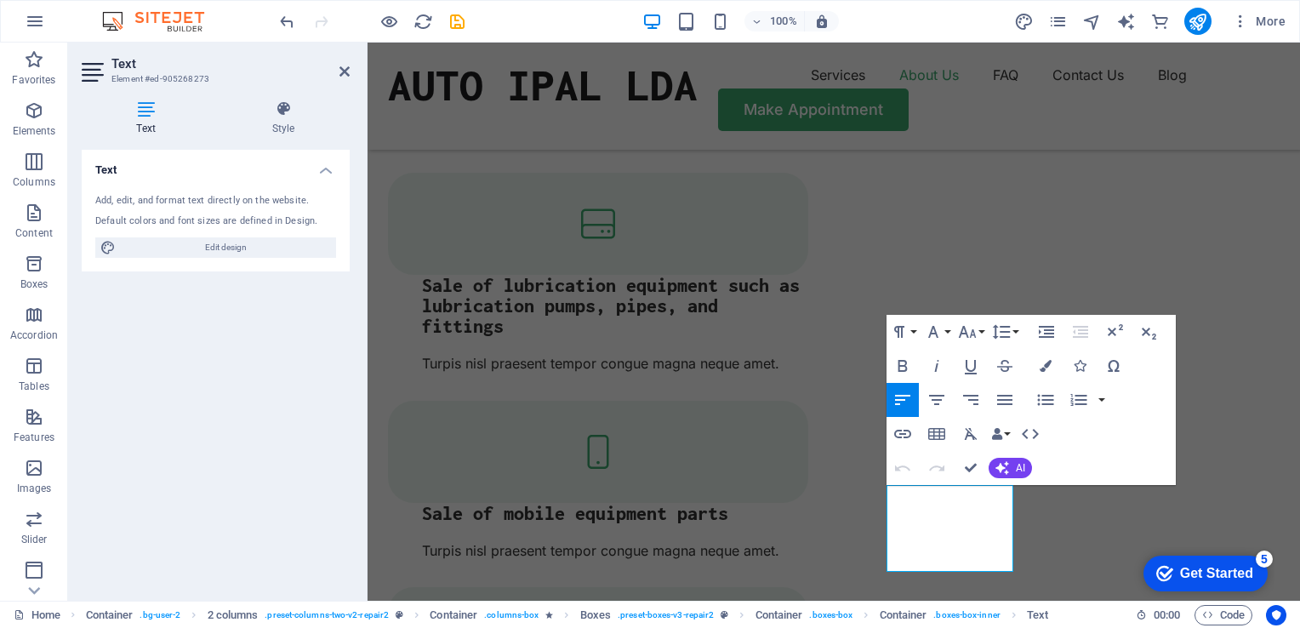
scroll to position [2481, 0]
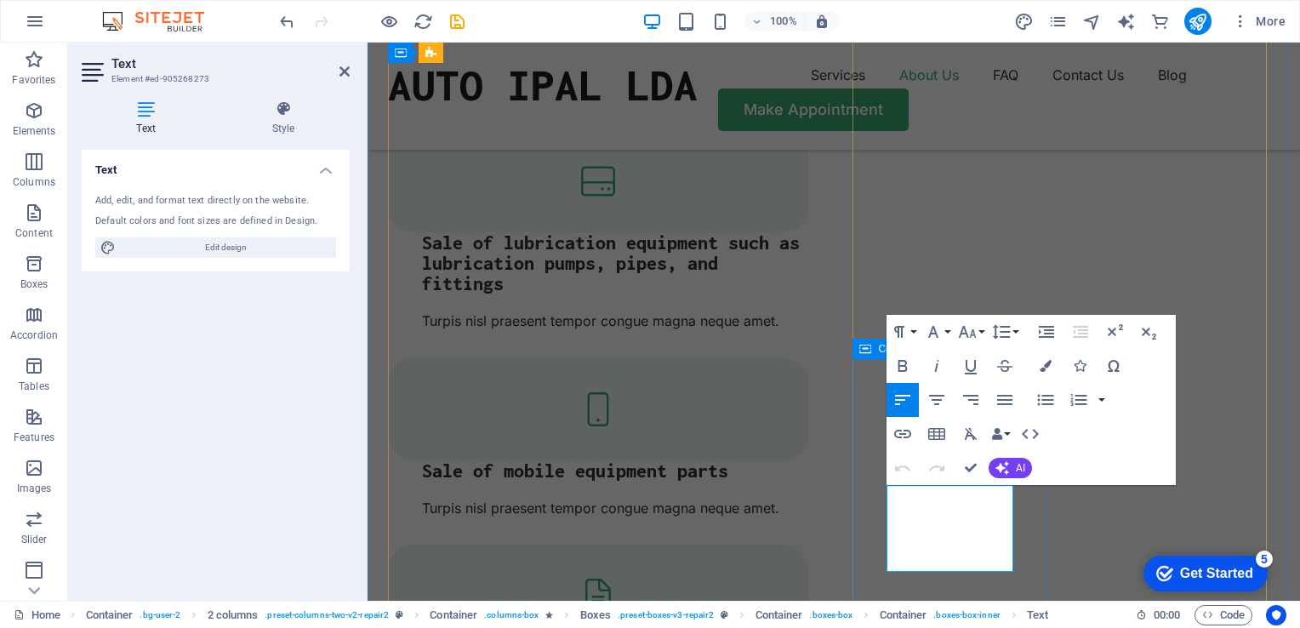
drag, startPoint x: 970, startPoint y: 567, endPoint x: 886, endPoint y: 500, distance: 107.8
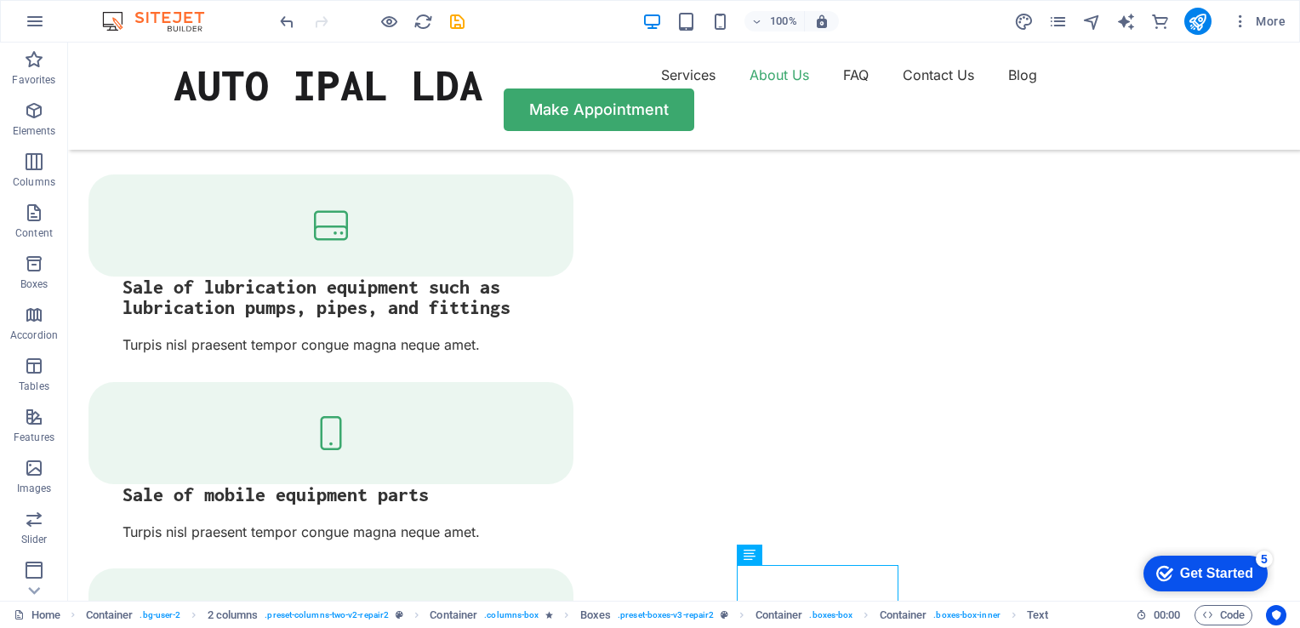
scroll to position [2214, 0]
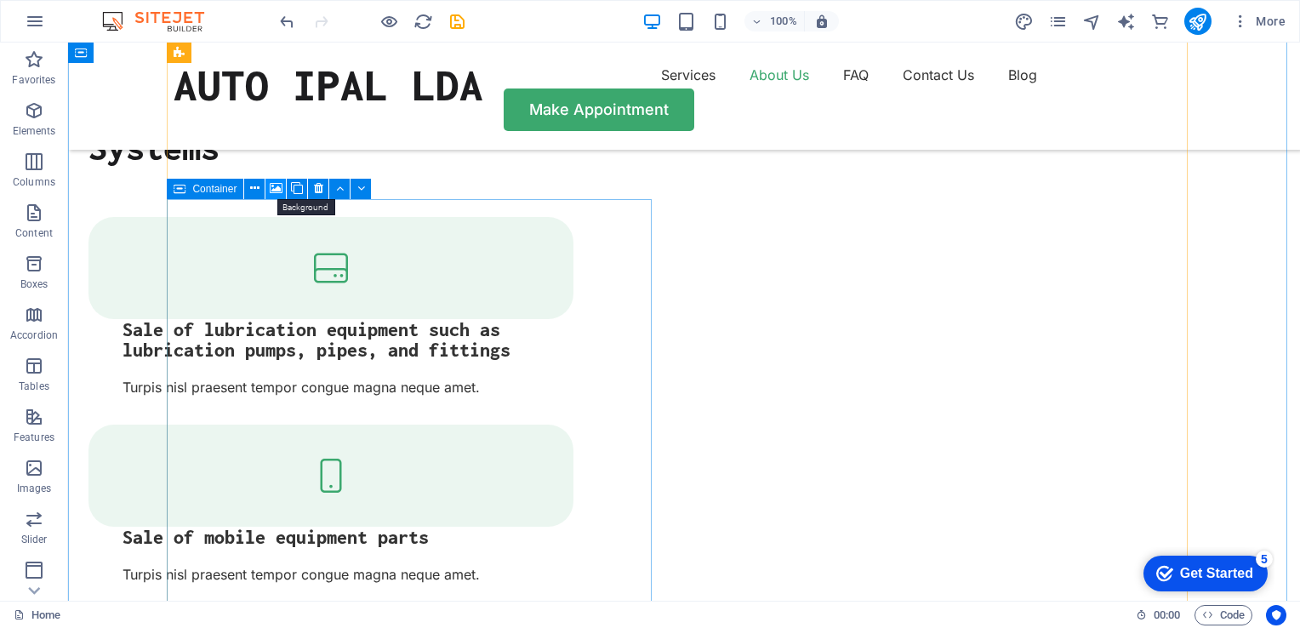
click at [279, 186] on icon at bounding box center [276, 189] width 13 height 18
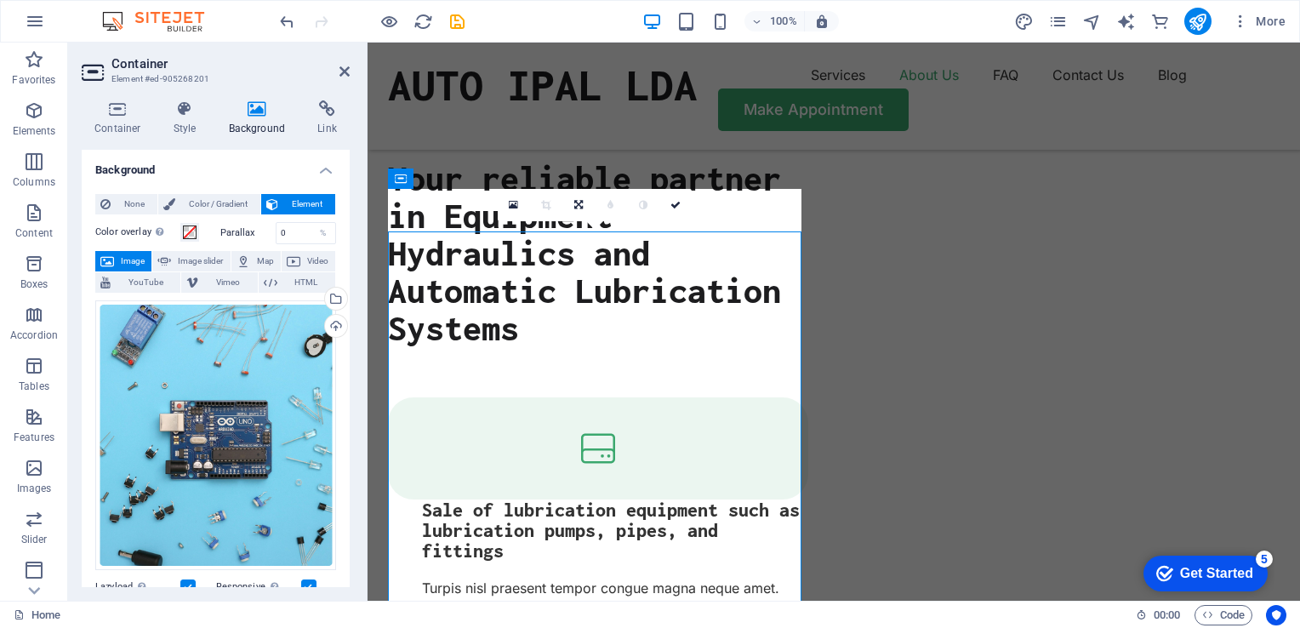
scroll to position [2315, 0]
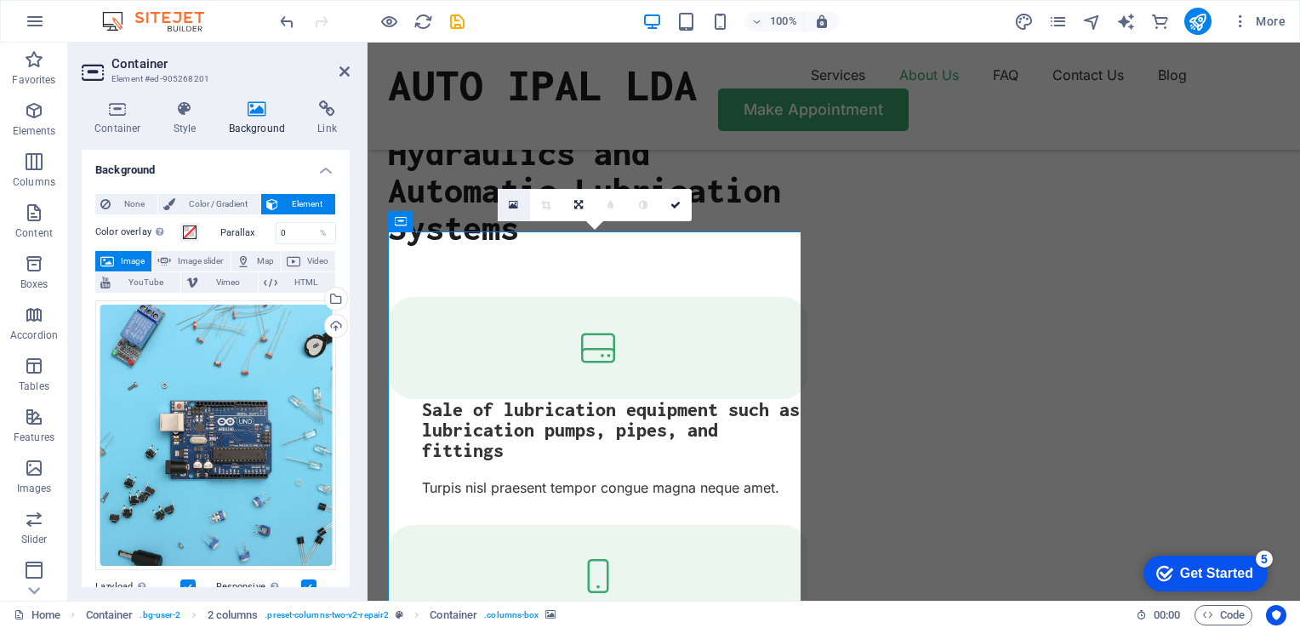
click at [513, 202] on icon at bounding box center [513, 205] width 9 height 12
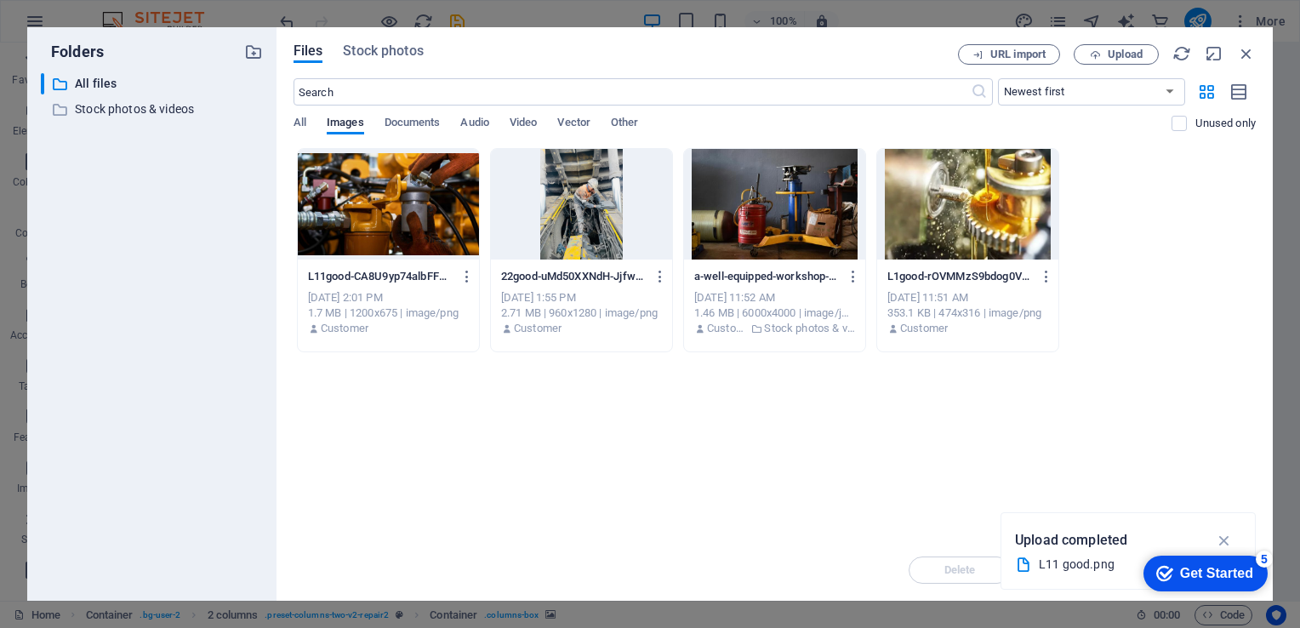
scroll to position [2306, 0]
click at [1115, 50] on span "Upload" at bounding box center [1125, 54] width 35 height 10
click at [1229, 517] on icon "button" at bounding box center [1225, 519] width 20 height 19
click at [1112, 54] on span "Upload" at bounding box center [1125, 54] width 35 height 10
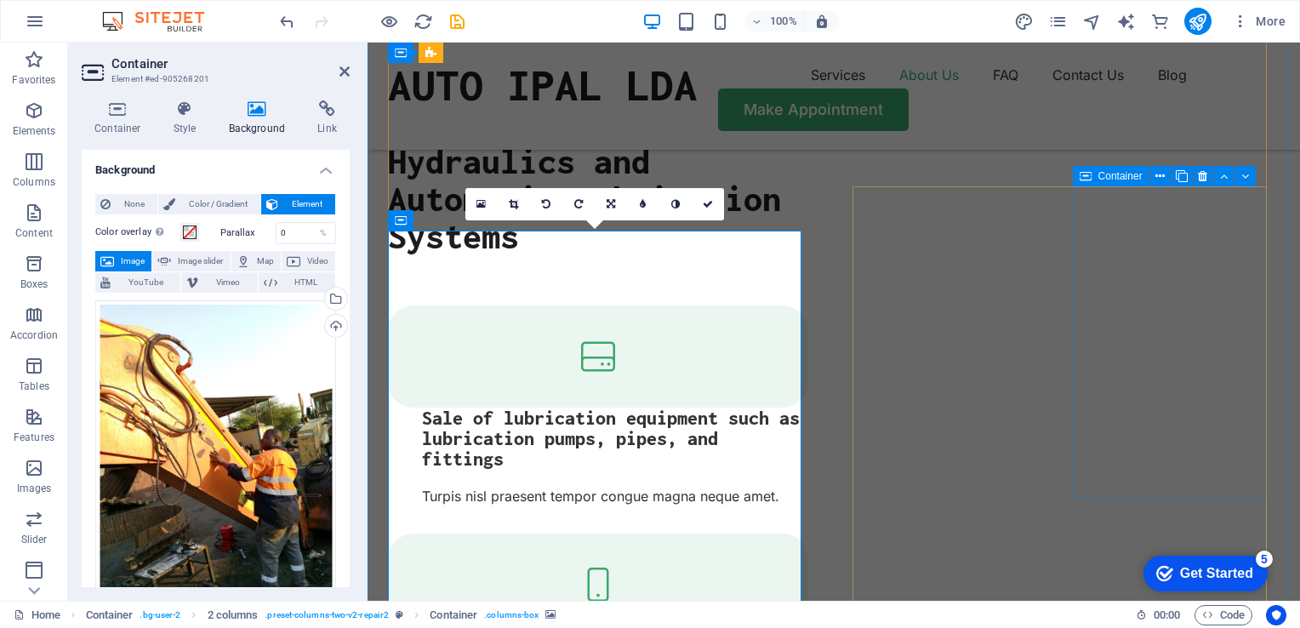
scroll to position [2315, 0]
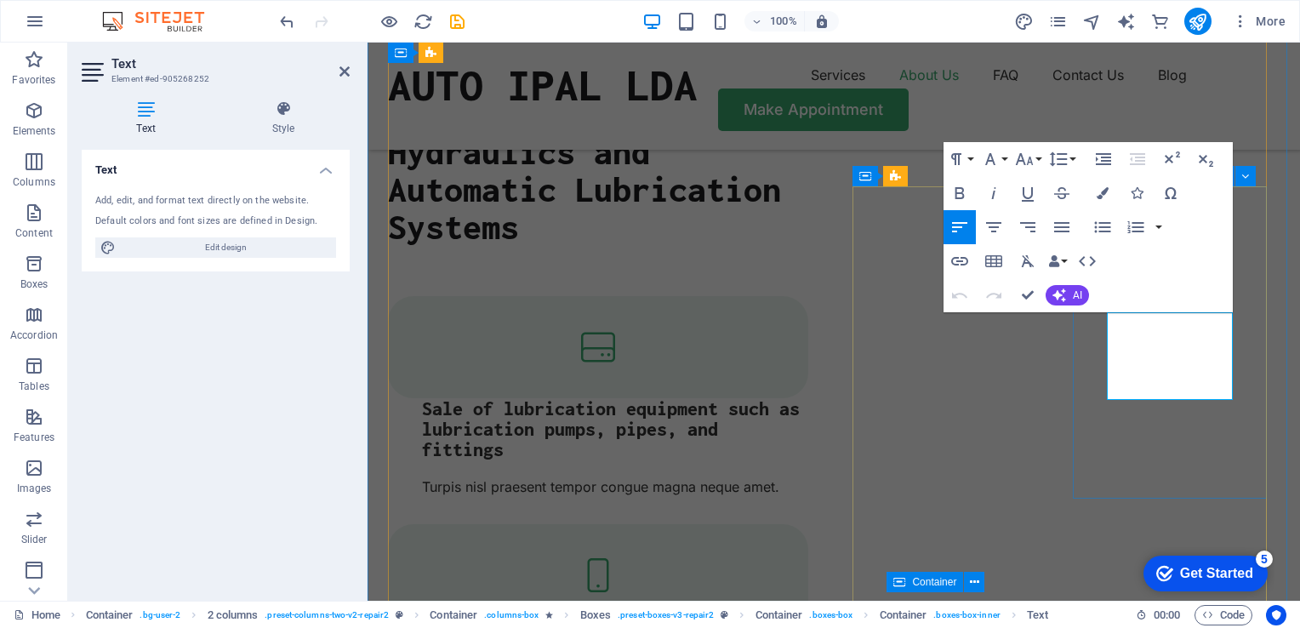
drag, startPoint x: 1225, startPoint y: 388, endPoint x: 1103, endPoint y: 319, distance: 140.6
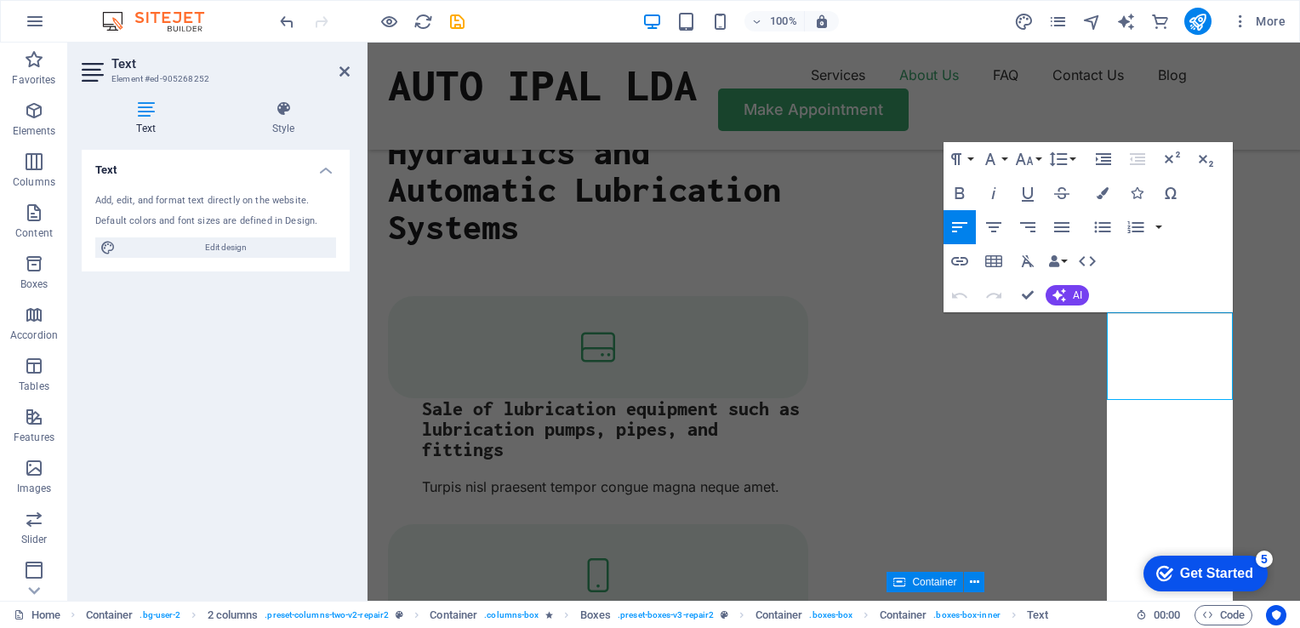
scroll to position [2223, 0]
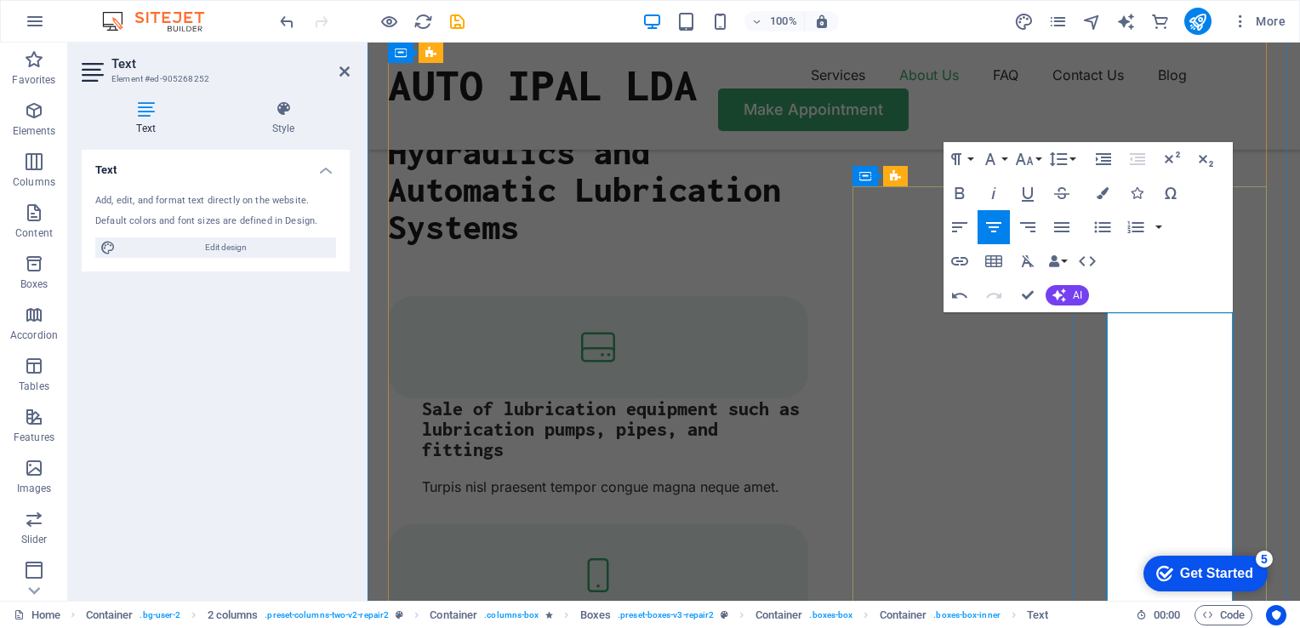
drag, startPoint x: 1200, startPoint y: 368, endPoint x: 1127, endPoint y: 325, distance: 84.7
drag, startPoint x: 1164, startPoint y: 345, endPoint x: 1166, endPoint y: 327, distance: 18.8
drag, startPoint x: 1214, startPoint y: 345, endPoint x: 1162, endPoint y: 347, distance: 52.8
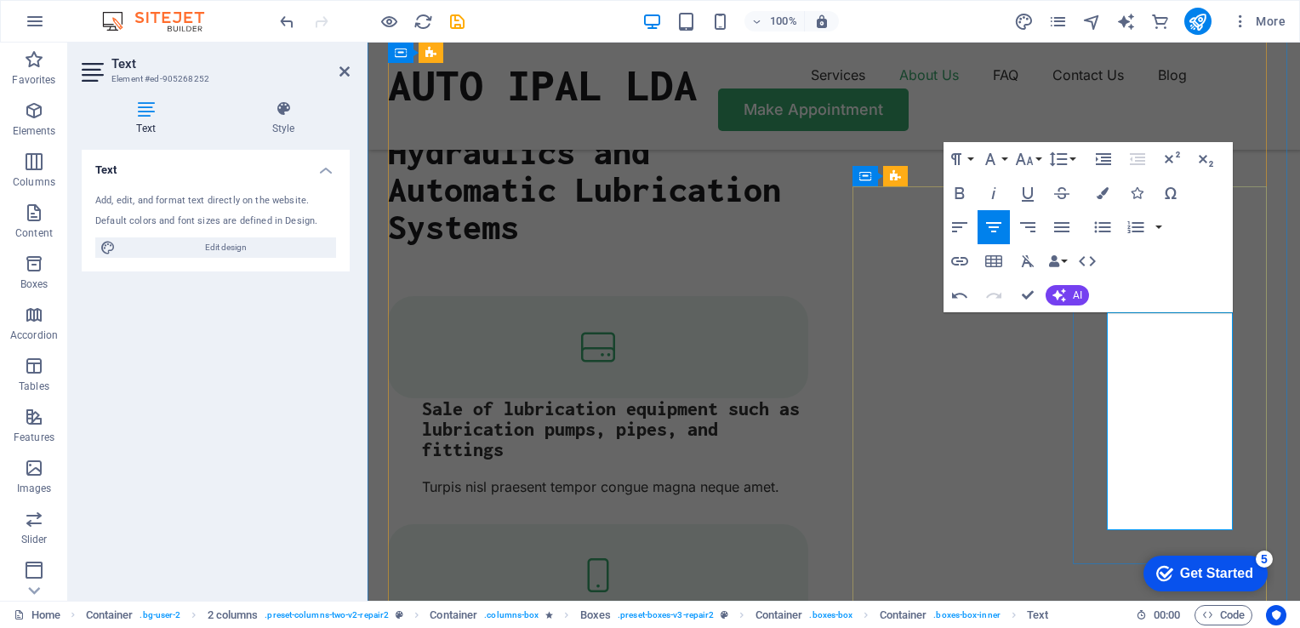
drag, startPoint x: 1190, startPoint y: 456, endPoint x: 1151, endPoint y: 456, distance: 39.1
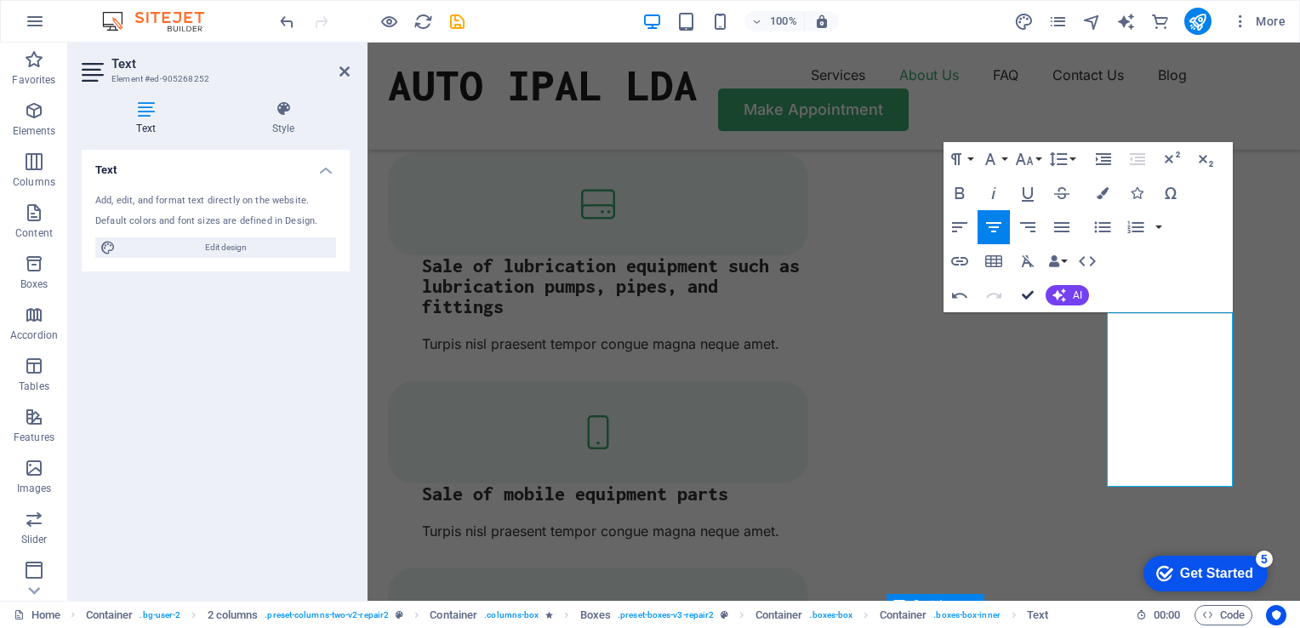
scroll to position [2215, 0]
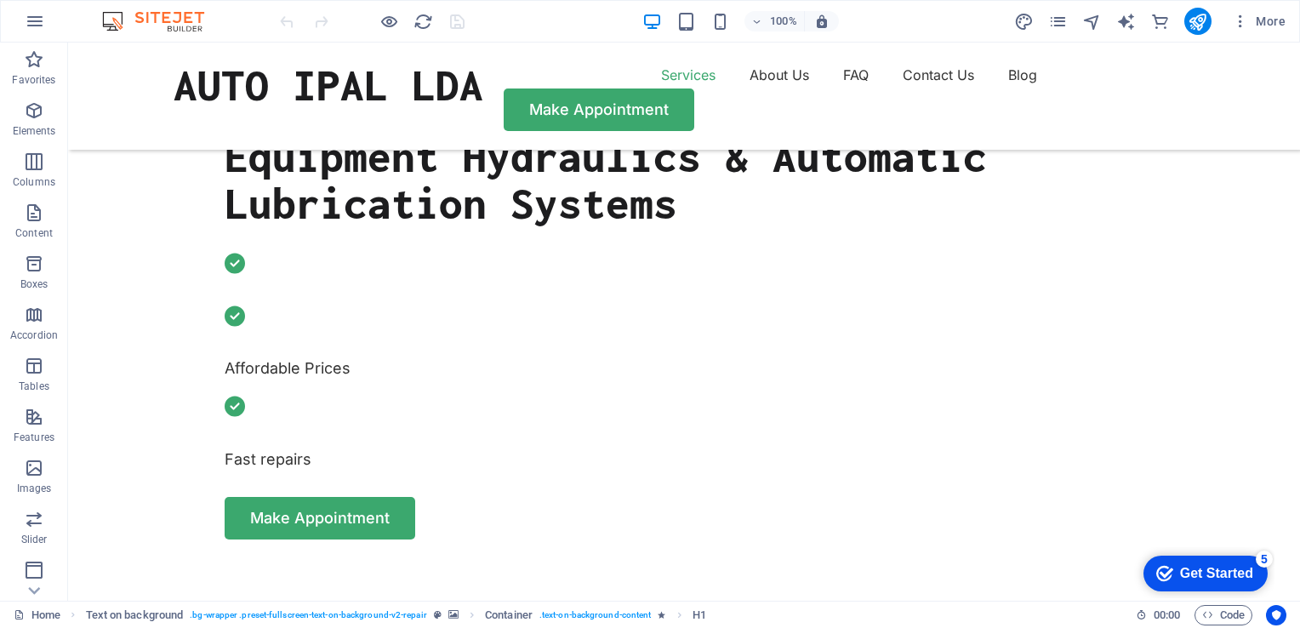
scroll to position [591, 0]
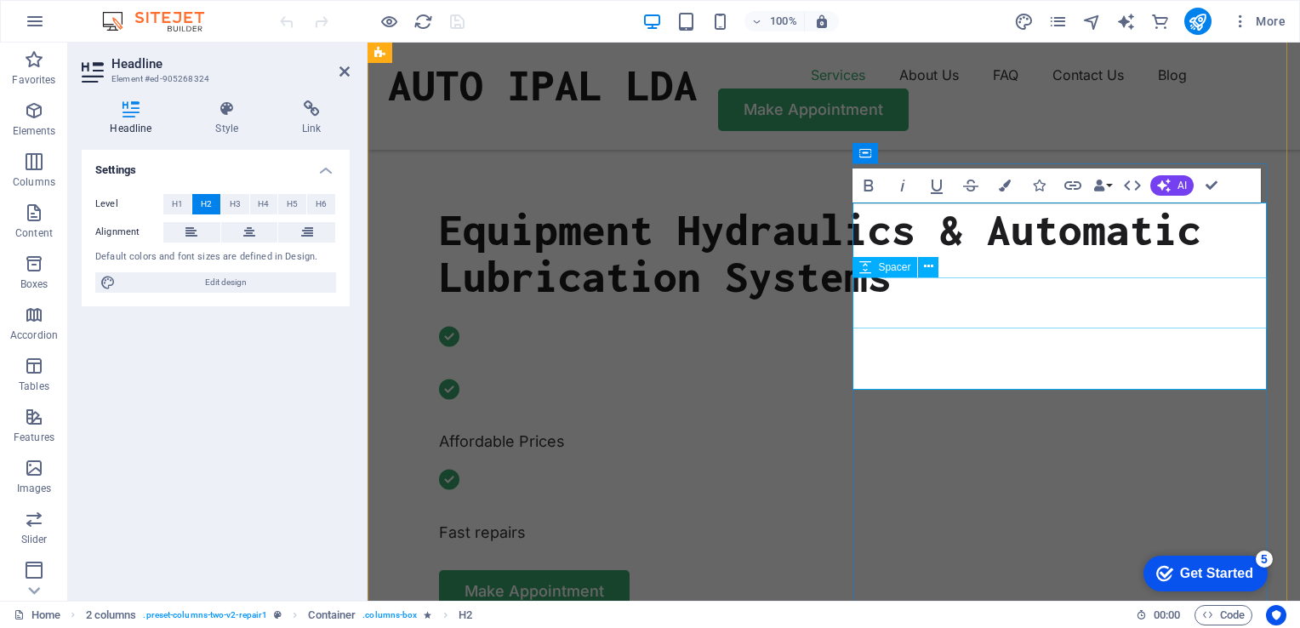
scroll to position [126, 7]
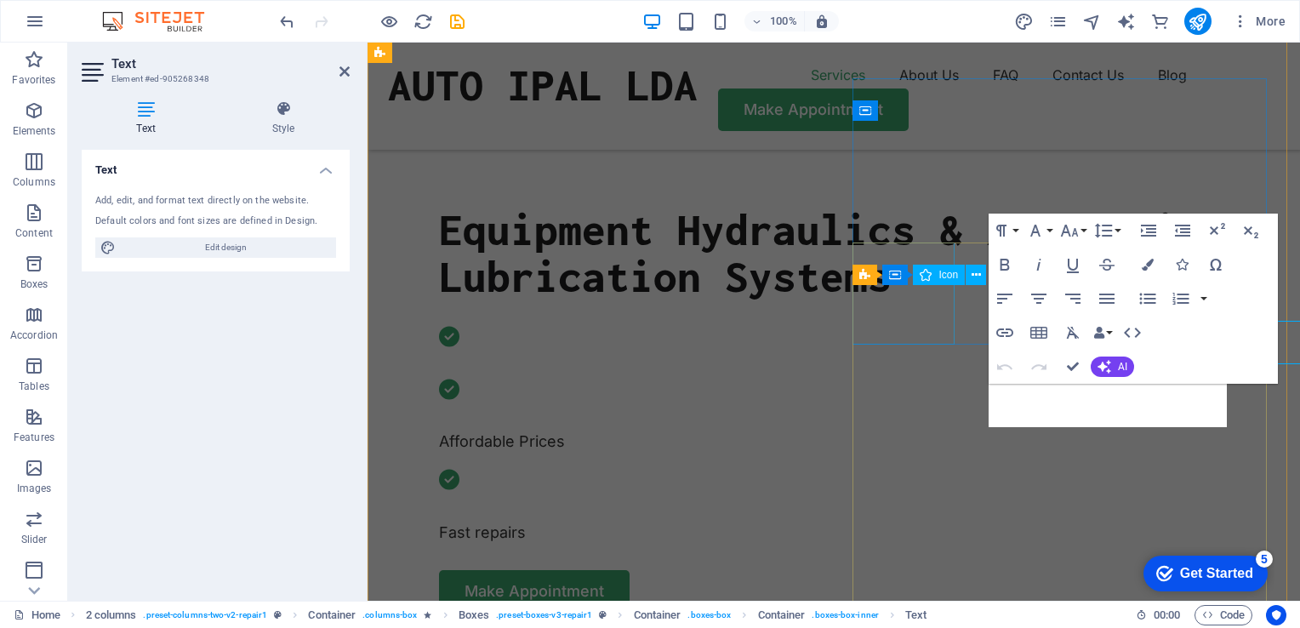
scroll to position [677, 0]
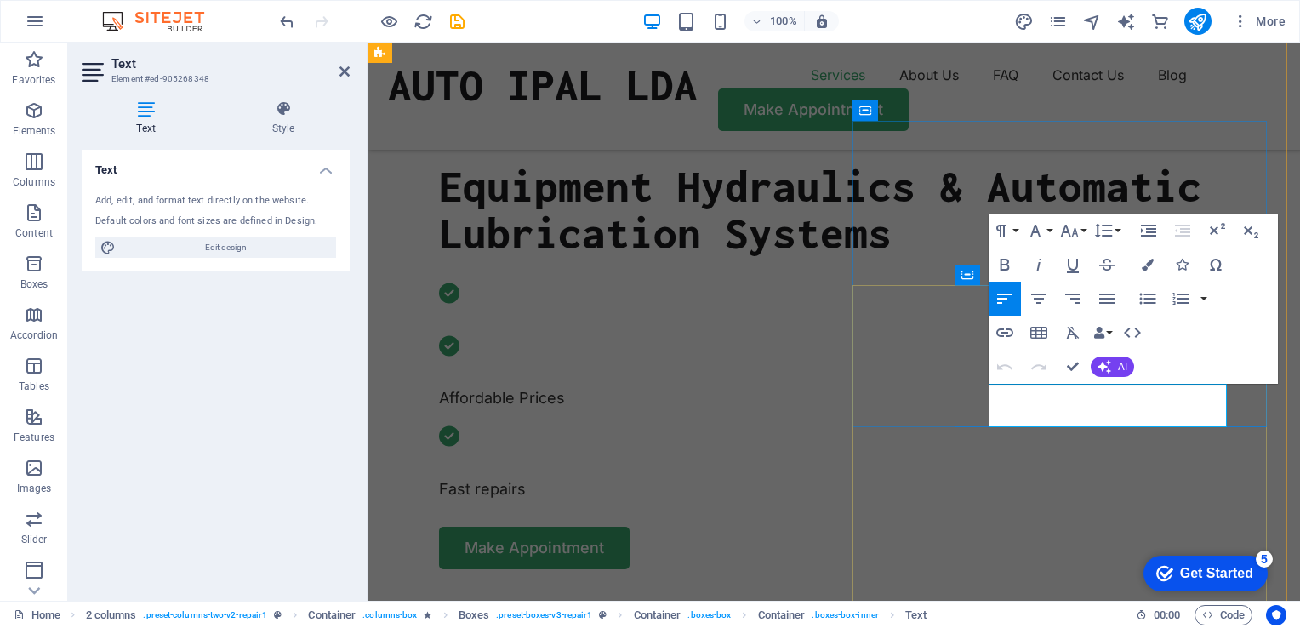
drag, startPoint x: 1124, startPoint y: 419, endPoint x: 989, endPoint y: 395, distance: 137.4
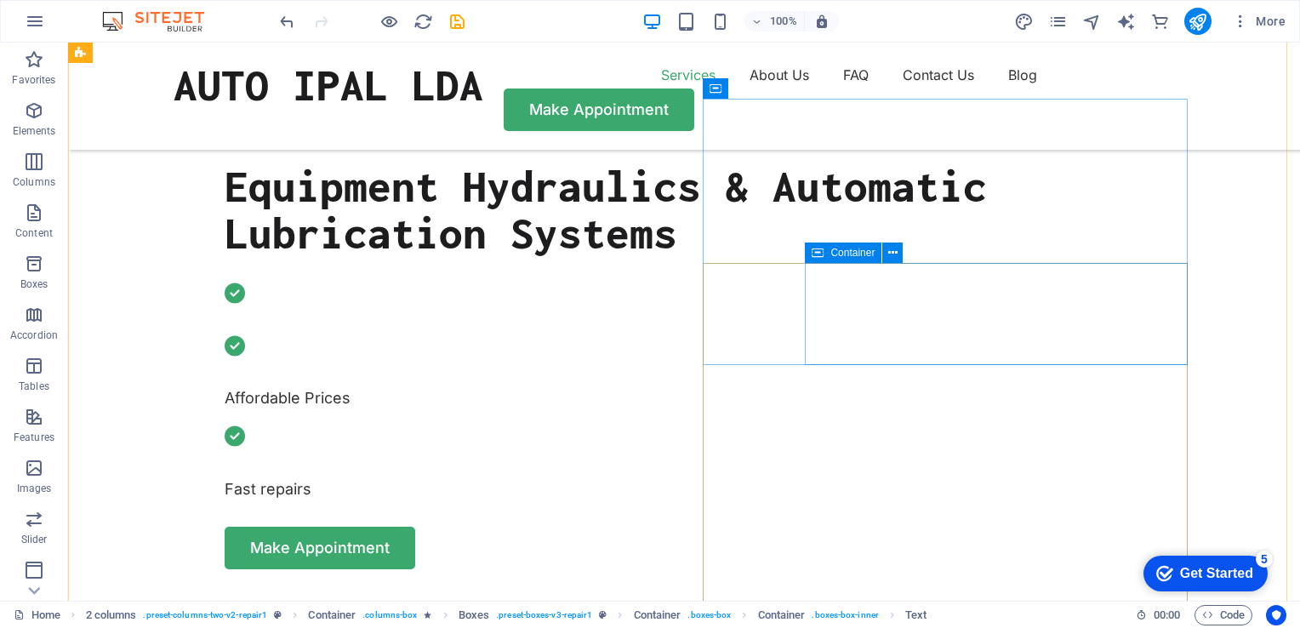
scroll to position [657, 0]
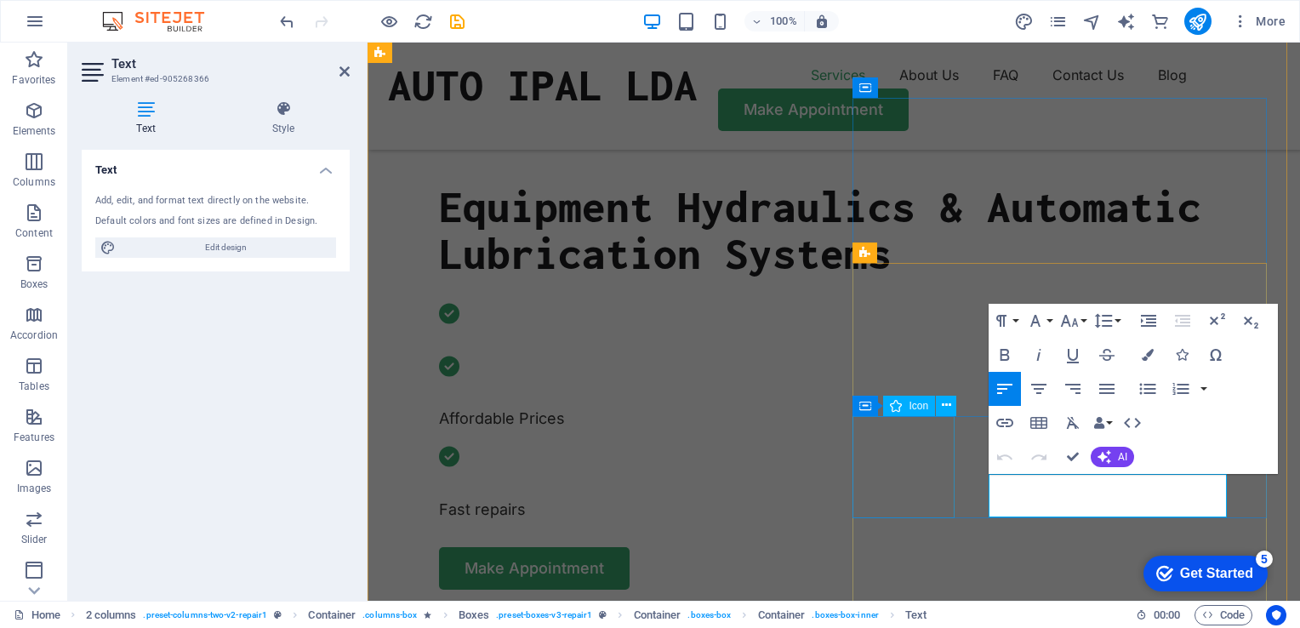
scroll to position [699, 0]
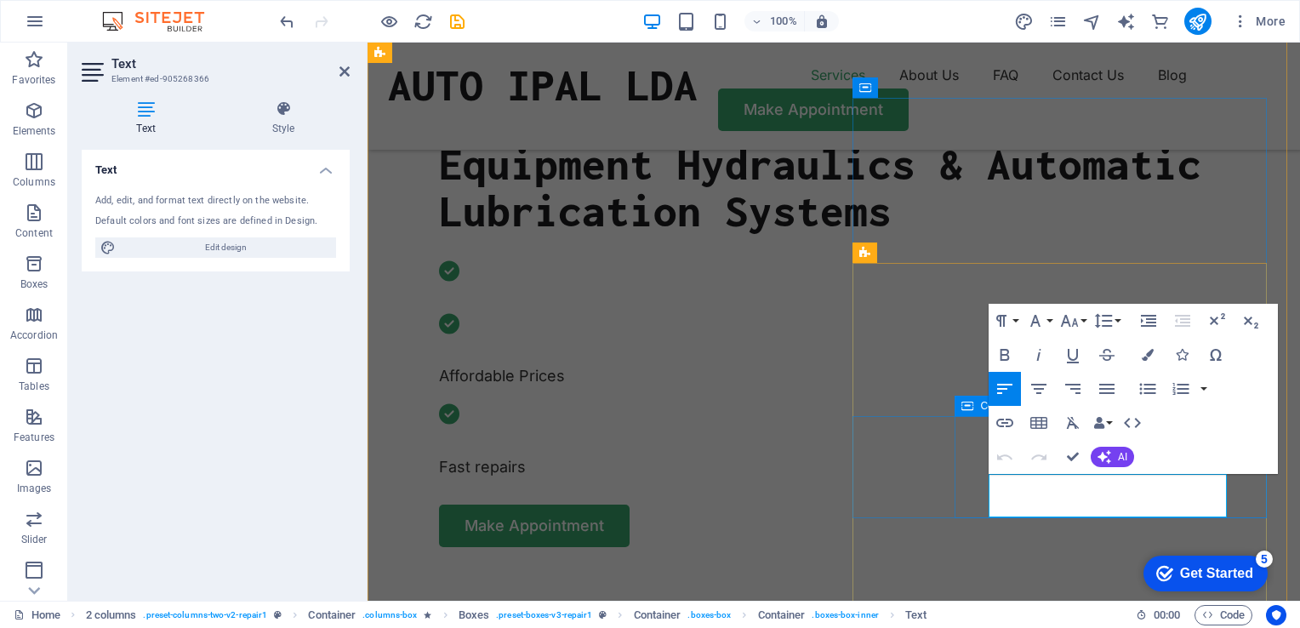
drag, startPoint x: 1128, startPoint y: 514, endPoint x: 987, endPoint y: 484, distance: 143.5
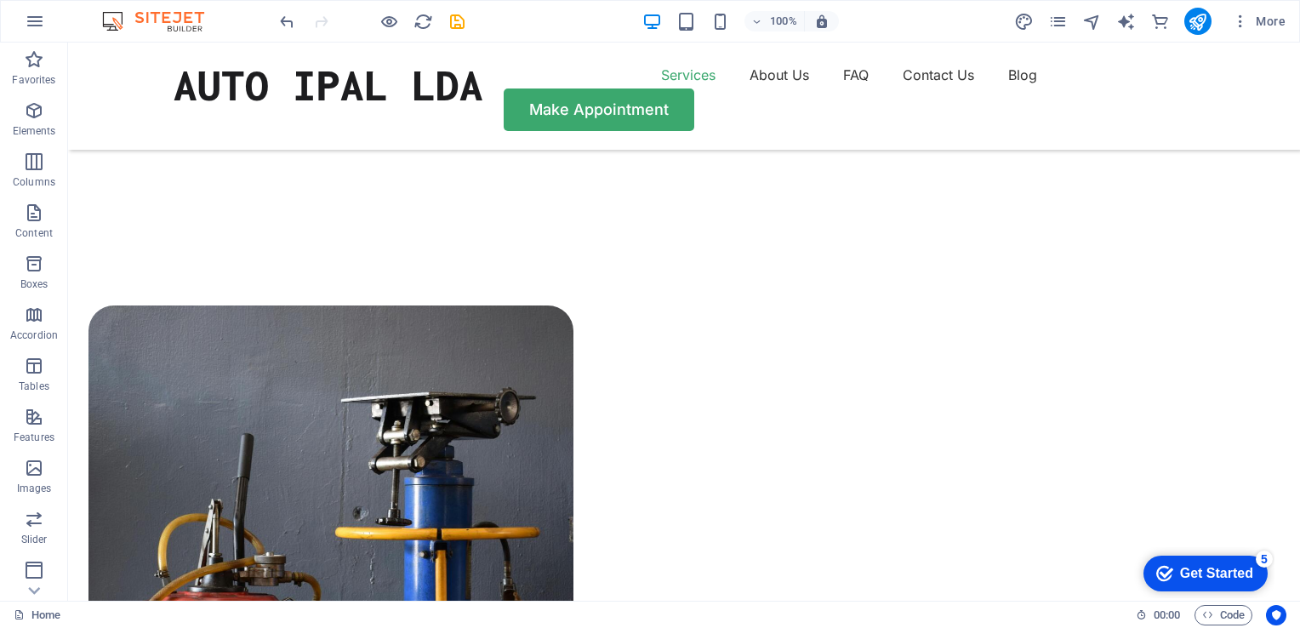
scroll to position [1060, 0]
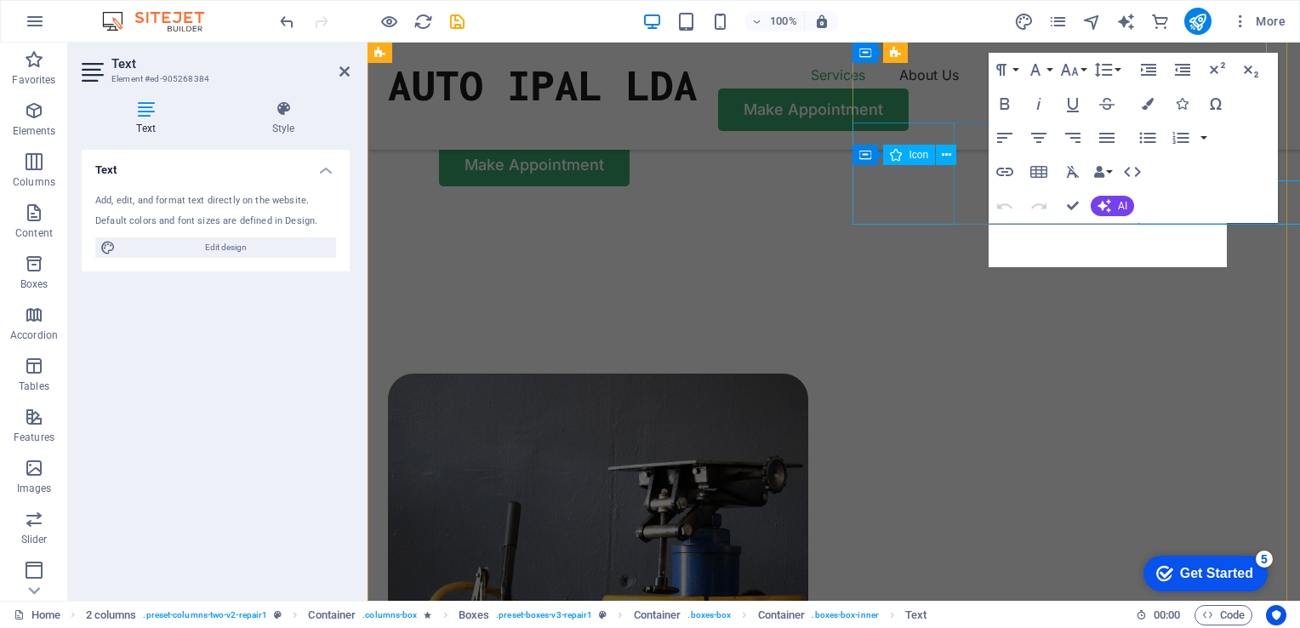
scroll to position [1103, 0]
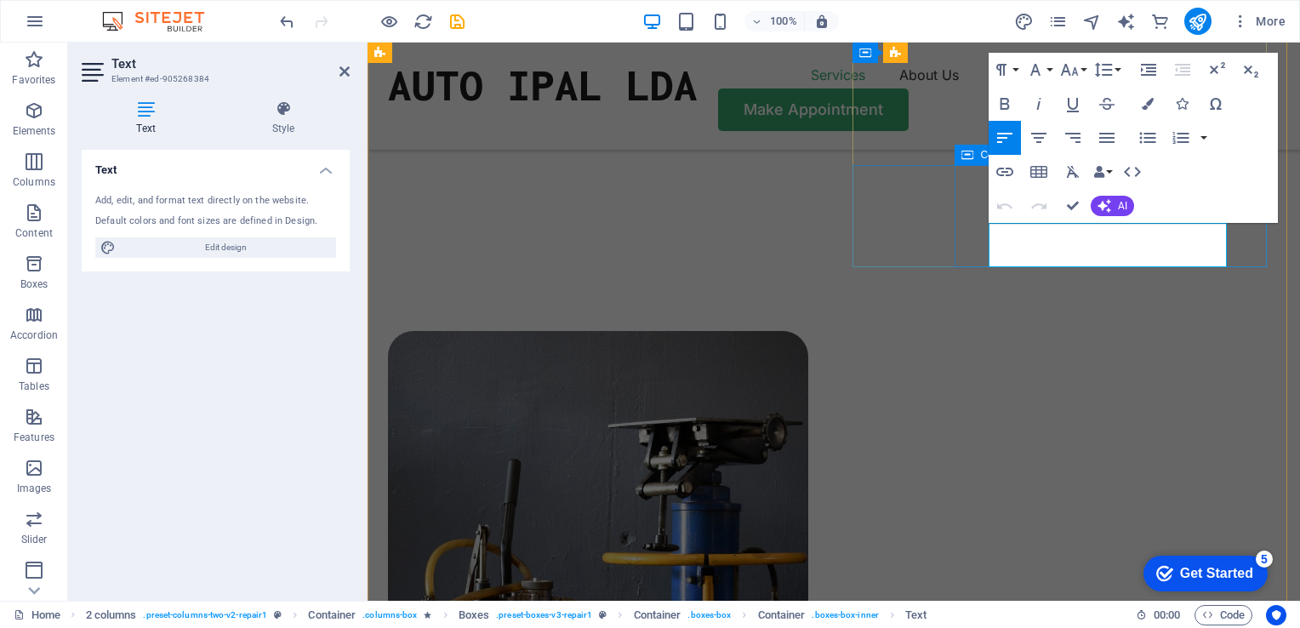
drag, startPoint x: 1121, startPoint y: 257, endPoint x: 969, endPoint y: 230, distance: 153.9
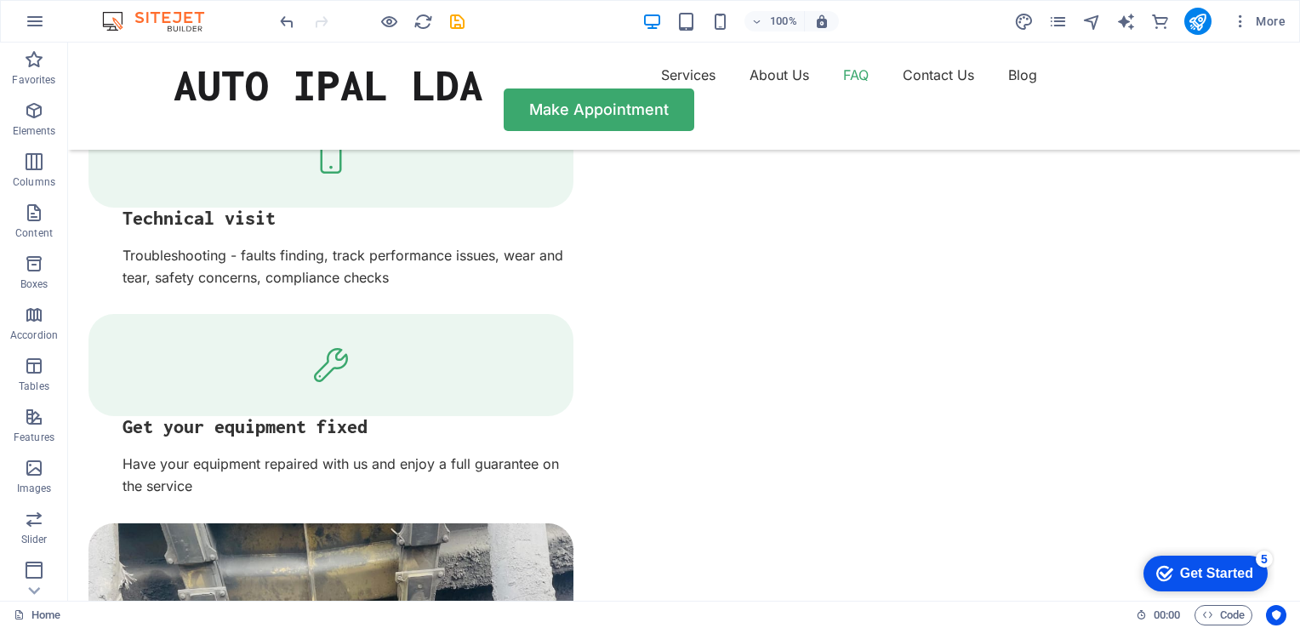
scroll to position [2978, 0]
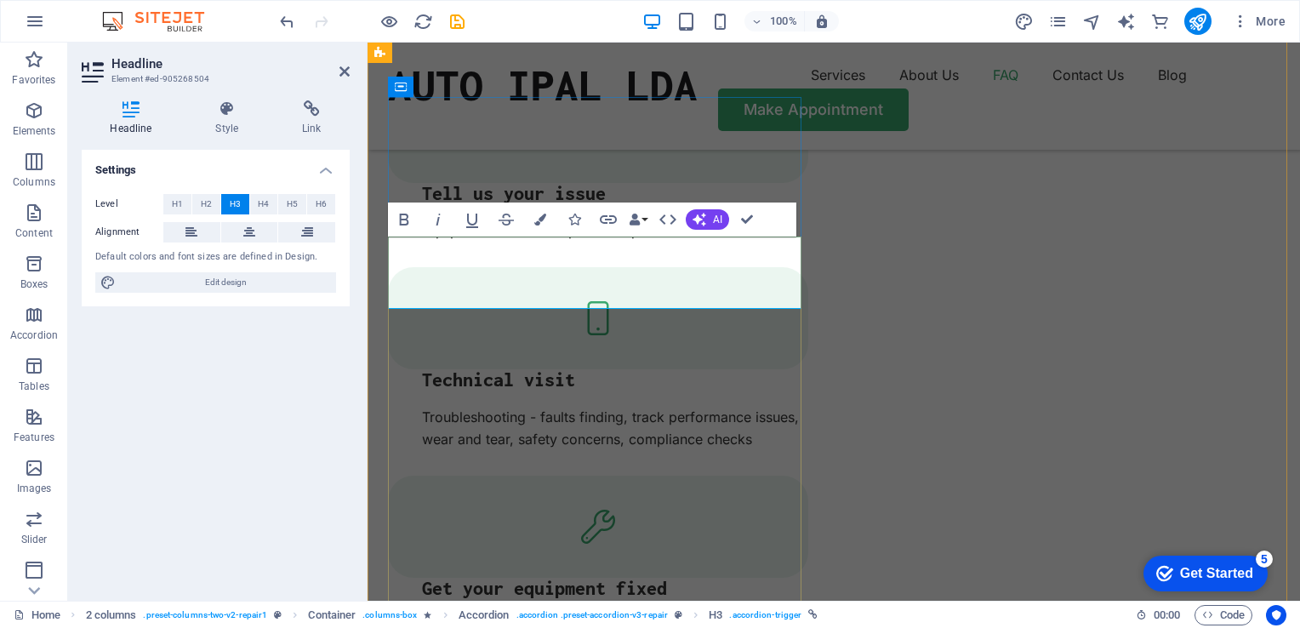
scroll to position [3063, 0]
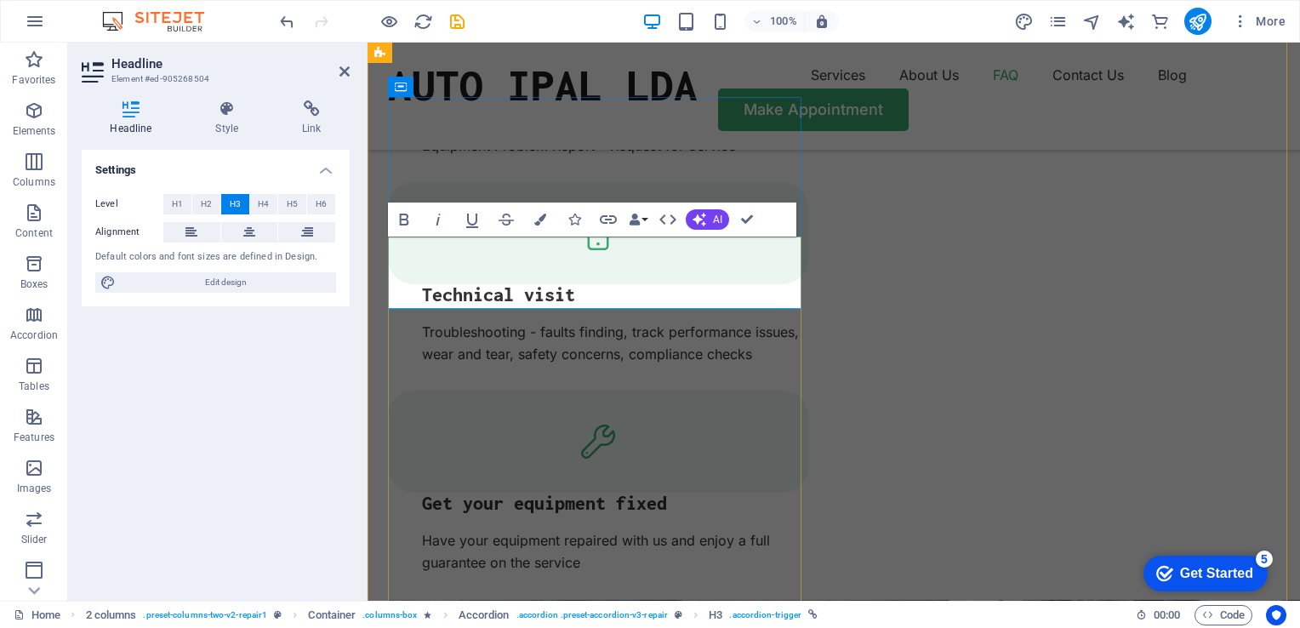
drag, startPoint x: 734, startPoint y: 274, endPoint x: 394, endPoint y: 271, distance: 340.4
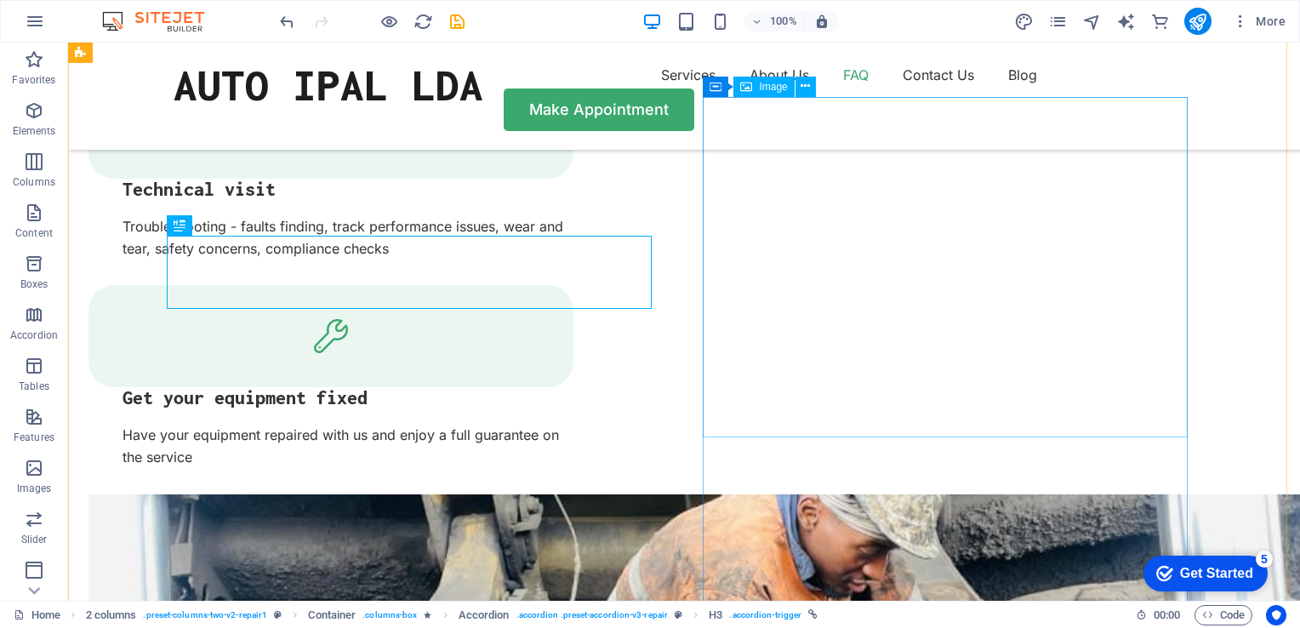
scroll to position [2978, 0]
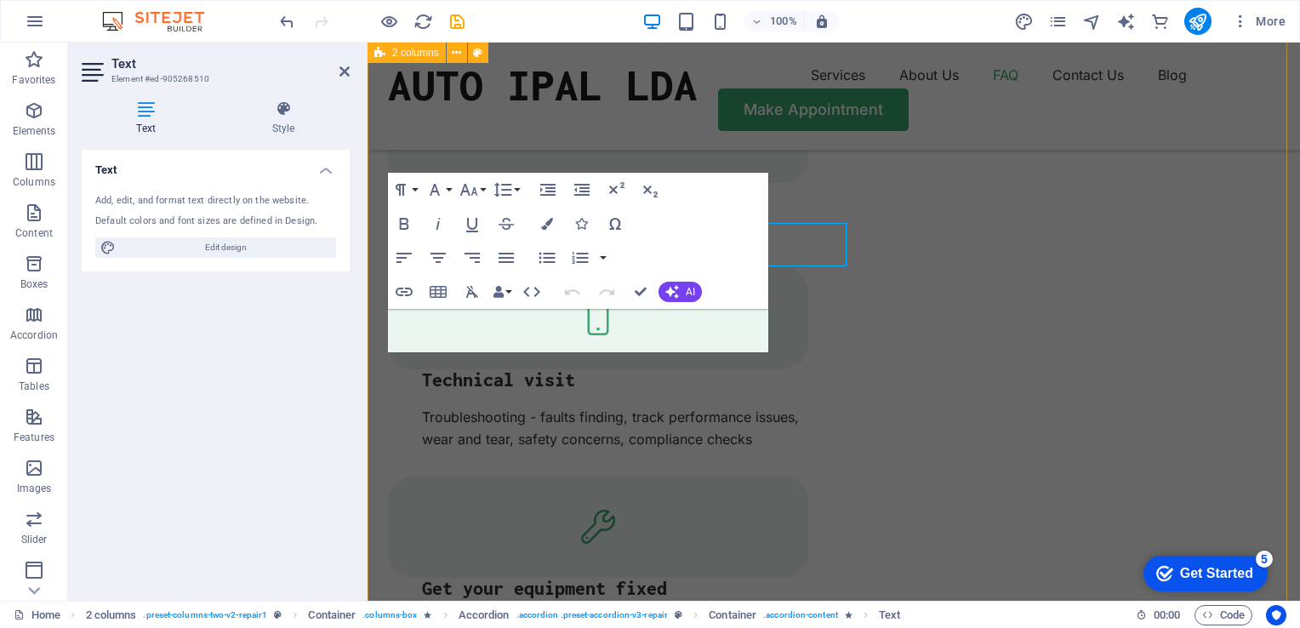
scroll to position [3063, 0]
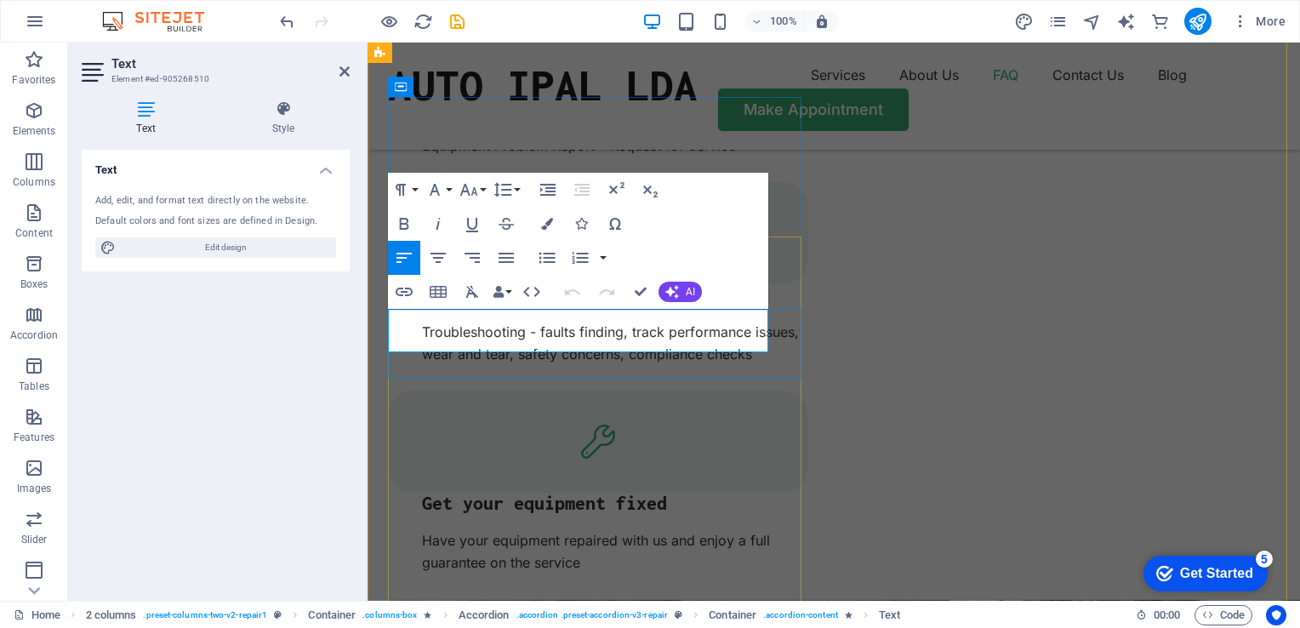
drag, startPoint x: 691, startPoint y: 347, endPoint x: 390, endPoint y: 322, distance: 302.3
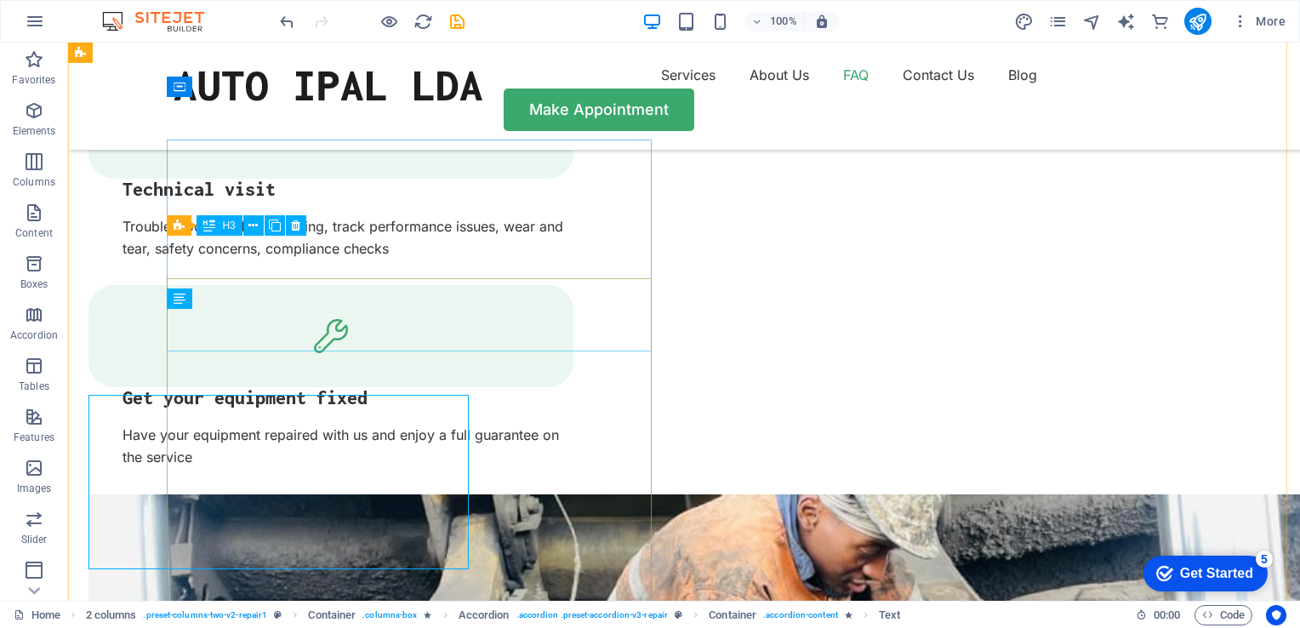
scroll to position [2978, 0]
